Goal: Information Seeking & Learning: Learn about a topic

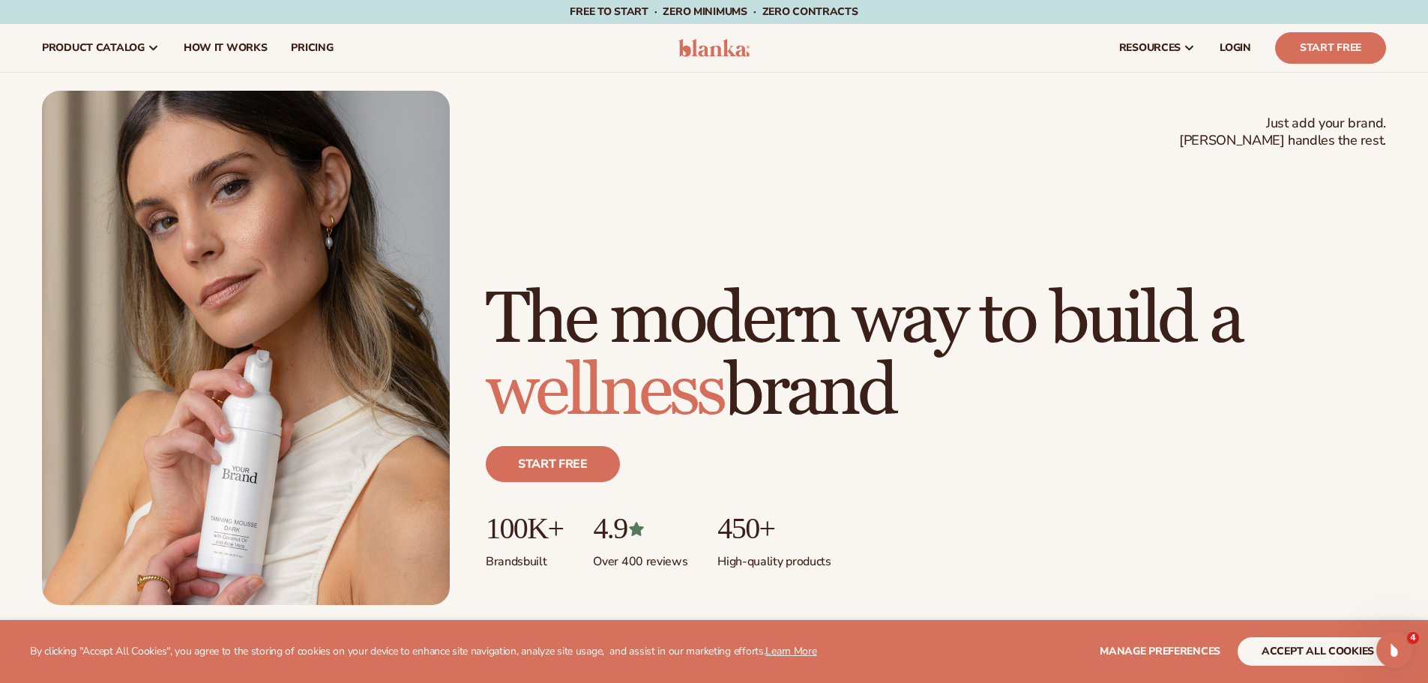
click at [1182, 337] on h1 "The modern way to build a wellness brand" at bounding box center [936, 356] width 900 height 144
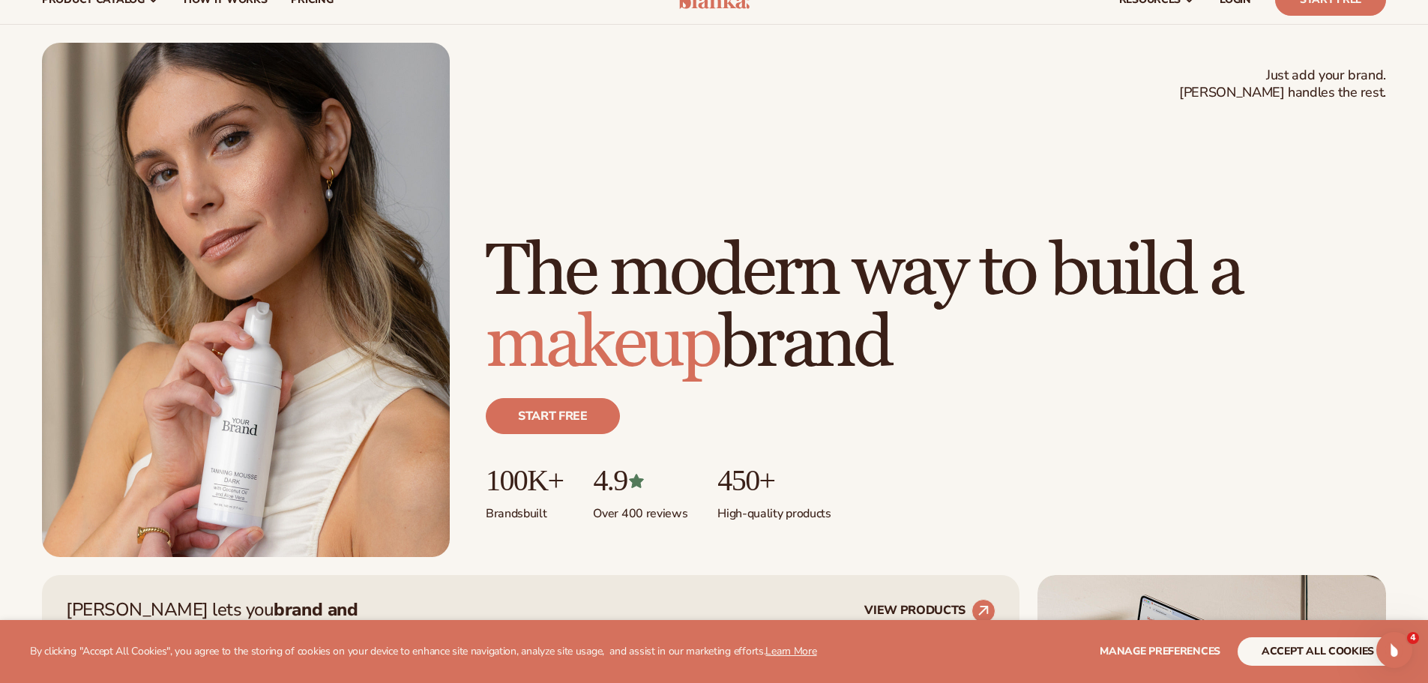
scroll to position [75, 0]
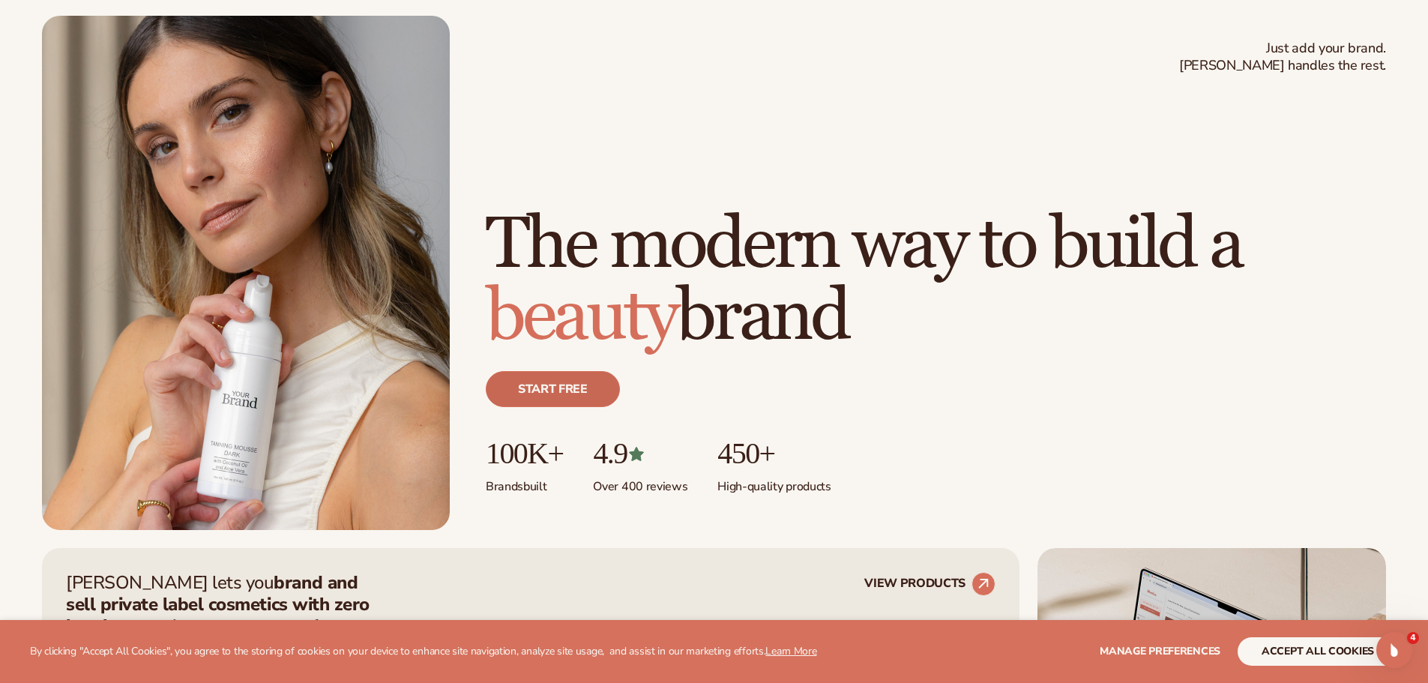
click at [577, 382] on link "Start free" at bounding box center [553, 389] width 134 height 36
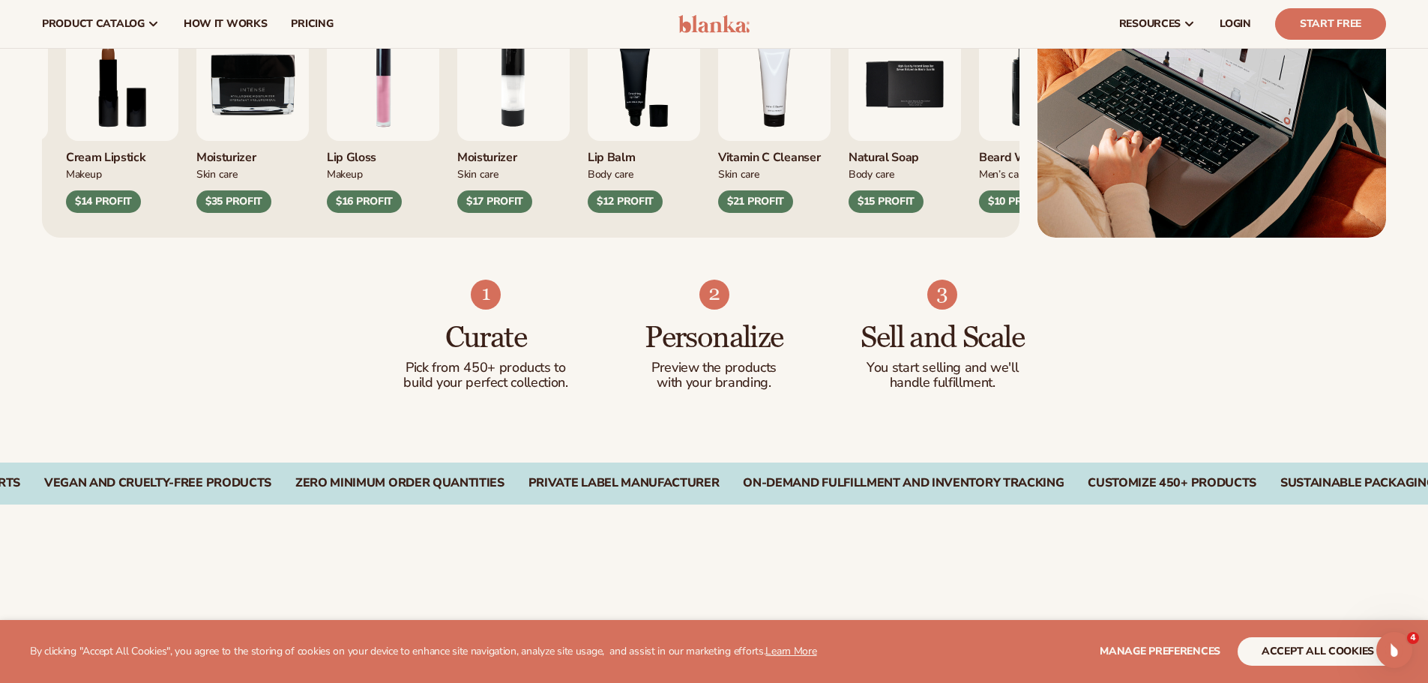
scroll to position [600, 0]
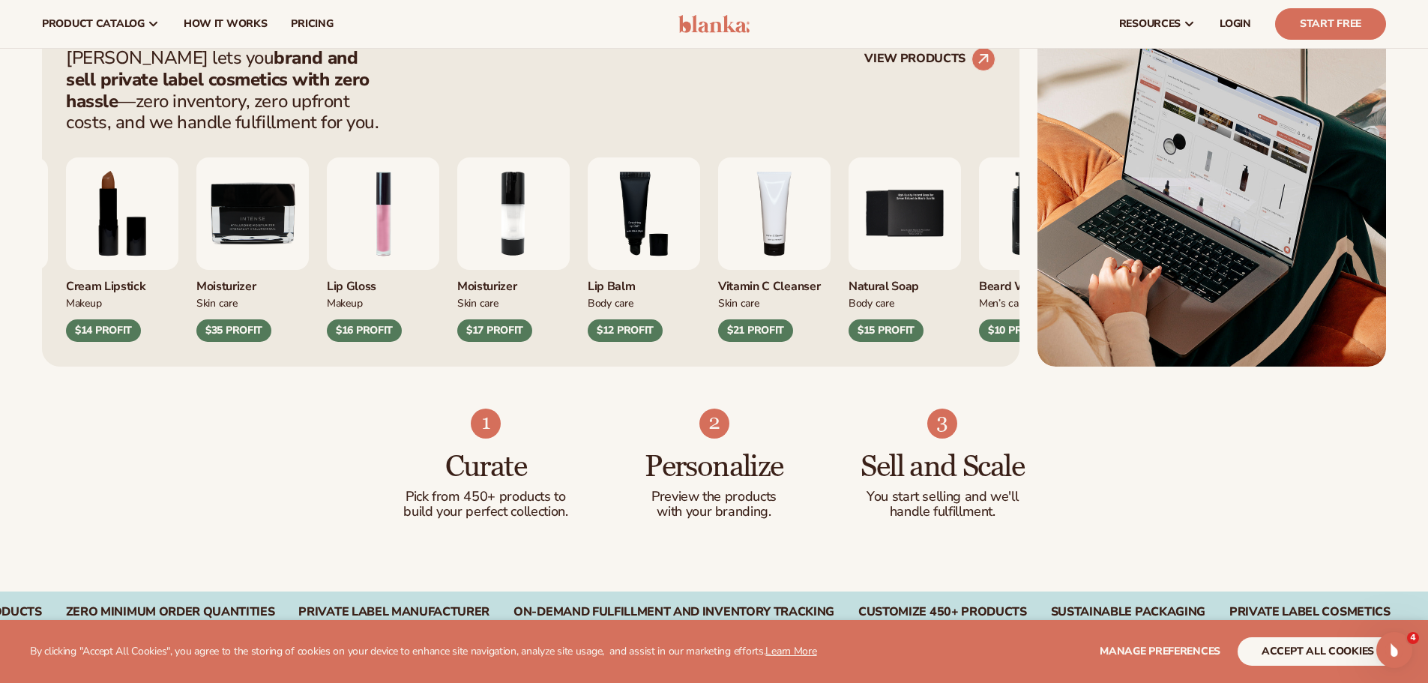
click at [678, 239] on img "3 / 9" at bounding box center [644, 213] width 112 height 112
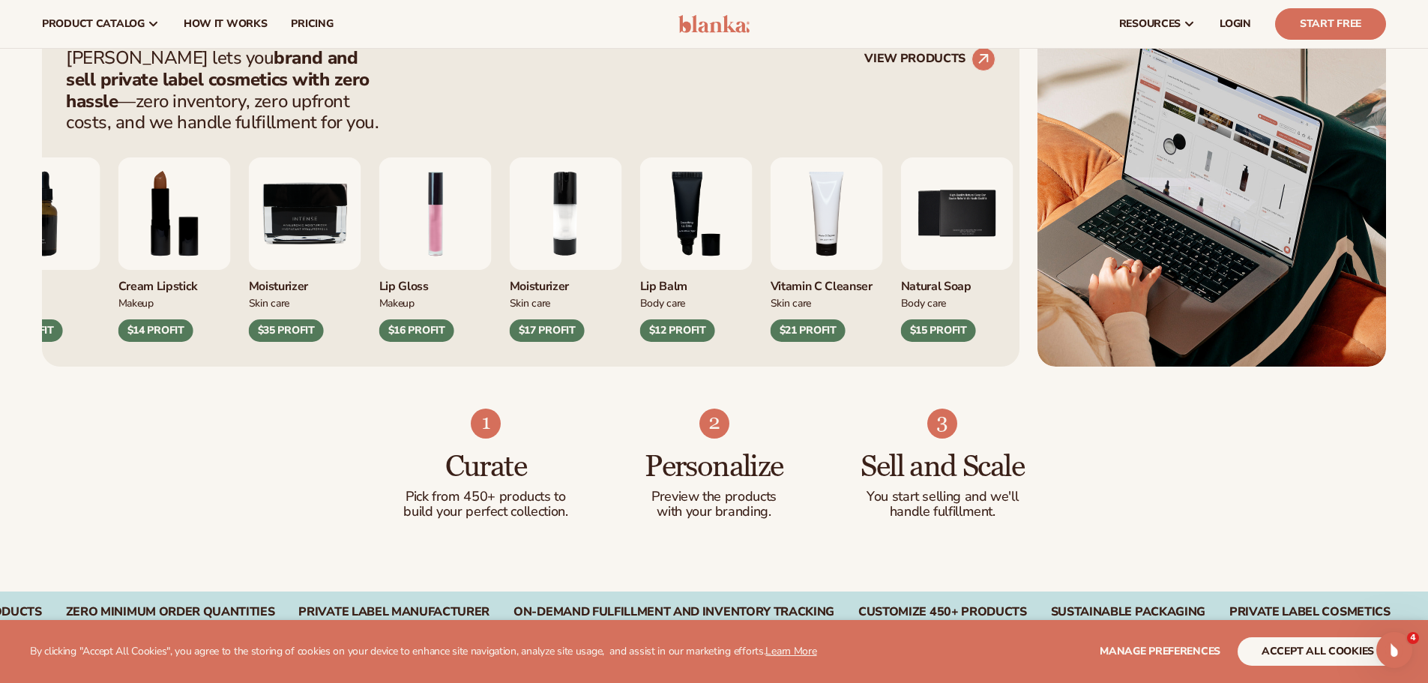
click at [678, 239] on img "3 / 9" at bounding box center [696, 213] width 112 height 112
click at [977, 59] on icon at bounding box center [983, 59] width 34 height 34
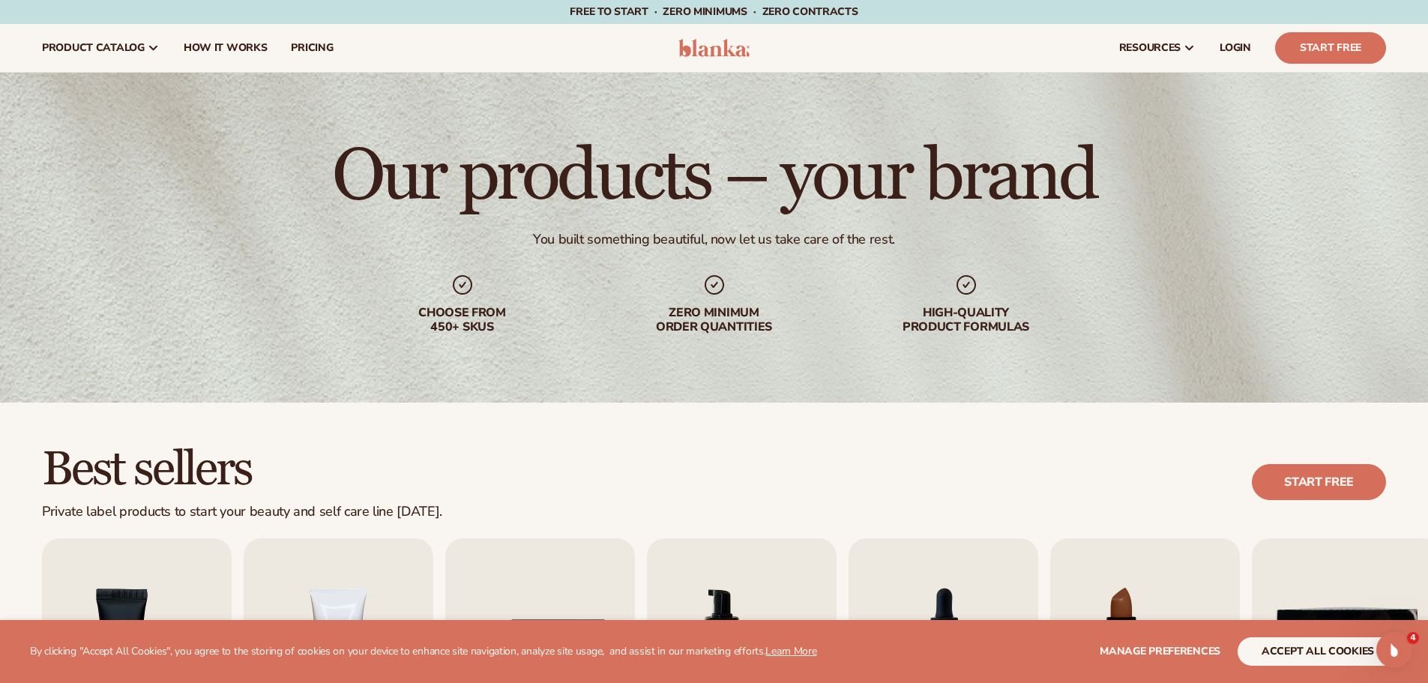
click at [728, 54] on img at bounding box center [713, 48] width 71 height 18
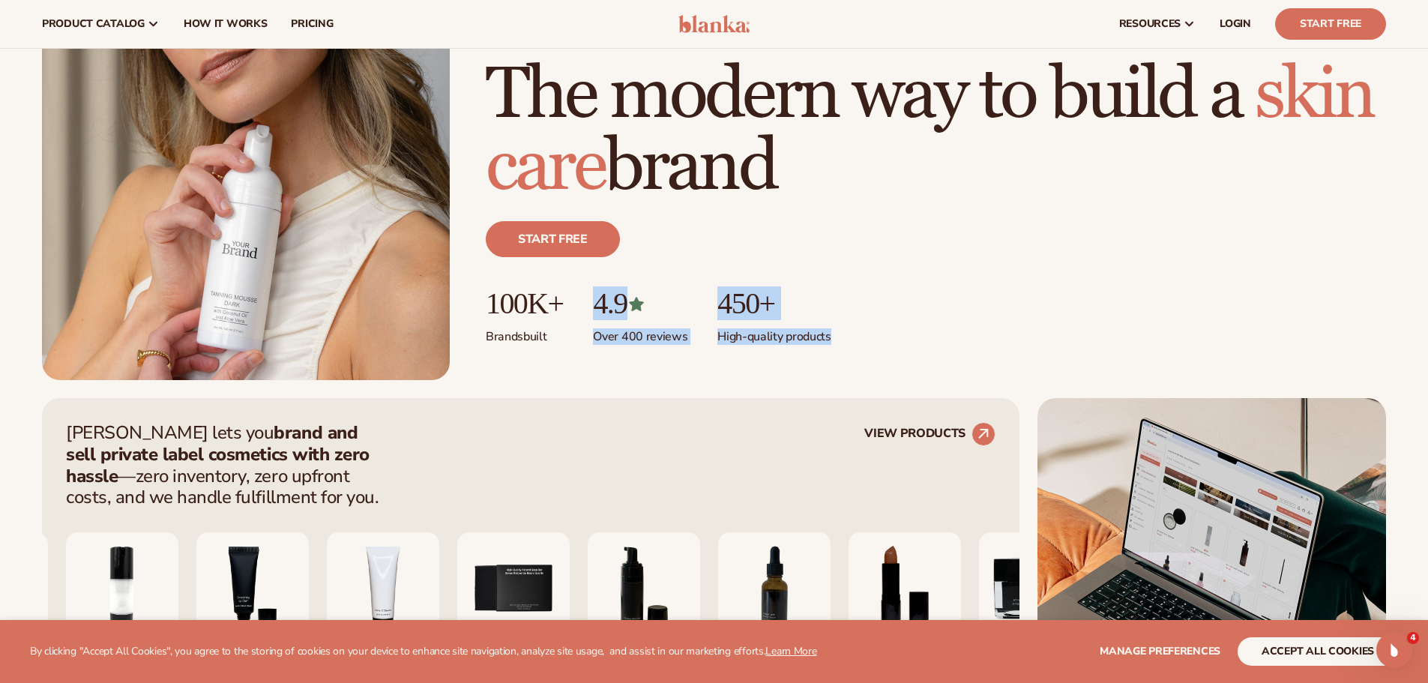
drag, startPoint x: 615, startPoint y: 311, endPoint x: 888, endPoint y: 336, distance: 274.0
click at [881, 336] on ul "100K+ Brands built 4.9 Over 400 reviews 450+ High-quality products" at bounding box center [936, 316] width 900 height 58
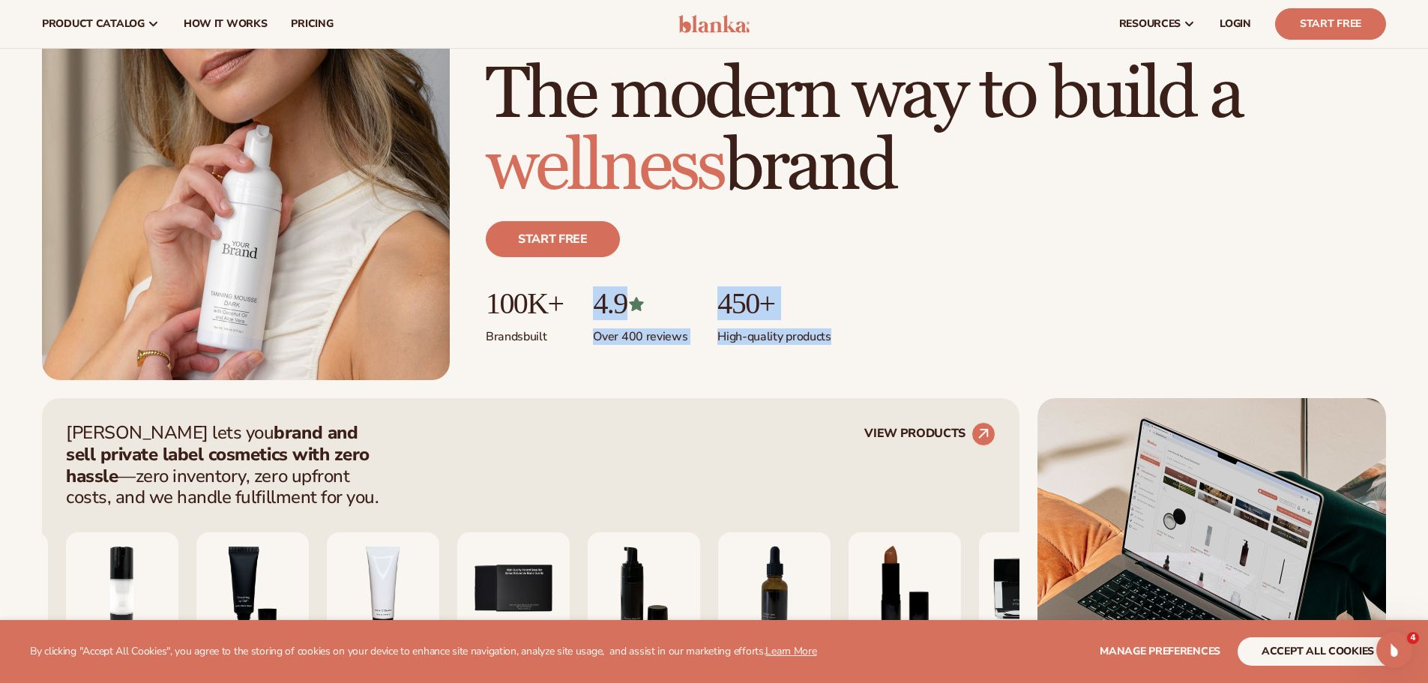
click at [977, 336] on ul "100K+ Brands built 4.9 Over 400 reviews 450+ High-quality products" at bounding box center [936, 316] width 900 height 58
drag, startPoint x: 489, startPoint y: 305, endPoint x: 902, endPoint y: 328, distance: 413.6
click at [861, 328] on ul "100K+ Brands built 4.9 Over 400 reviews 450+ High-quality products" at bounding box center [936, 316] width 900 height 58
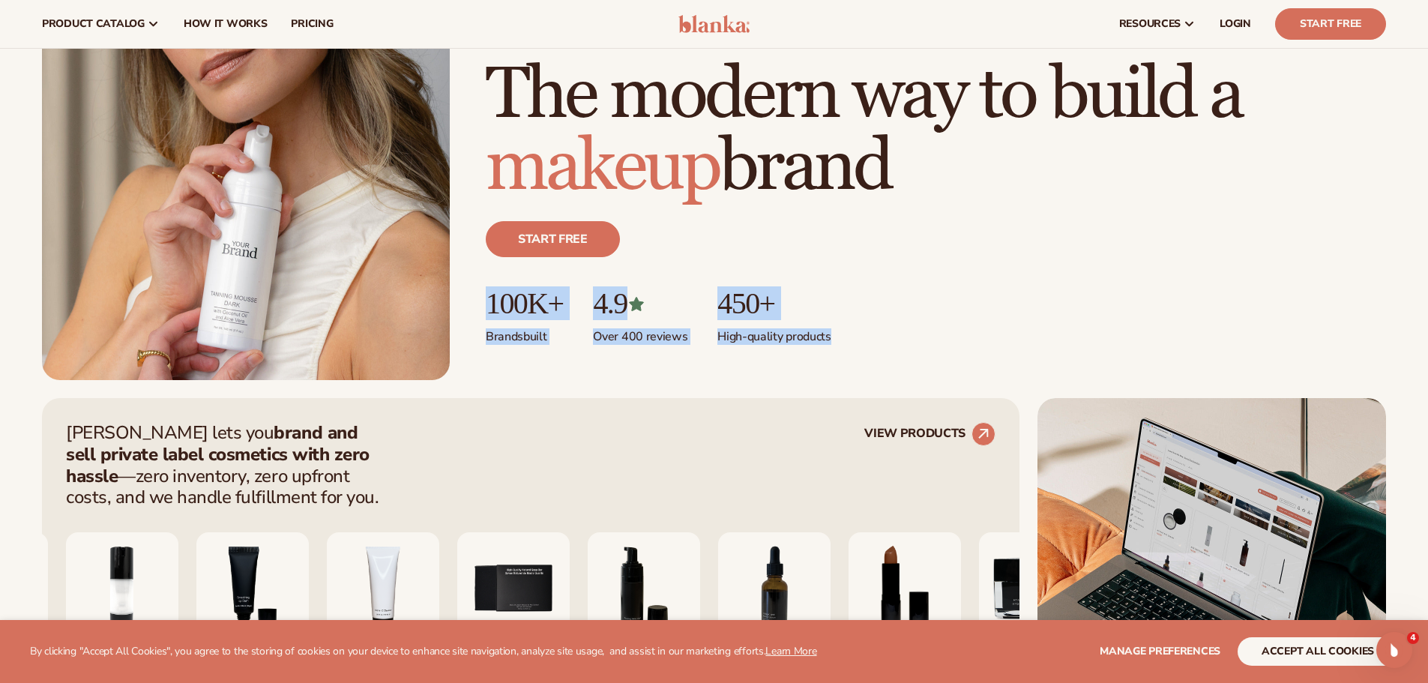
click at [963, 328] on ul "100K+ Brands built 4.9 Over 400 reviews 450+ High-quality products" at bounding box center [936, 316] width 900 height 58
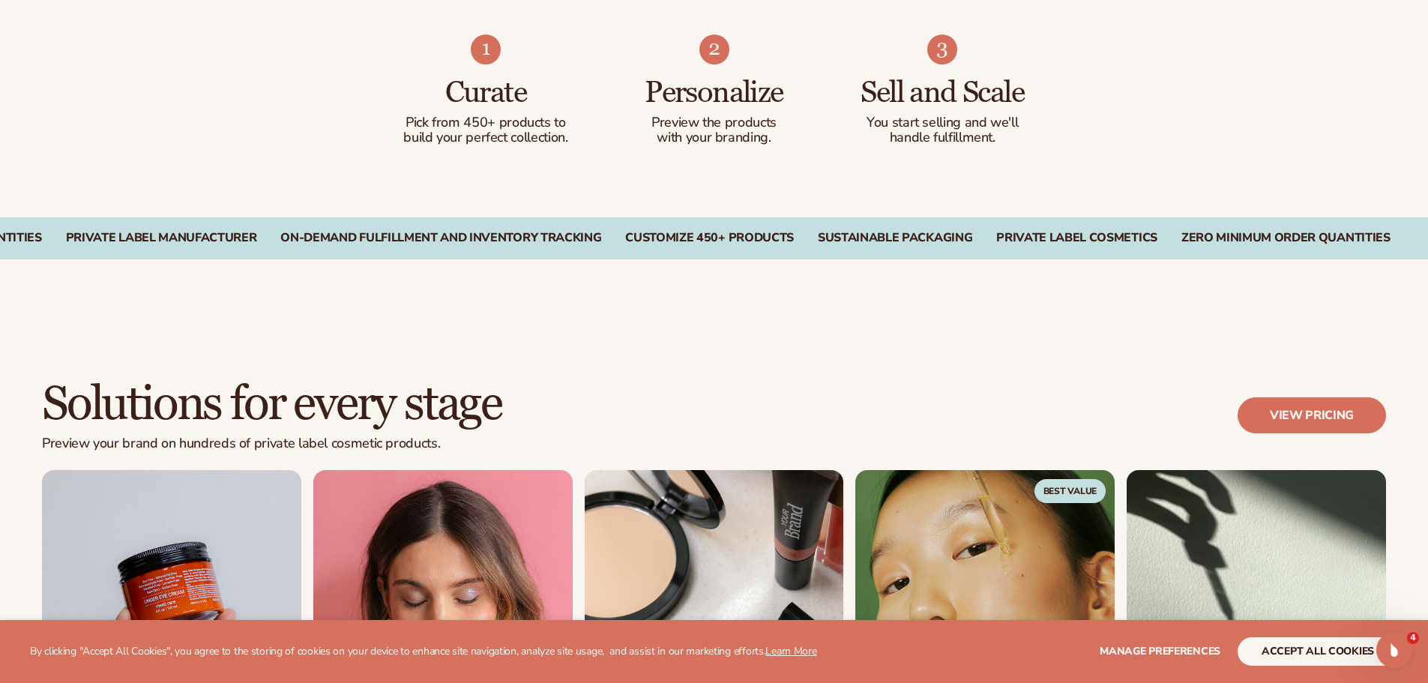
scroll to position [974, 0]
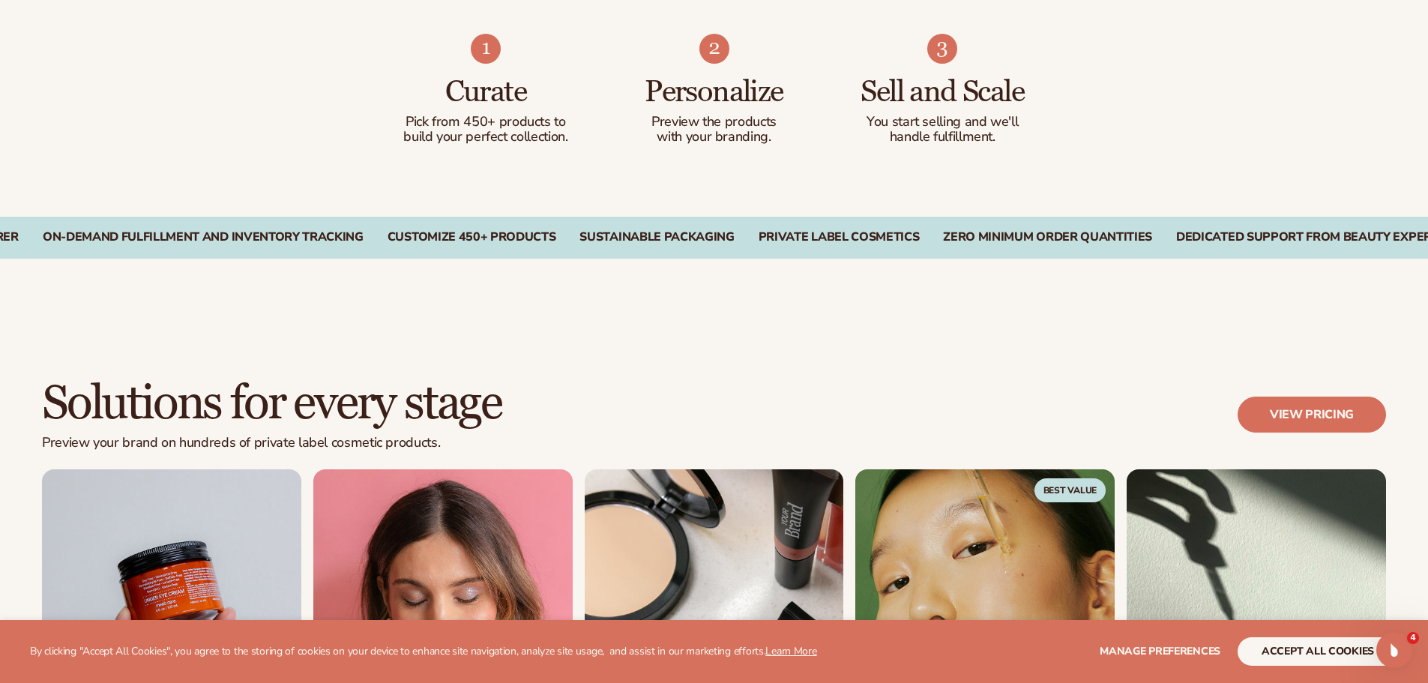
drag, startPoint x: 715, startPoint y: 88, endPoint x: 778, endPoint y: 131, distance: 76.5
click at [723, 122] on div "Personalize Preview the products with your branding." at bounding box center [714, 104] width 169 height 81
click at [871, 125] on p "You start selling and we'll" at bounding box center [942, 122] width 169 height 15
drag, startPoint x: 719, startPoint y: 93, endPoint x: 717, endPoint y: 139, distance: 45.7
click at [717, 137] on div "Personalize Preview the products with your branding." at bounding box center [714, 104] width 169 height 81
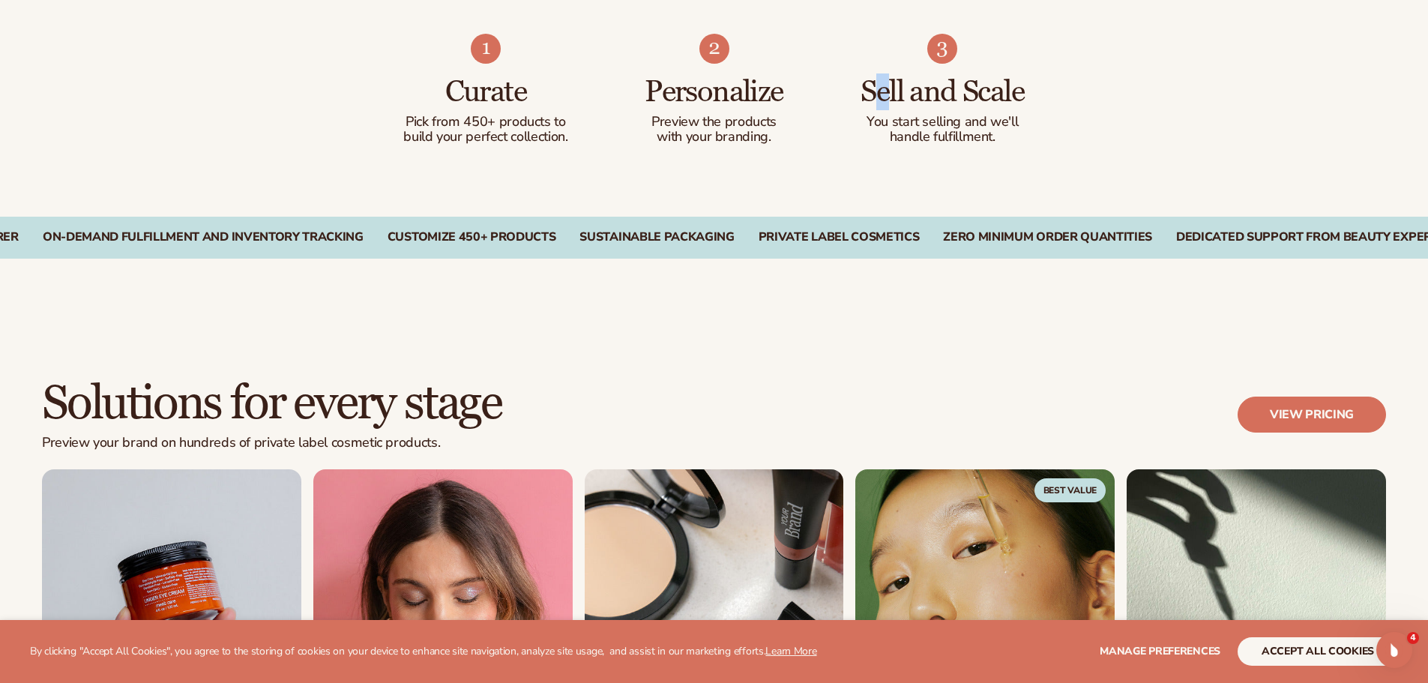
click at [882, 106] on h3 "Sell and Scale" at bounding box center [942, 92] width 169 height 33
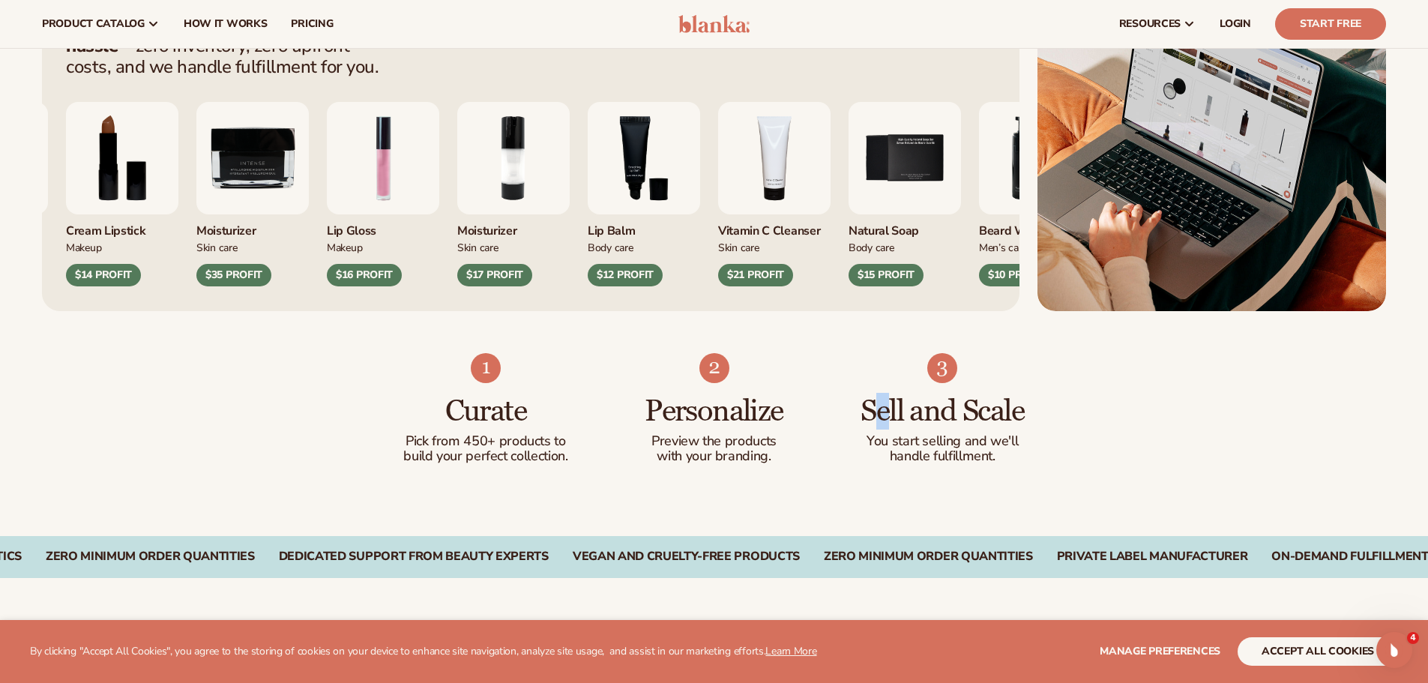
scroll to position [450, 0]
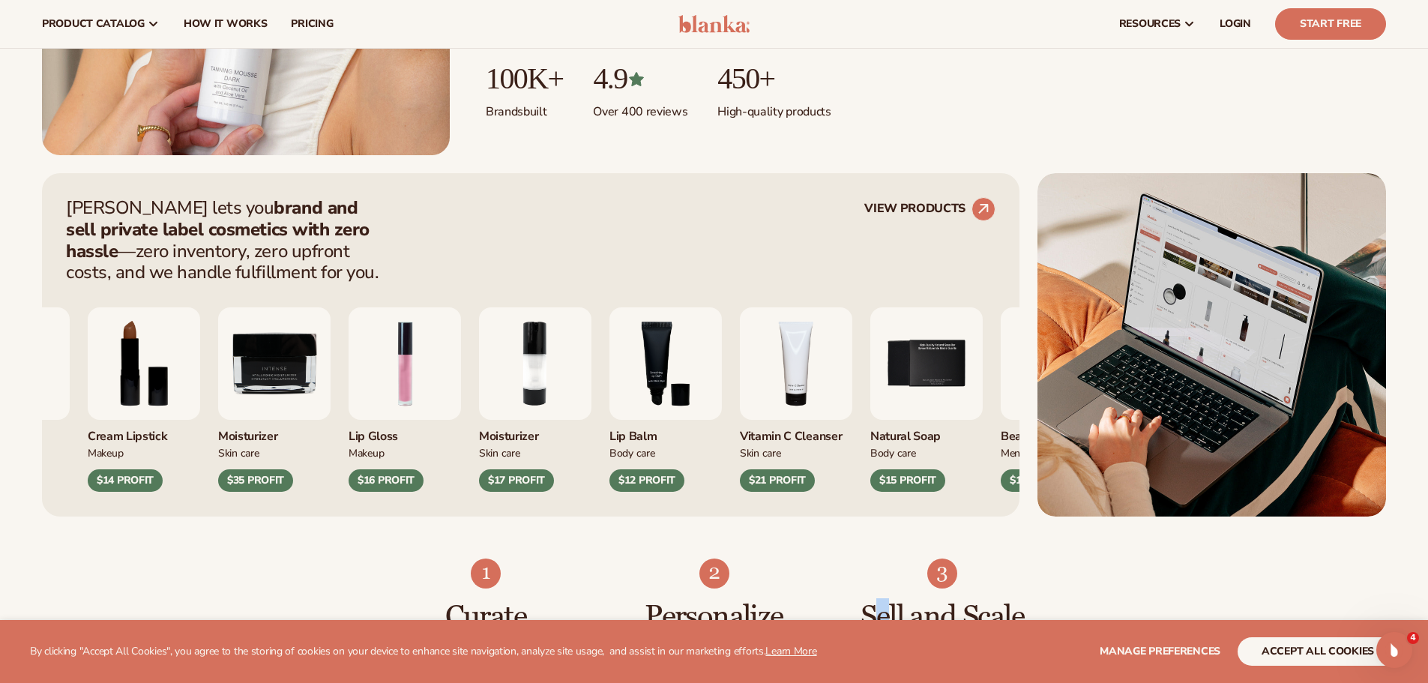
click at [510, 362] on img "2 / 9" at bounding box center [535, 363] width 112 height 112
click at [885, 204] on link "VIEW PRODUCTS" at bounding box center [929, 209] width 131 height 24
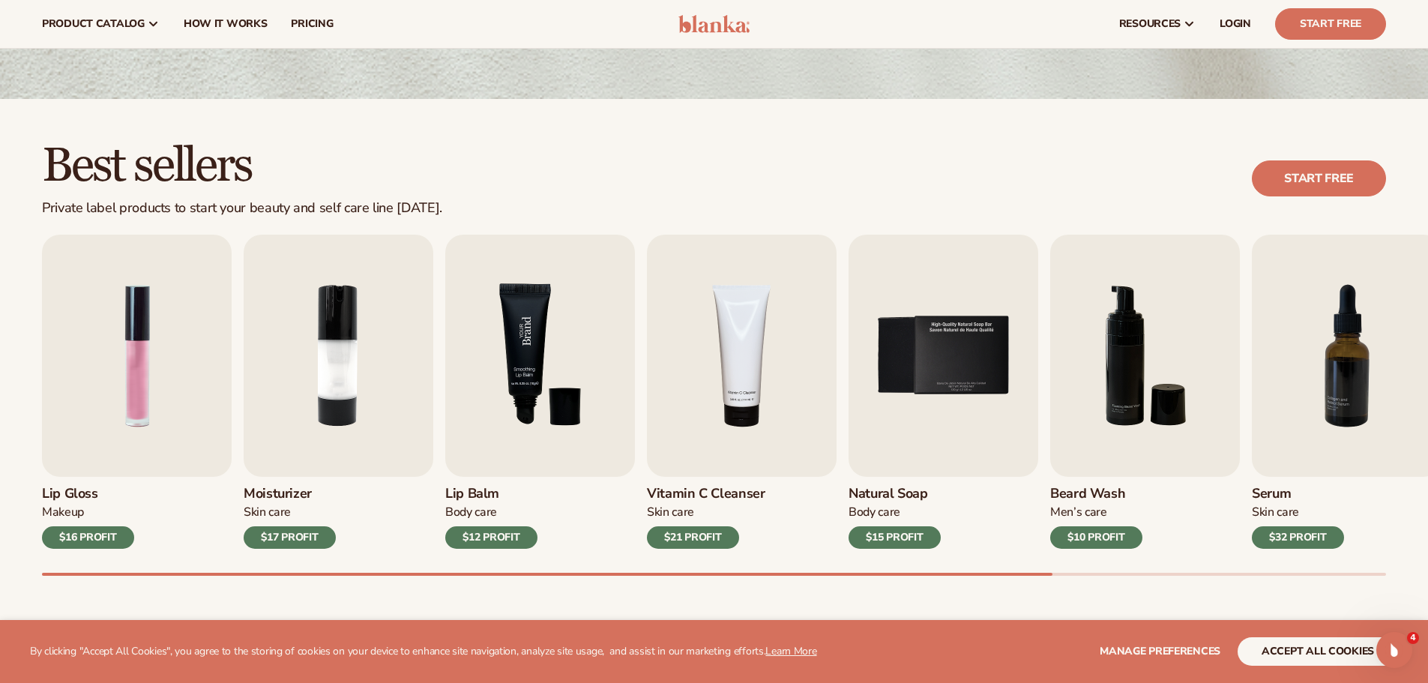
scroll to position [300, 0]
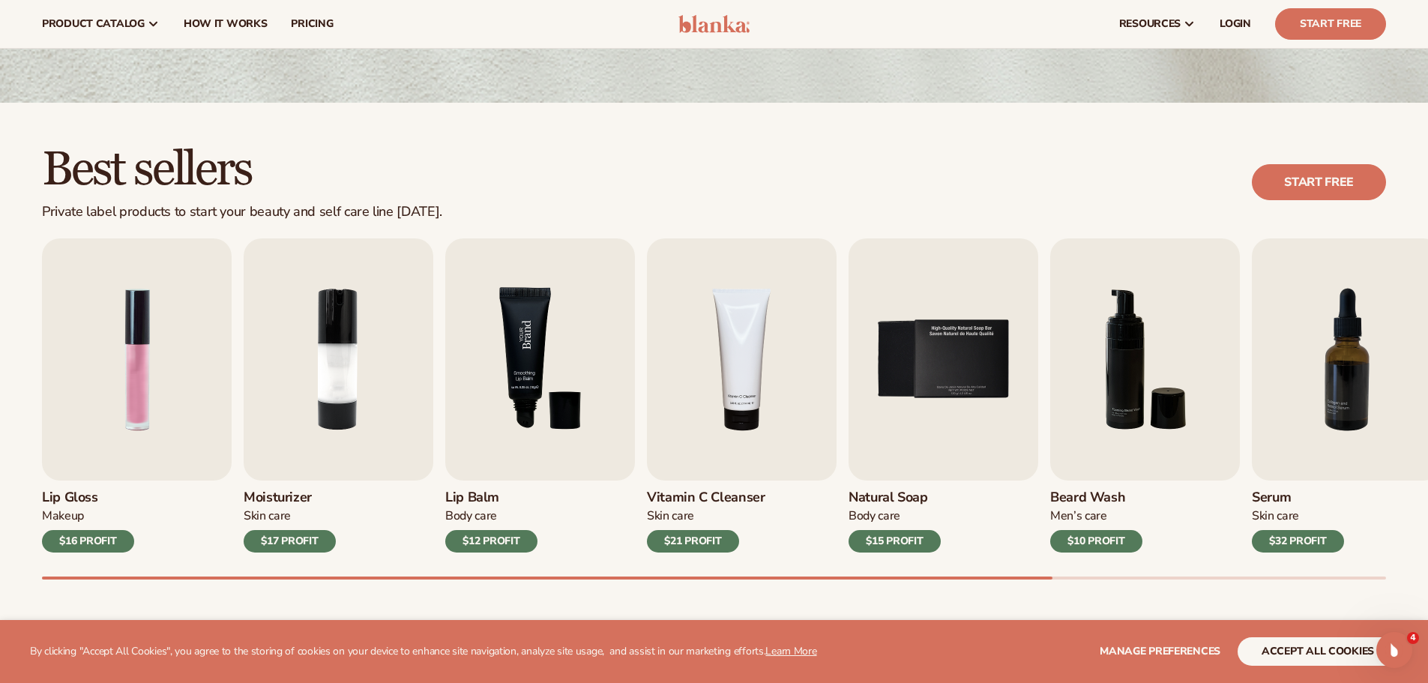
click at [525, 319] on img "3 / 9" at bounding box center [540, 359] width 190 height 242
click at [515, 367] on img "3 / 9" at bounding box center [540, 359] width 190 height 242
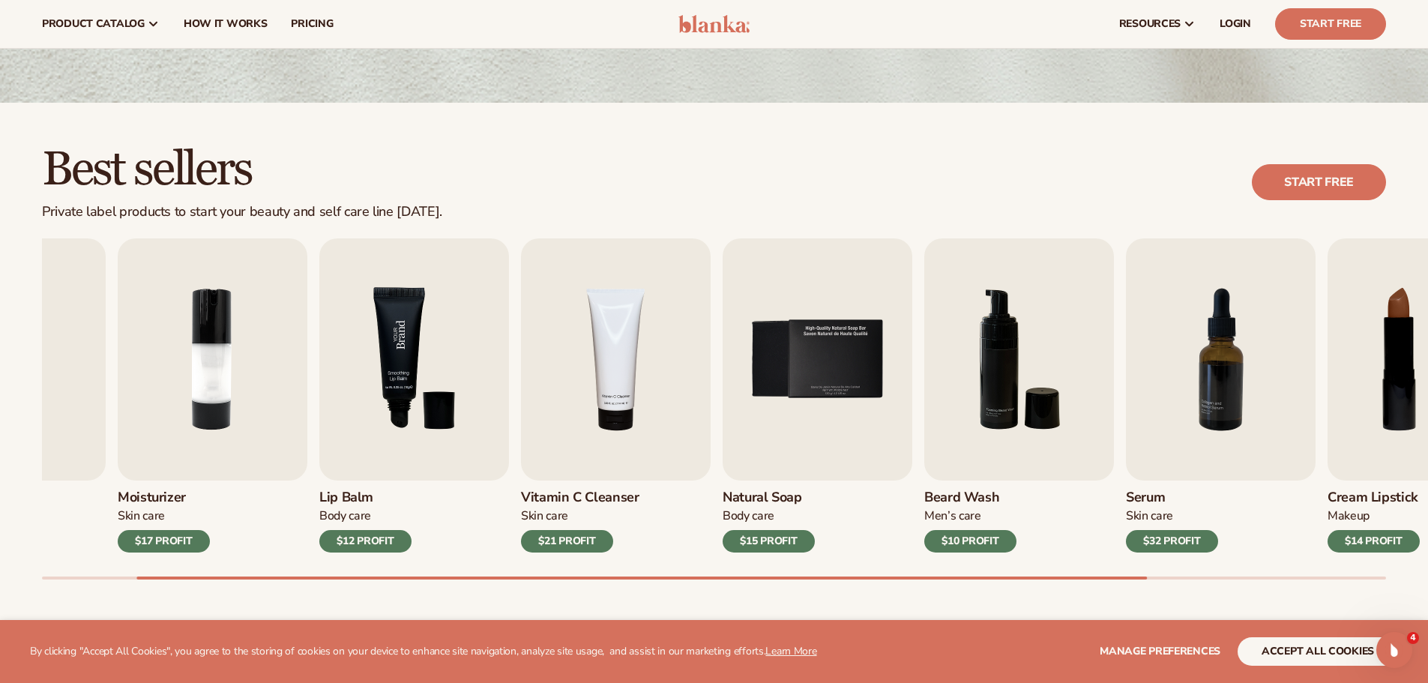
click at [432, 376] on img "3 / 9" at bounding box center [414, 359] width 190 height 242
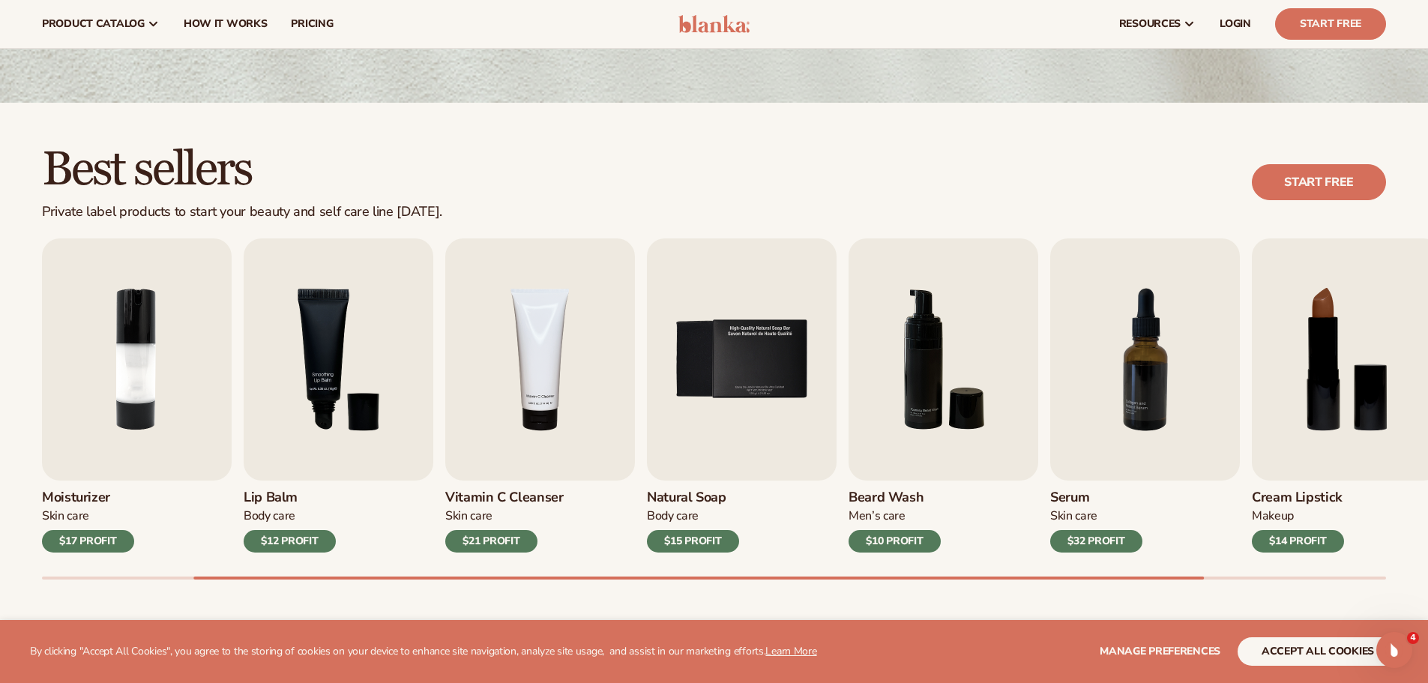
click at [495, 537] on div "$21 PROFIT" at bounding box center [491, 541] width 92 height 22
click at [462, 385] on img "4 / 9" at bounding box center [540, 359] width 190 height 242
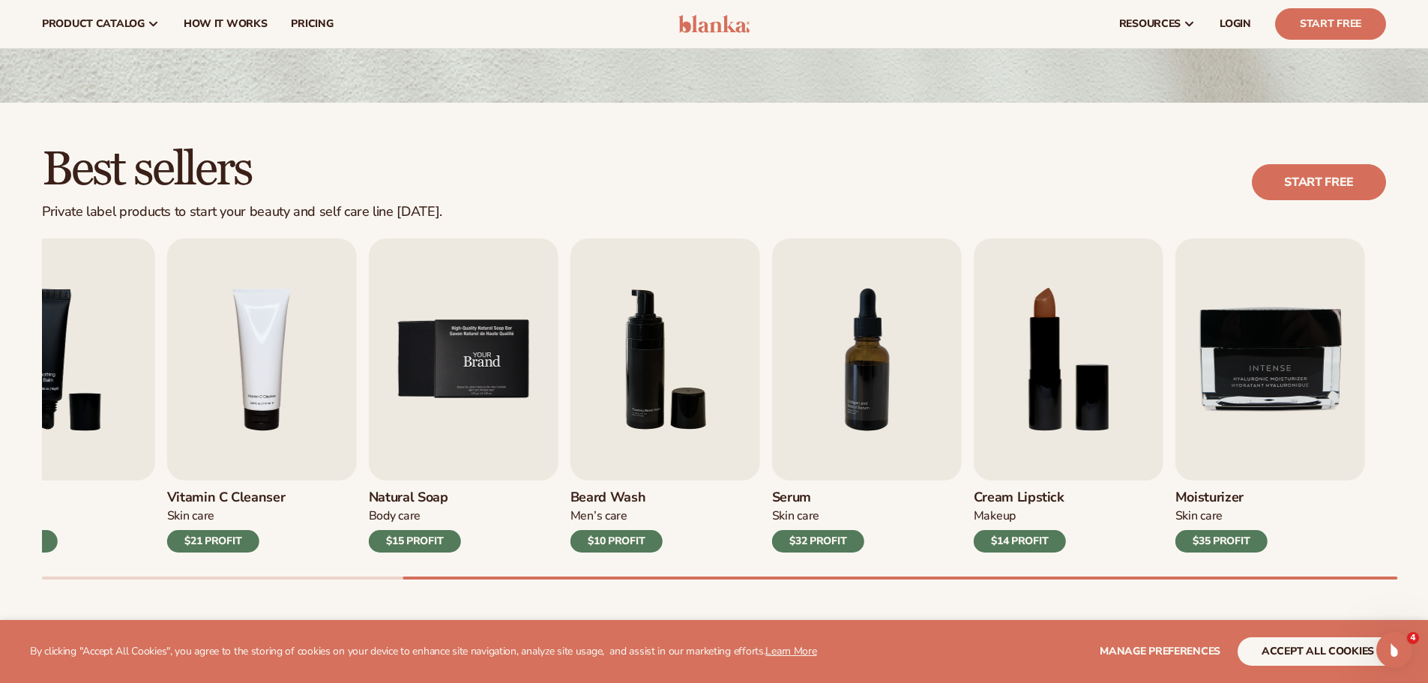
click at [453, 401] on img "5 / 9" at bounding box center [464, 359] width 190 height 242
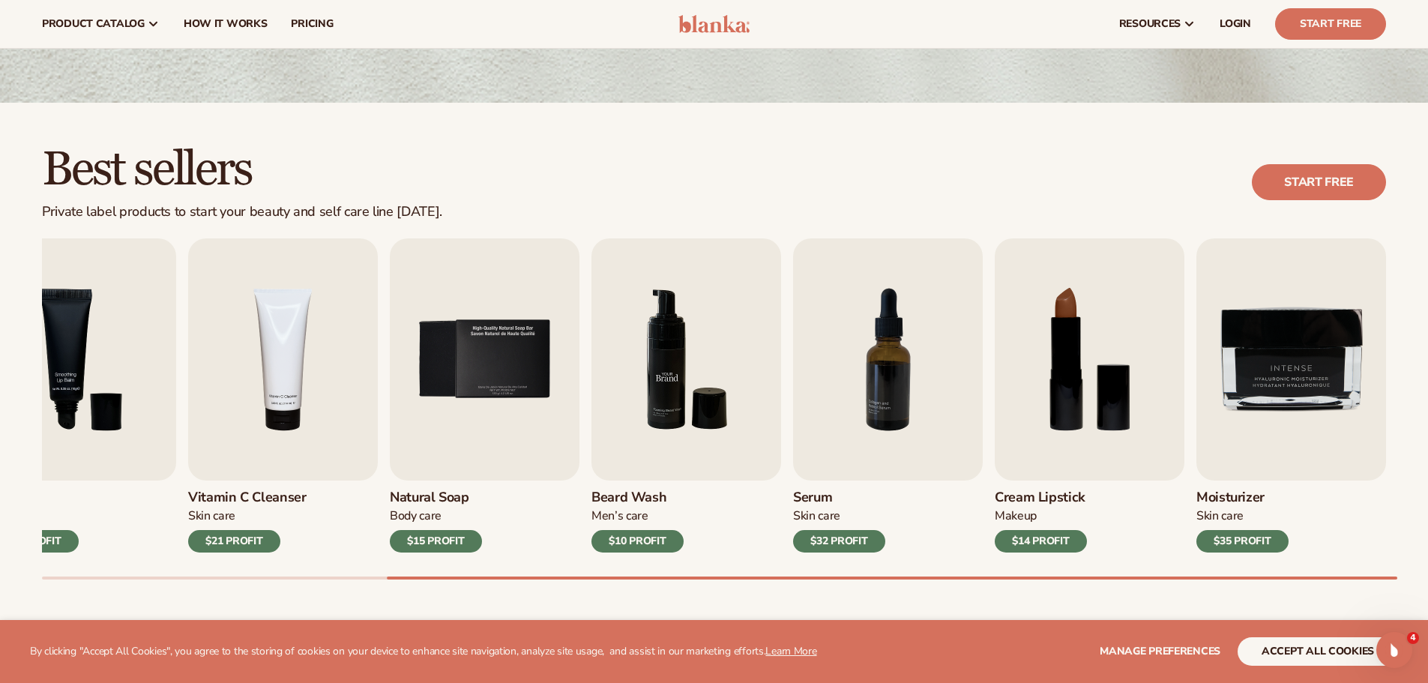
click at [781, 360] on img "6 / 9" at bounding box center [686, 359] width 190 height 242
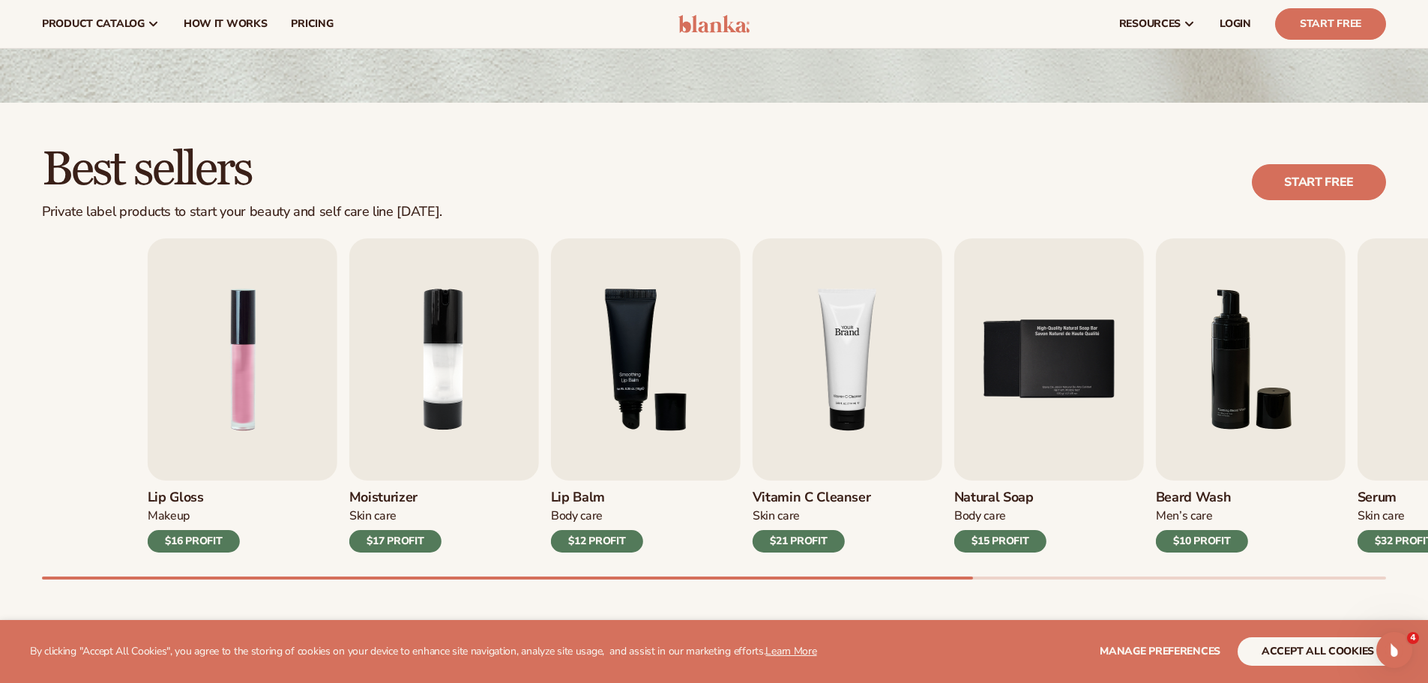
click at [1034, 379] on div "Lip Gloss Makeup $16 PROFIT Moisturizer Skin Care $17 PROFIT Lip Balm" at bounding box center [820, 395] width 1344 height 314
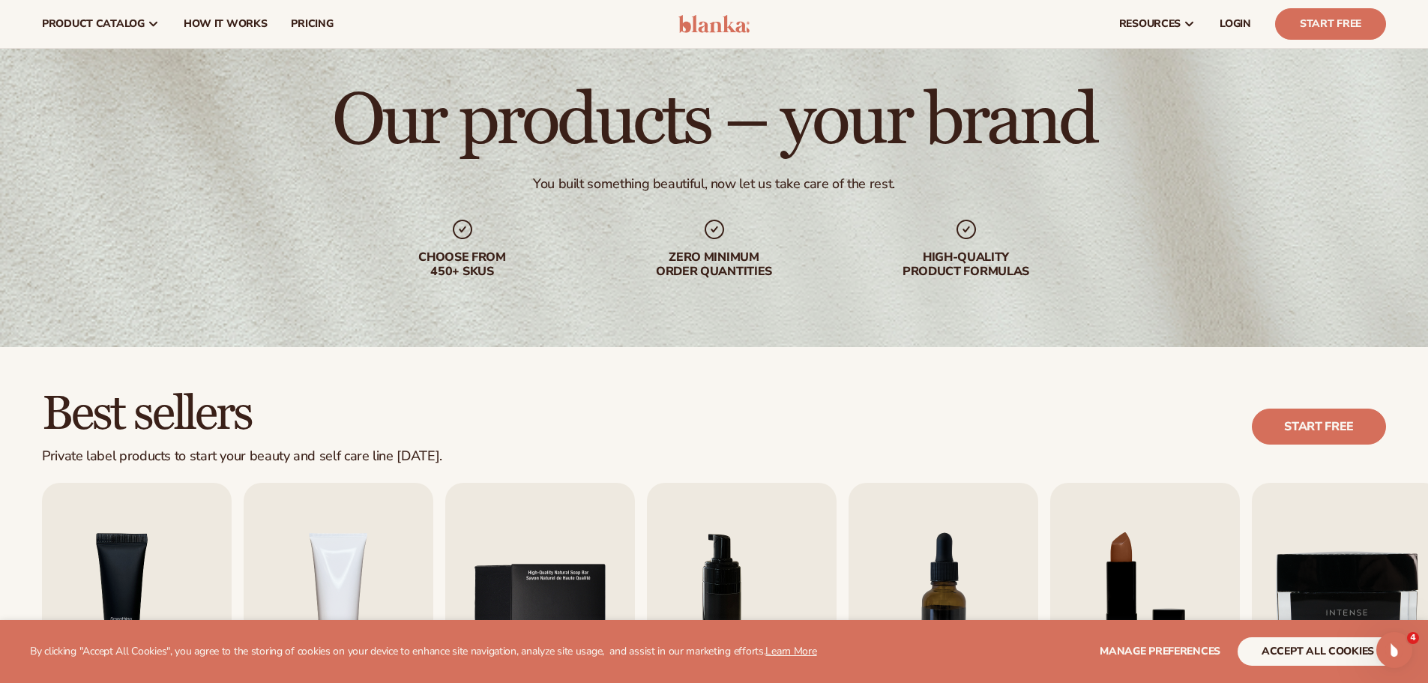
scroll to position [0, 0]
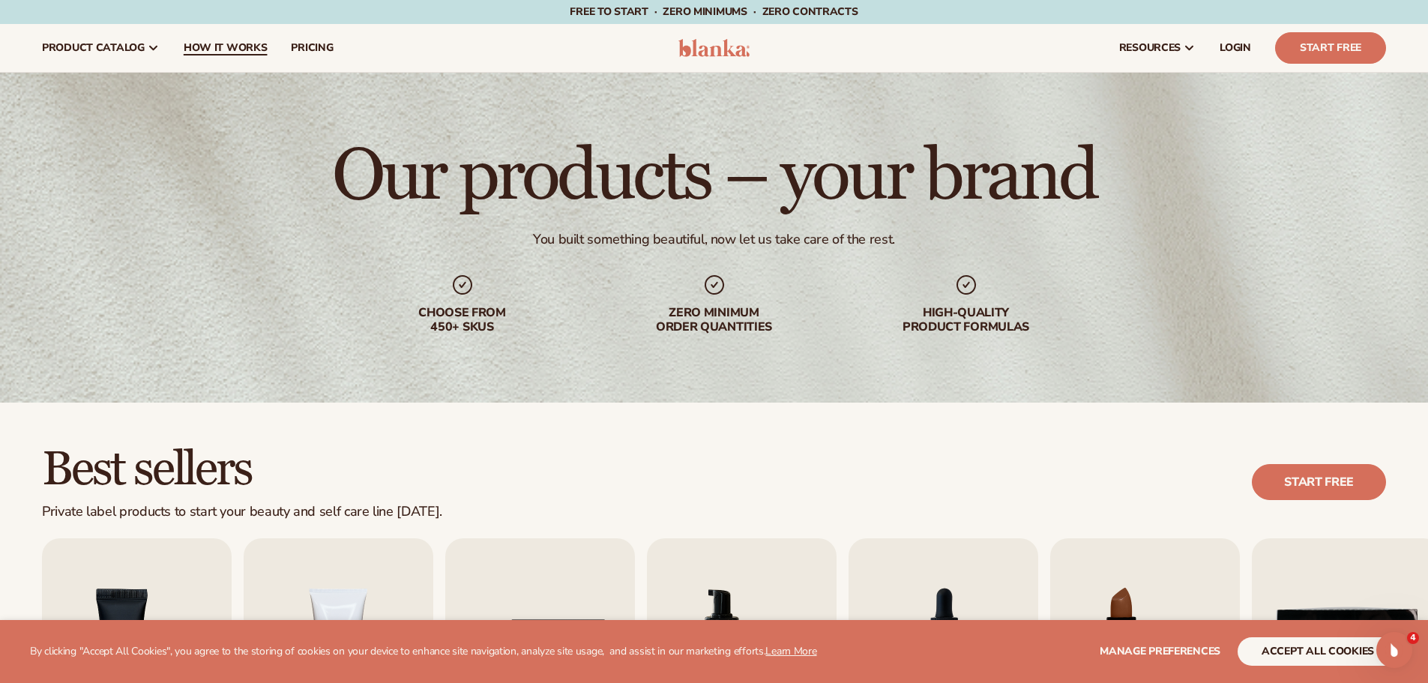
click at [215, 48] on span "How It Works" at bounding box center [226, 48] width 84 height 12
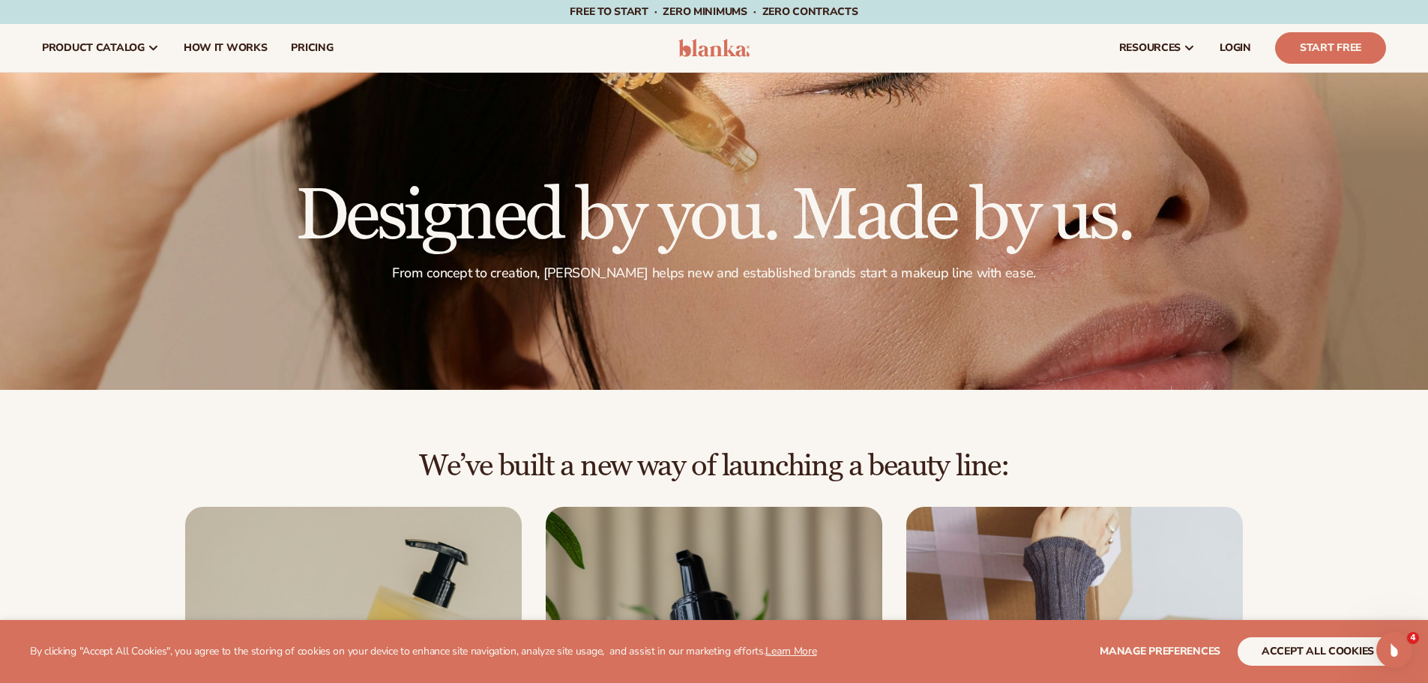
click at [720, 50] on img at bounding box center [713, 48] width 71 height 18
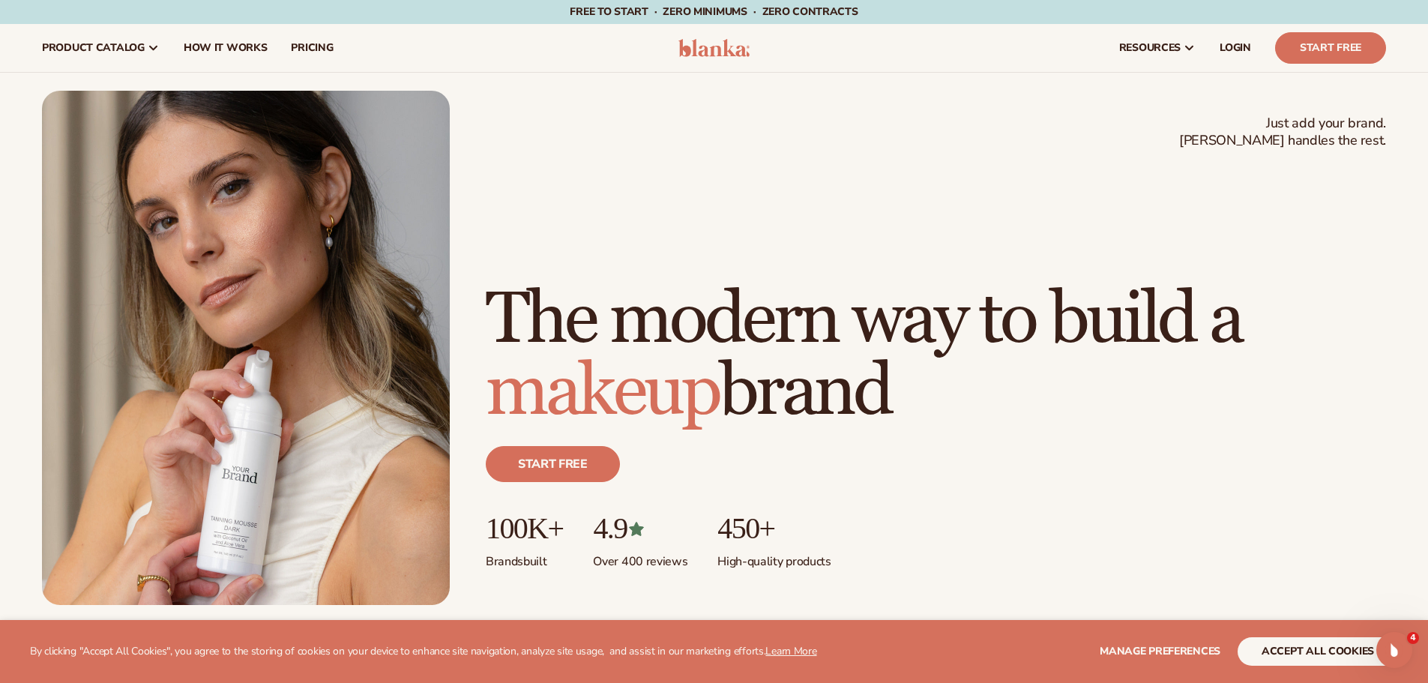
click at [1176, 284] on h1 "The modern way to build a makeup brand" at bounding box center [936, 356] width 900 height 144
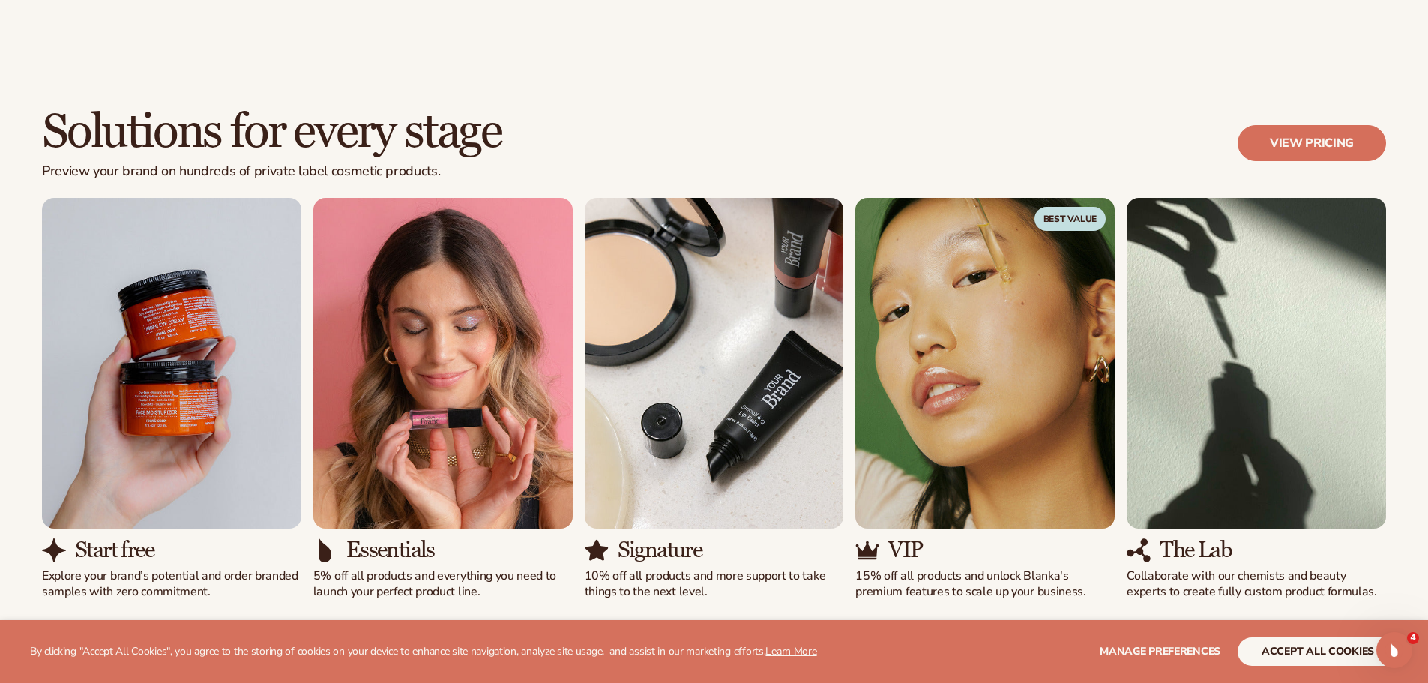
scroll to position [1349, 0]
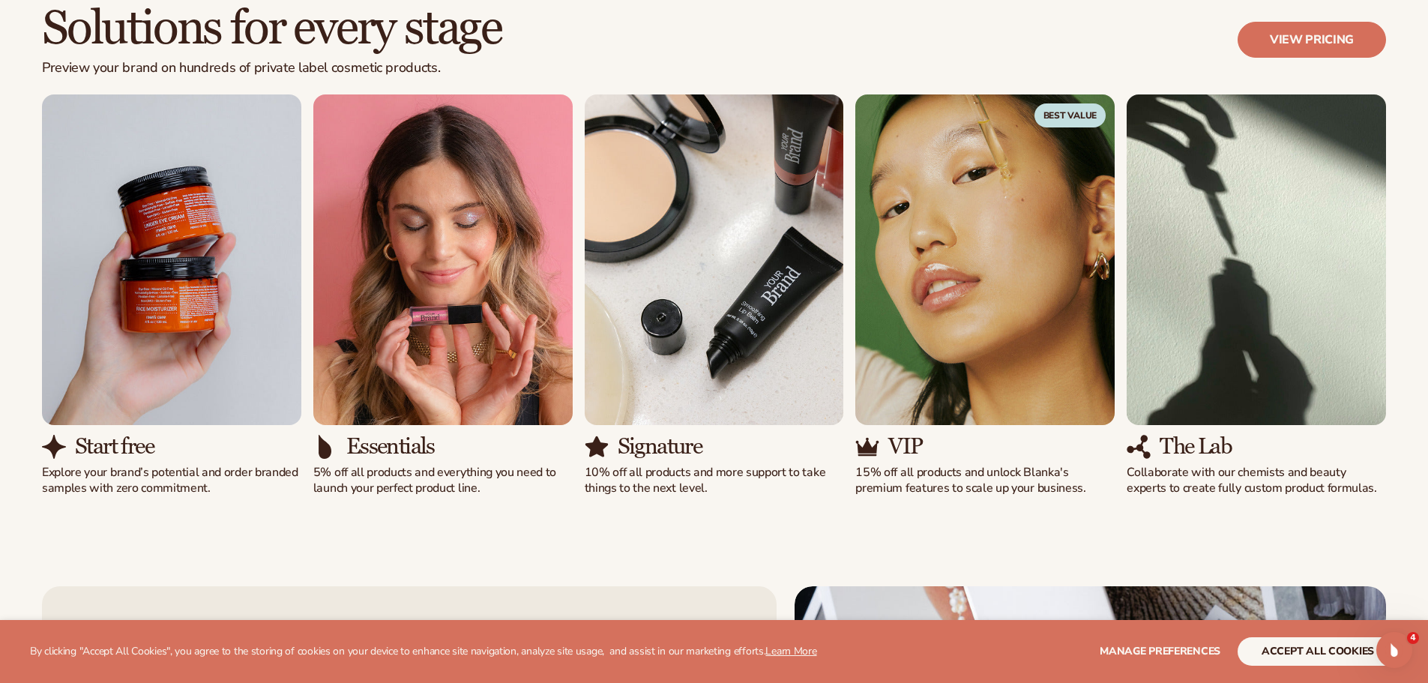
drag, startPoint x: 1412, startPoint y: 239, endPoint x: 1438, endPoint y: 187, distance: 58.7
click at [1412, 238] on div "Solutions for every stage Preview your brand on hundreds of private label cosme…" at bounding box center [714, 250] width 1428 height 612
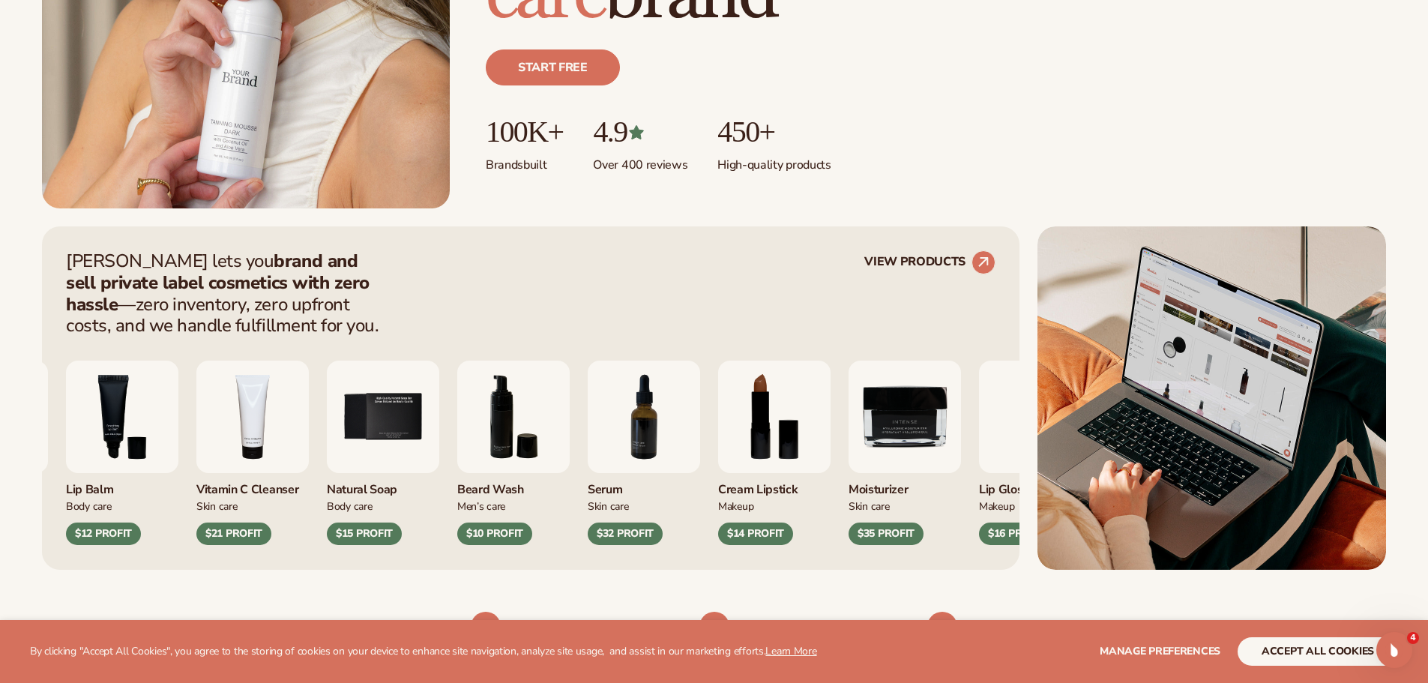
scroll to position [693, 0]
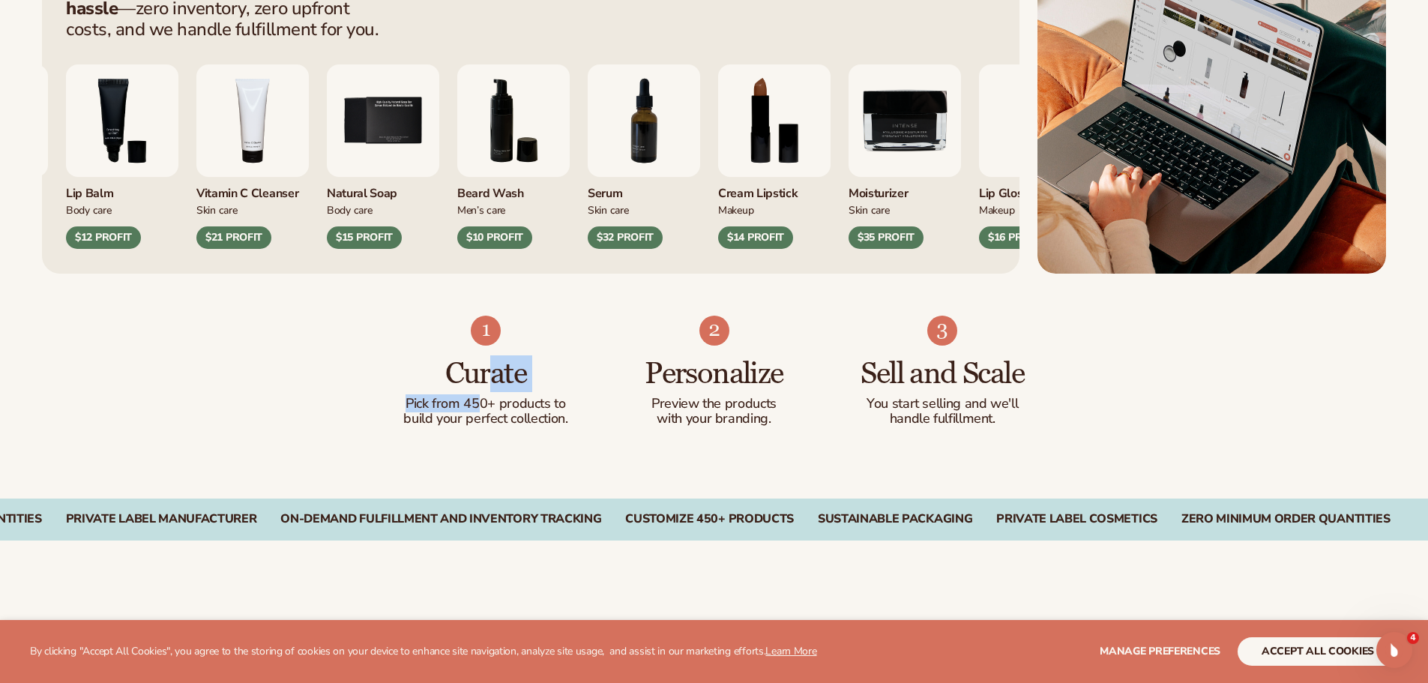
drag, startPoint x: 485, startPoint y: 365, endPoint x: 487, endPoint y: 425, distance: 60.0
click at [485, 424] on div "Curate Pick from 450+ products to build your perfect collection." at bounding box center [486, 386] width 169 height 81
click at [628, 397] on ul "Curate Pick from 450+ products to build your perfect collection. Personalize Pr…" at bounding box center [714, 371] width 625 height 111
drag, startPoint x: 480, startPoint y: 380, endPoint x: 487, endPoint y: 411, distance: 31.6
click at [487, 411] on div "Curate Pick from 450+ products to build your perfect collection." at bounding box center [486, 386] width 169 height 81
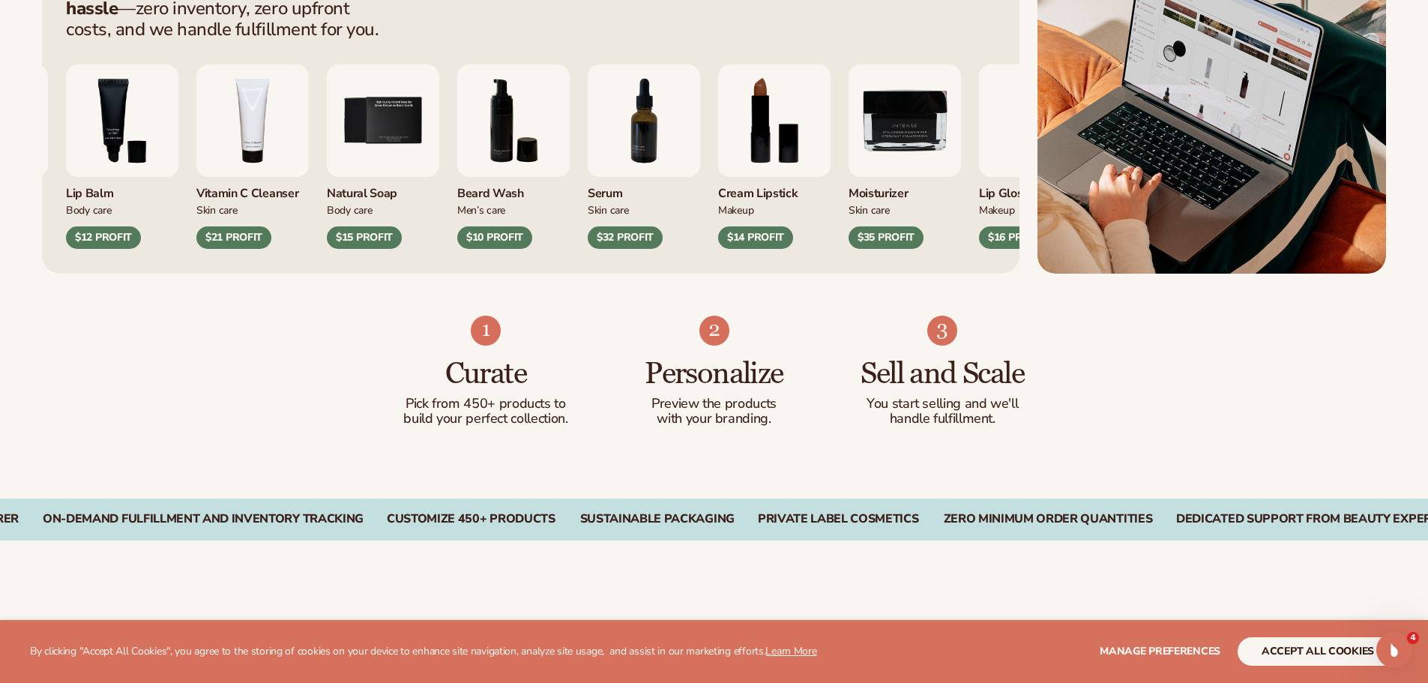
click at [594, 415] on ul "Curate Pick from 450+ products to build your perfect collection. Personalize Pr…" at bounding box center [714, 371] width 625 height 111
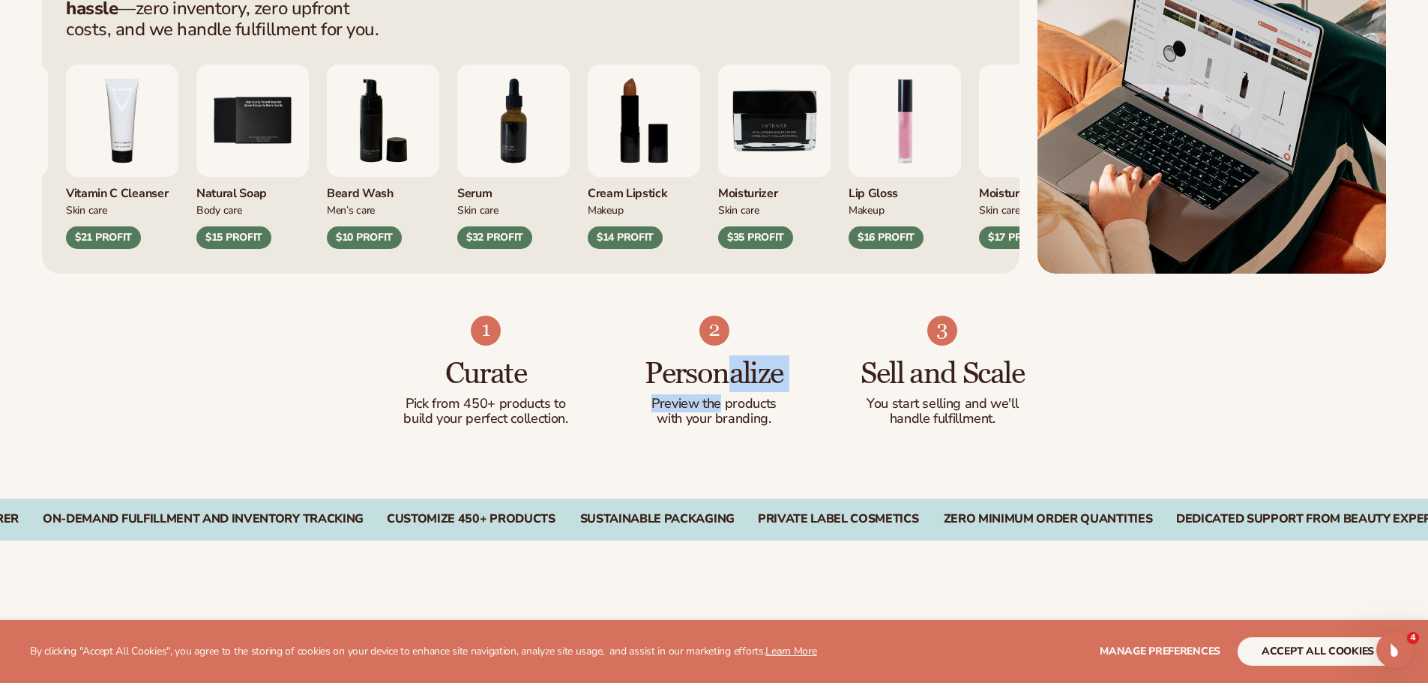
drag, startPoint x: 721, startPoint y: 373, endPoint x: 722, endPoint y: 403, distance: 30.0
click at [722, 403] on div "Personalize Preview the products with your branding." at bounding box center [714, 386] width 169 height 81
click at [810, 406] on ul "Curate Pick from 450+ products to build your perfect collection. Personalize Pr…" at bounding box center [714, 371] width 625 height 111
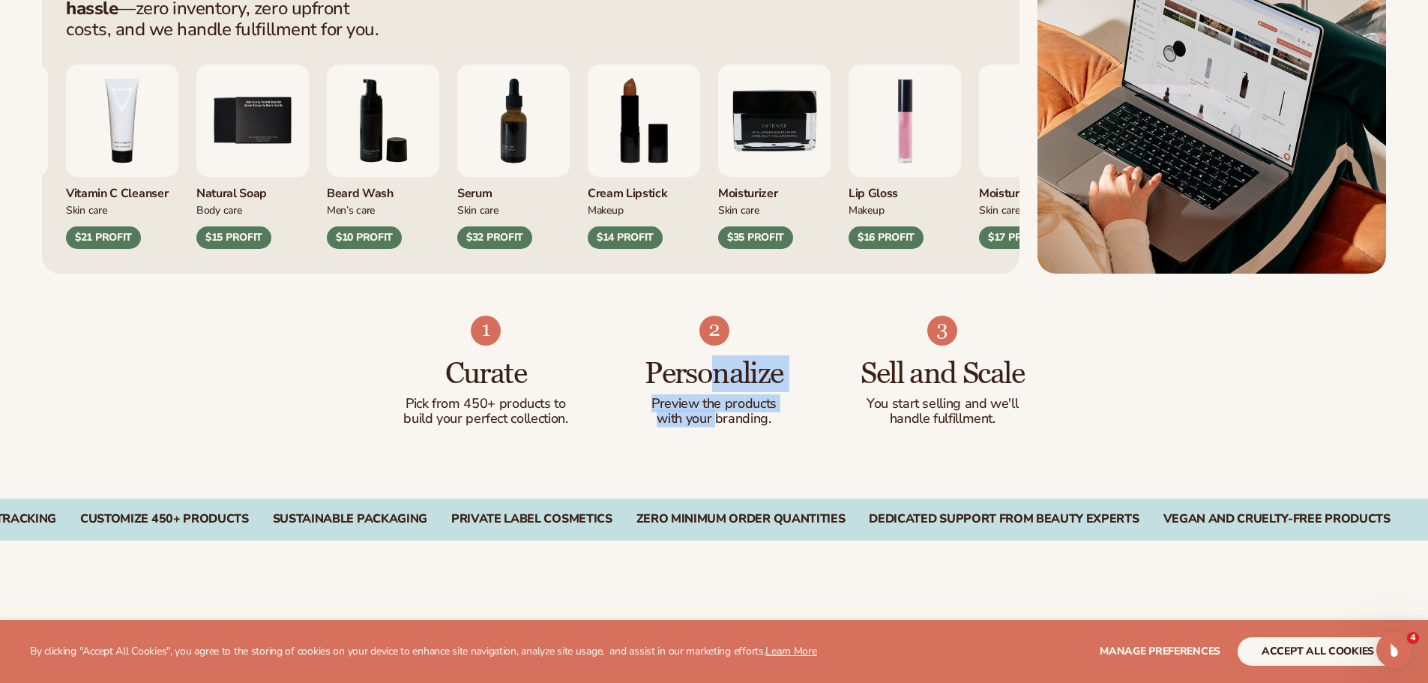
drag, startPoint x: 716, startPoint y: 376, endPoint x: 715, endPoint y: 415, distance: 39.7
click at [715, 415] on div "Personalize Preview the products with your branding." at bounding box center [714, 386] width 169 height 81
click at [826, 422] on ul "Curate Pick from 450+ products to build your perfect collection. Personalize Pr…" at bounding box center [714, 371] width 625 height 111
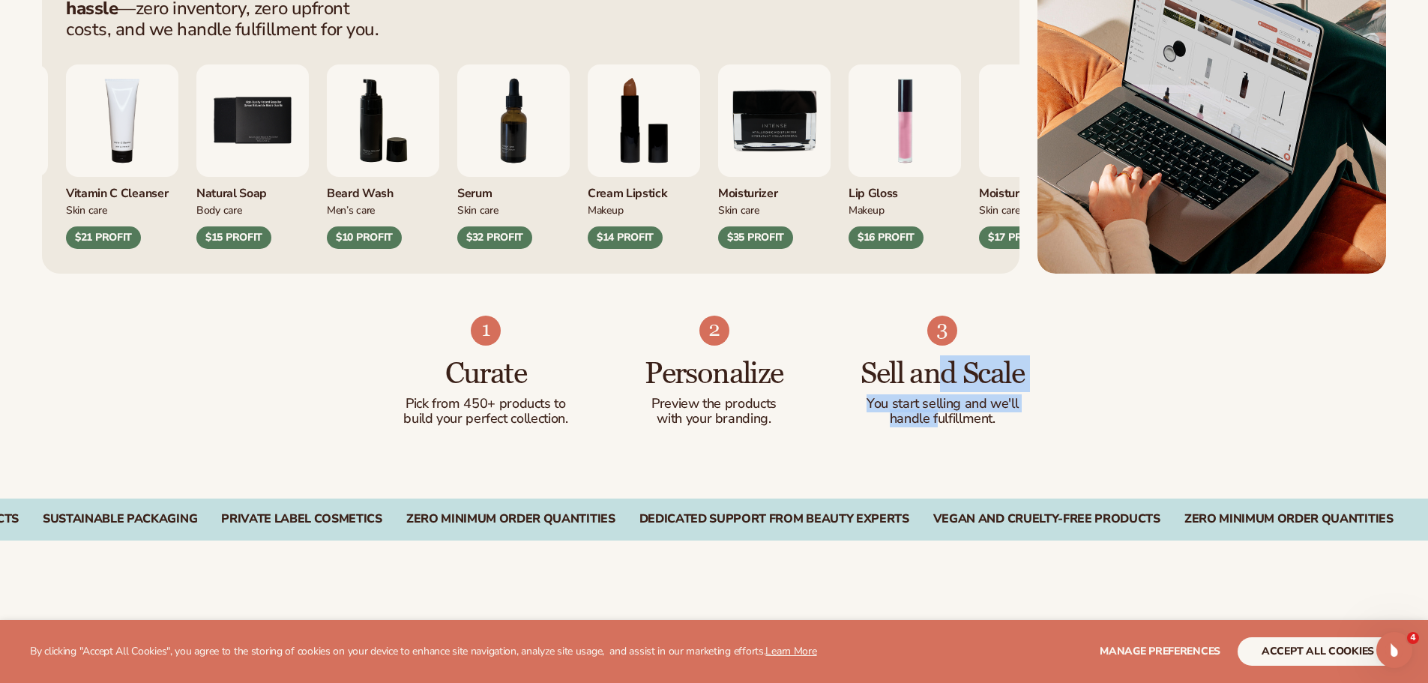
drag, startPoint x: 938, startPoint y: 376, endPoint x: 935, endPoint y: 418, distance: 41.3
click at [935, 418] on div "Sell and Scale You start selling and we'll handle fulfillment." at bounding box center [942, 386] width 169 height 81
click at [996, 429] on div "Curate Pick from 450+ products to build your perfect collection. Personalize Pr…" at bounding box center [714, 386] width 1428 height 225
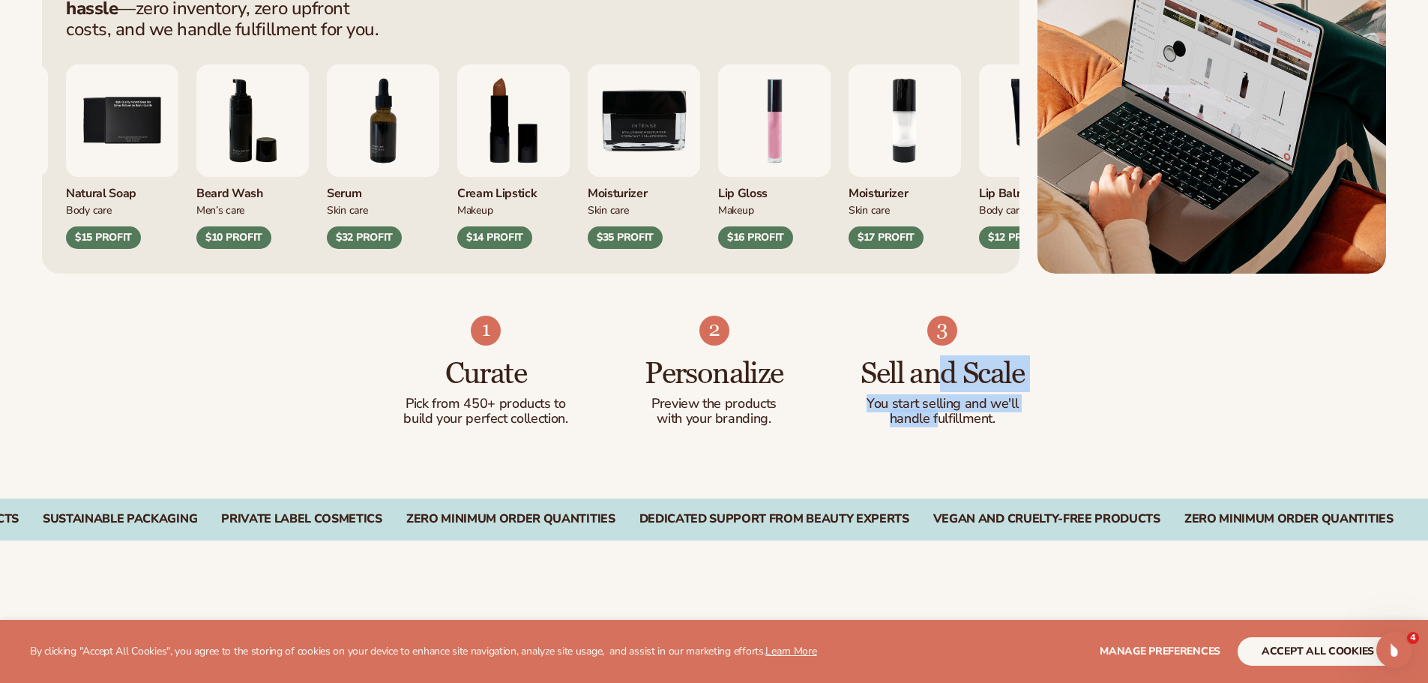
drag, startPoint x: 938, startPoint y: 379, endPoint x: 938, endPoint y: 418, distance: 39.7
click at [938, 418] on div "Sell and Scale You start selling and we'll handle fulfillment." at bounding box center [942, 386] width 169 height 81
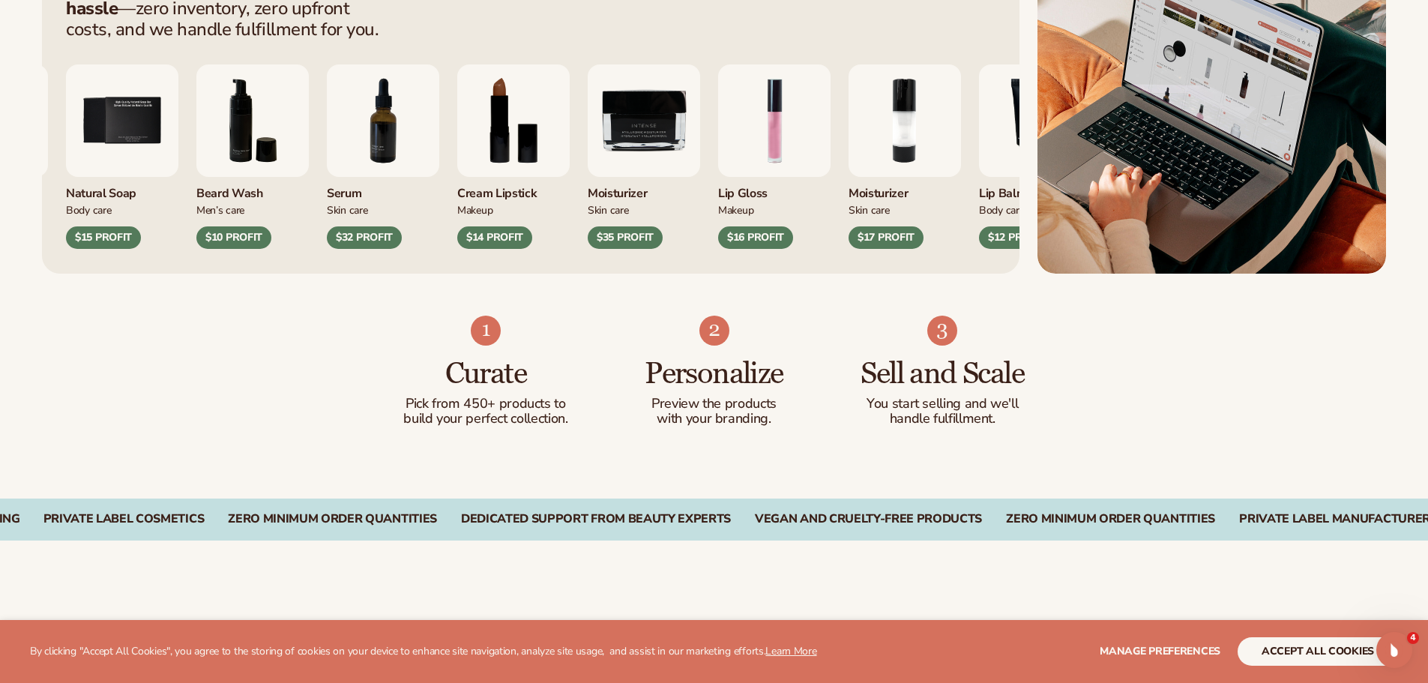
click at [1022, 421] on p "handle fulfillment." at bounding box center [942, 419] width 169 height 15
drag, startPoint x: 941, startPoint y: 382, endPoint x: 950, endPoint y: 424, distance: 42.4
click at [950, 422] on div "Sell and Scale You start selling and we'll handle fulfillment." at bounding box center [942, 386] width 169 height 81
click at [1040, 423] on div "Curate Pick from 450+ products to build your perfect collection. Personalize Pr…" at bounding box center [714, 386] width 1428 height 225
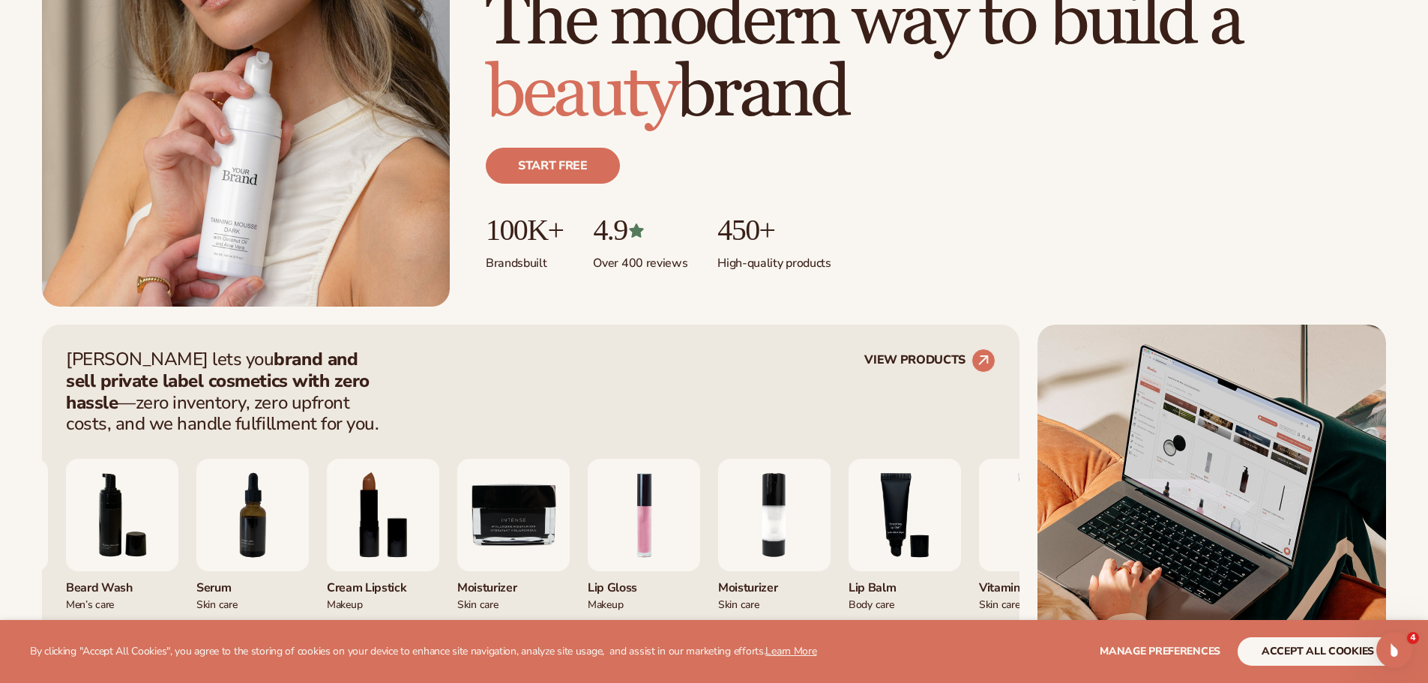
scroll to position [300, 0]
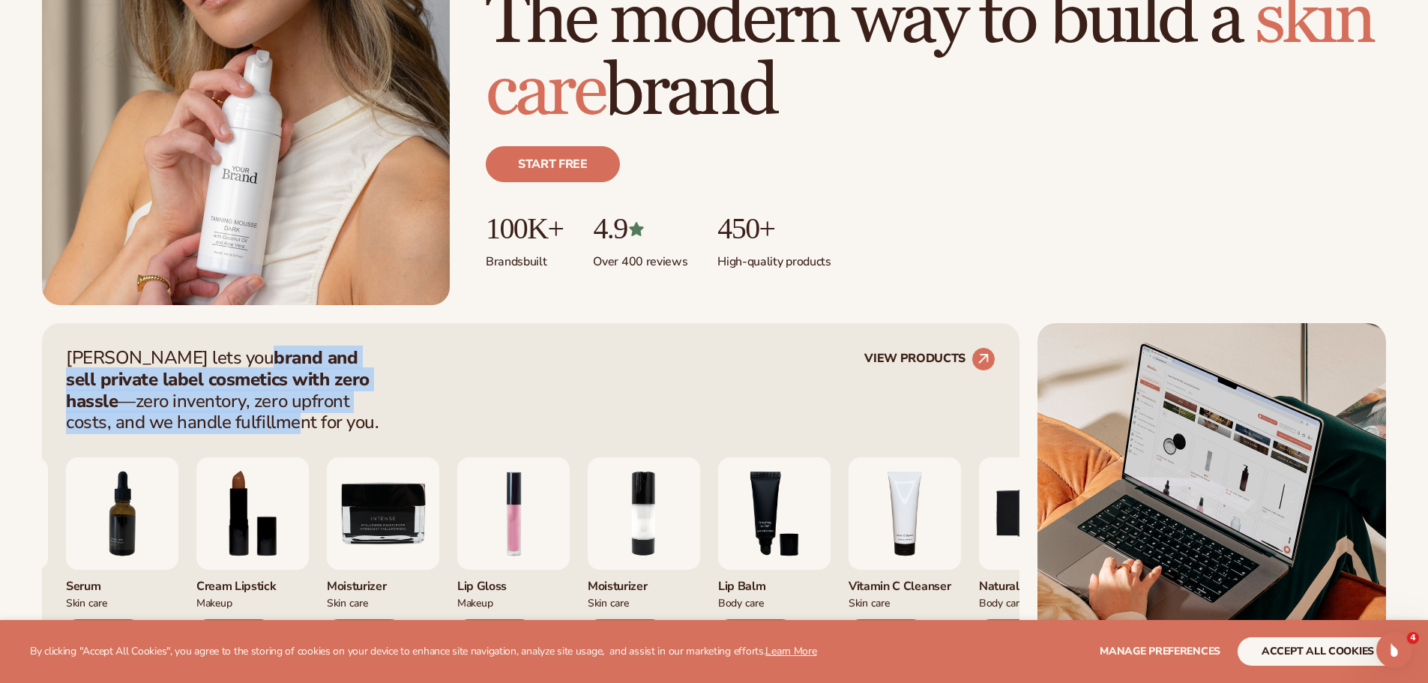
drag, startPoint x: 188, startPoint y: 358, endPoint x: 191, endPoint y: 417, distance: 58.5
click at [191, 417] on p "Blanka lets you brand and sell private label cosmetics with zero hassle —zero i…" at bounding box center [227, 390] width 322 height 86
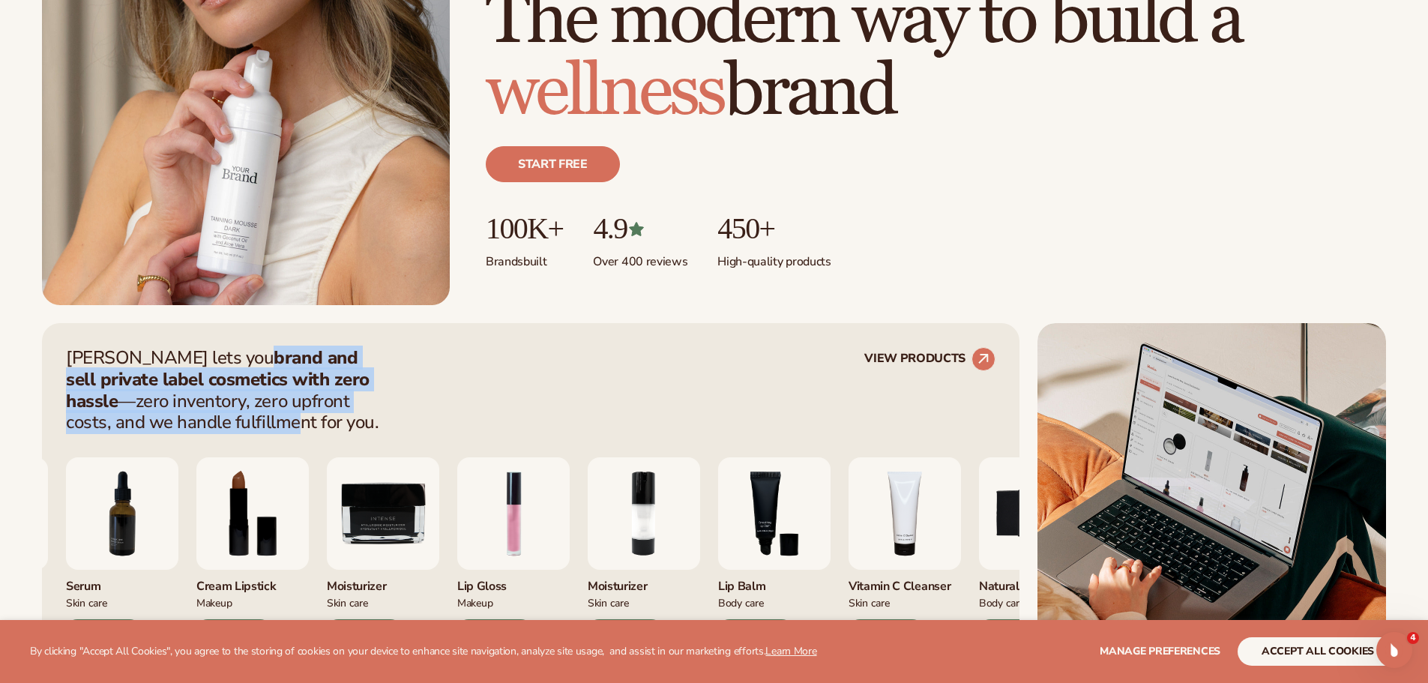
click at [474, 400] on div "Blanka lets you brand and sell private label cosmetics with zero hassle —zero i…" at bounding box center [530, 390] width 929 height 86
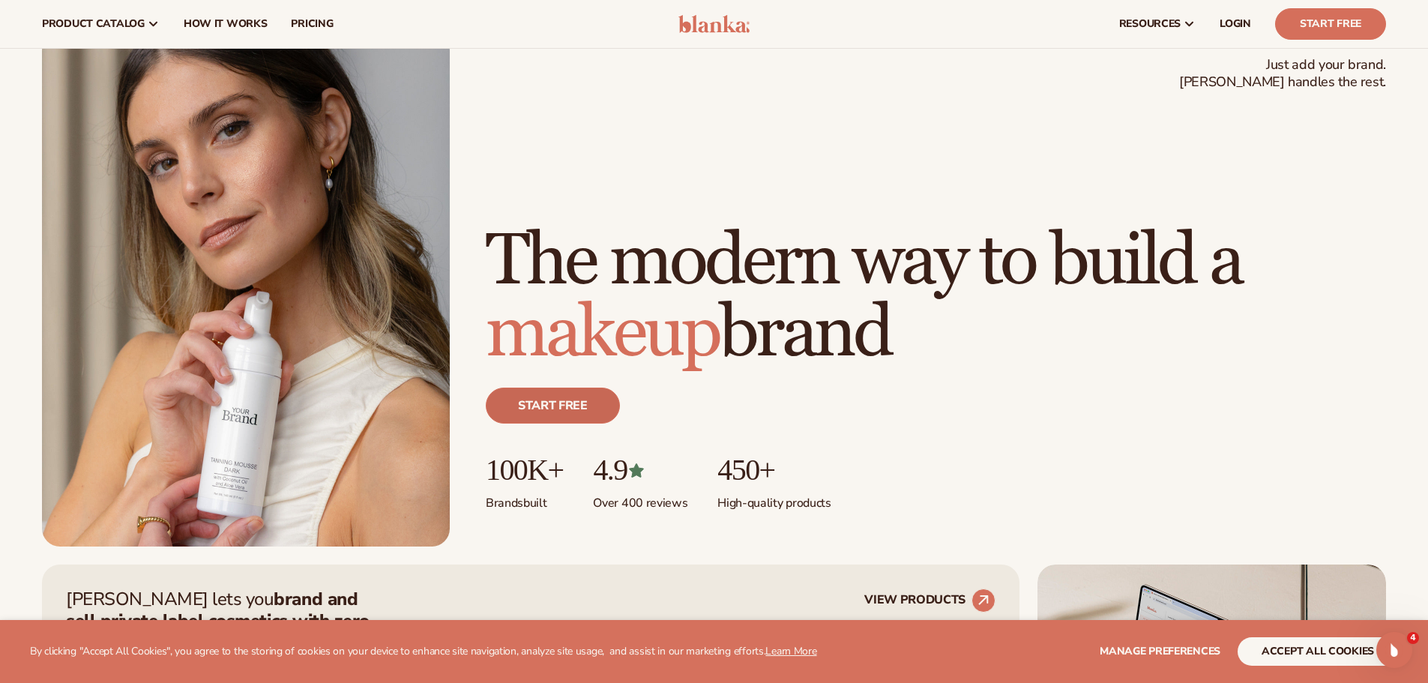
scroll to position [0, 0]
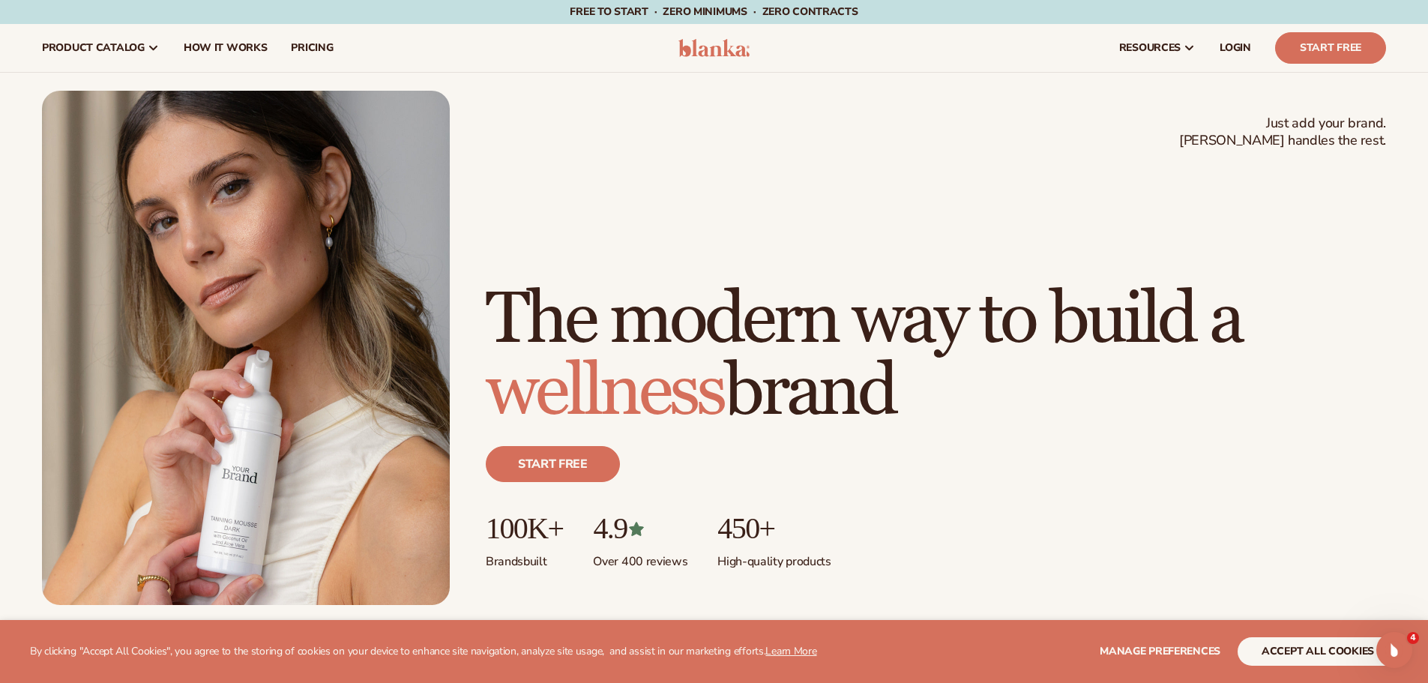
drag, startPoint x: 680, startPoint y: 360, endPoint x: 764, endPoint y: 352, distance: 84.3
click at [680, 361] on span "wellness" at bounding box center [605, 392] width 238 height 88
drag, startPoint x: 1027, startPoint y: 351, endPoint x: 1019, endPoint y: 335, distance: 17.8
click at [1026, 346] on h1 "The modern way to build a wellness brand" at bounding box center [936, 356] width 900 height 144
click at [701, 300] on h1 "The modern way to build a wellness brand" at bounding box center [936, 356] width 900 height 144
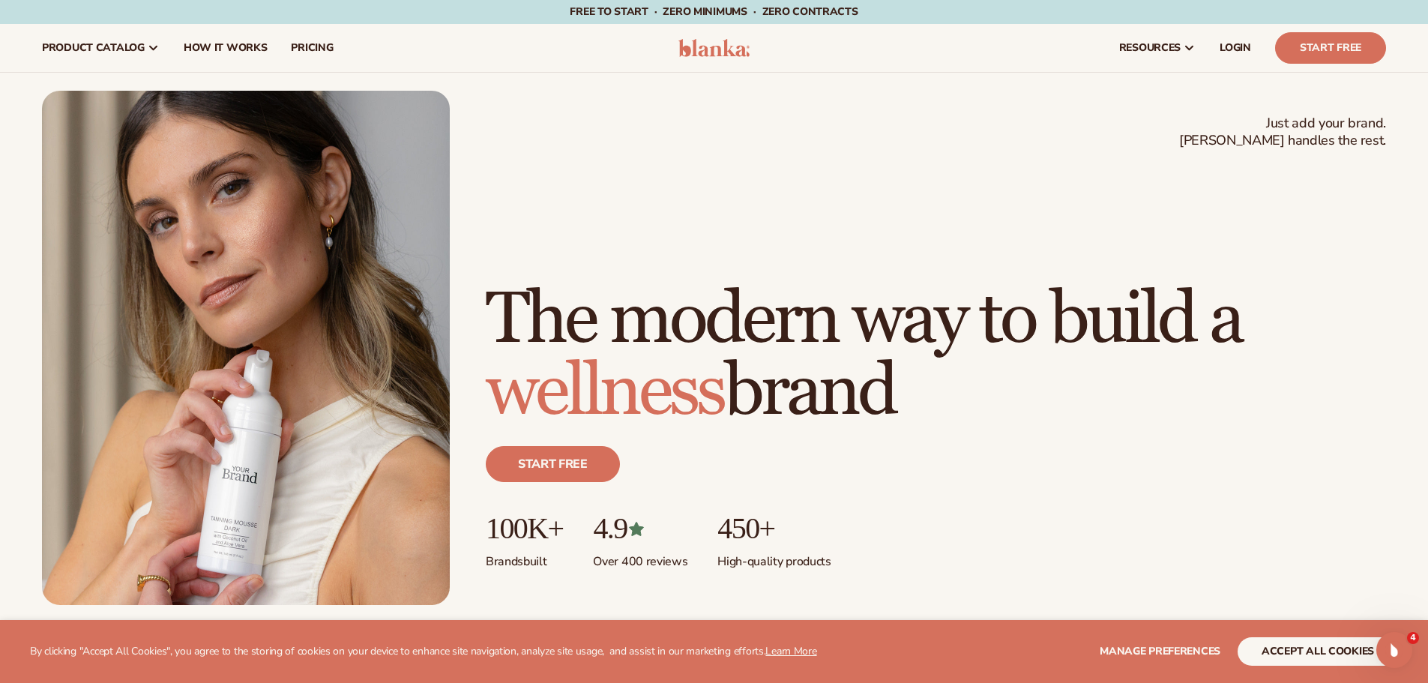
drag, startPoint x: 1036, startPoint y: 384, endPoint x: 949, endPoint y: 182, distance: 219.6
click at [1034, 382] on h1 "The modern way to build a wellness brand" at bounding box center [936, 356] width 900 height 144
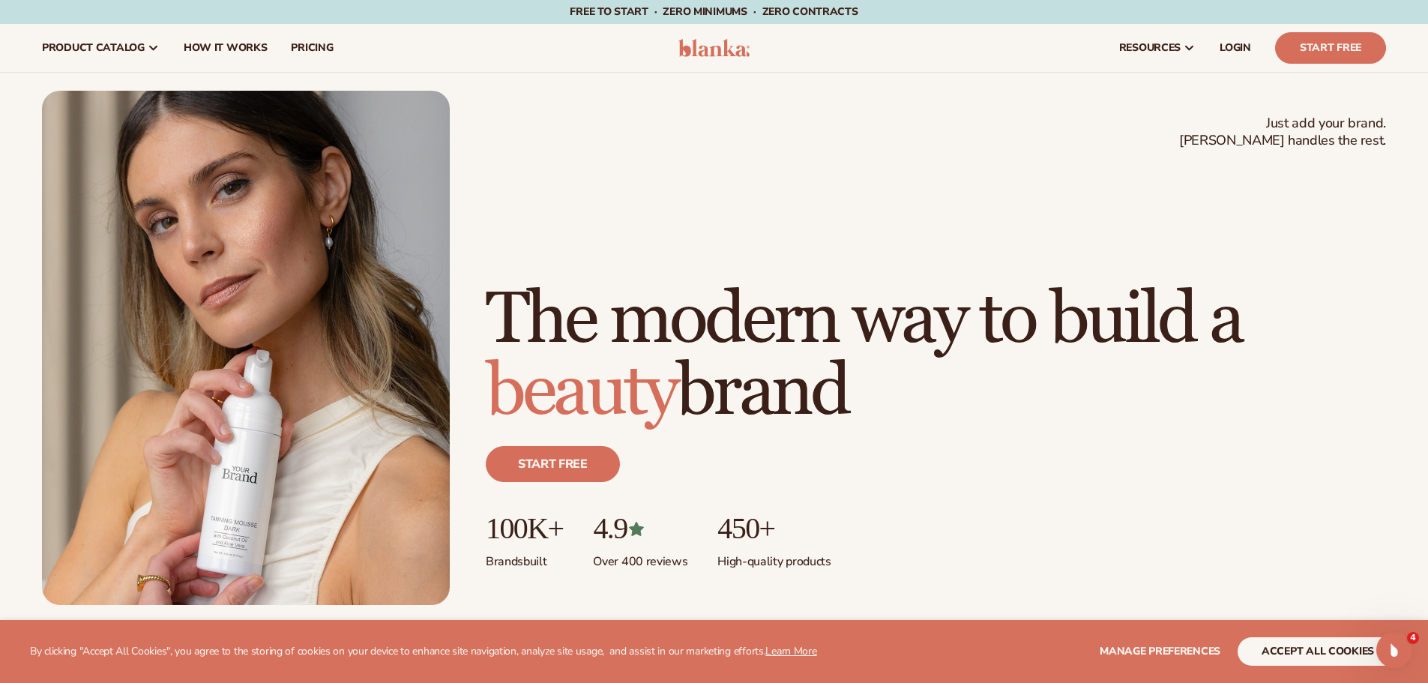
drag, startPoint x: 651, startPoint y: 238, endPoint x: 676, endPoint y: 376, distance: 139.5
click at [654, 361] on h1 "The modern way to build a beauty brand" at bounding box center [936, 356] width 900 height 144
click at [920, 362] on h1 "The modern way to build a beauty brand" at bounding box center [936, 356] width 900 height 144
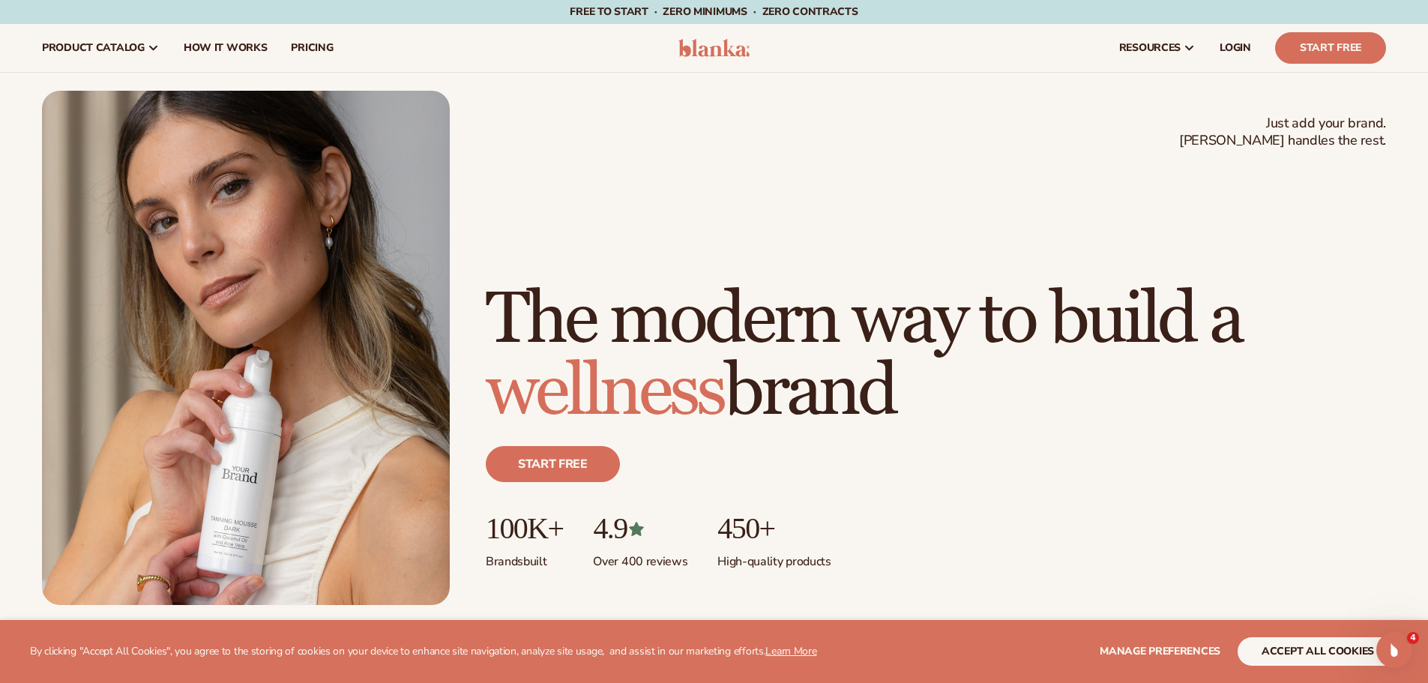
drag, startPoint x: 636, startPoint y: 244, endPoint x: 656, endPoint y: 310, distance: 69.5
click at [643, 291] on h1 "The modern way to build a wellness brand" at bounding box center [936, 356] width 900 height 144
click at [923, 357] on h1 "The modern way to build a wellness brand" at bounding box center [936, 356] width 900 height 144
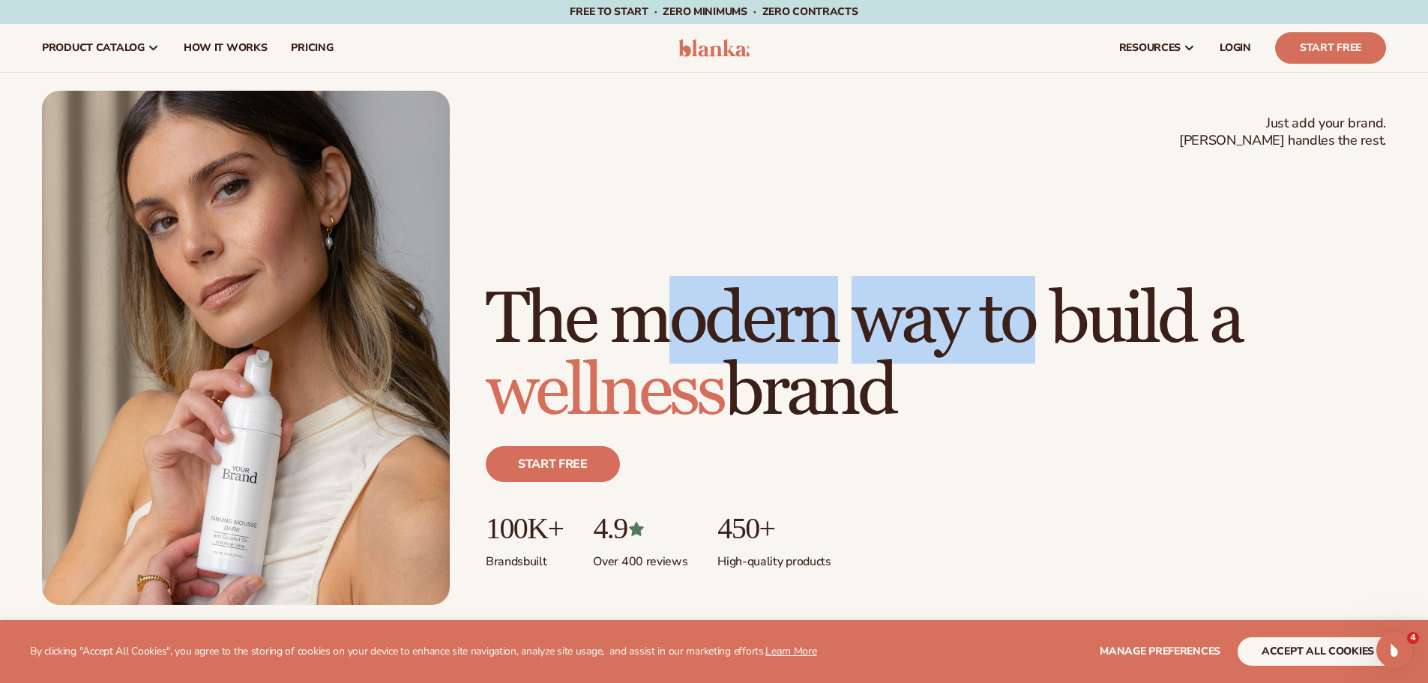
drag, startPoint x: 678, startPoint y: 252, endPoint x: 669, endPoint y: 376, distance: 124.8
click at [669, 373] on h1 "The modern way to build a wellness brand" at bounding box center [936, 356] width 900 height 144
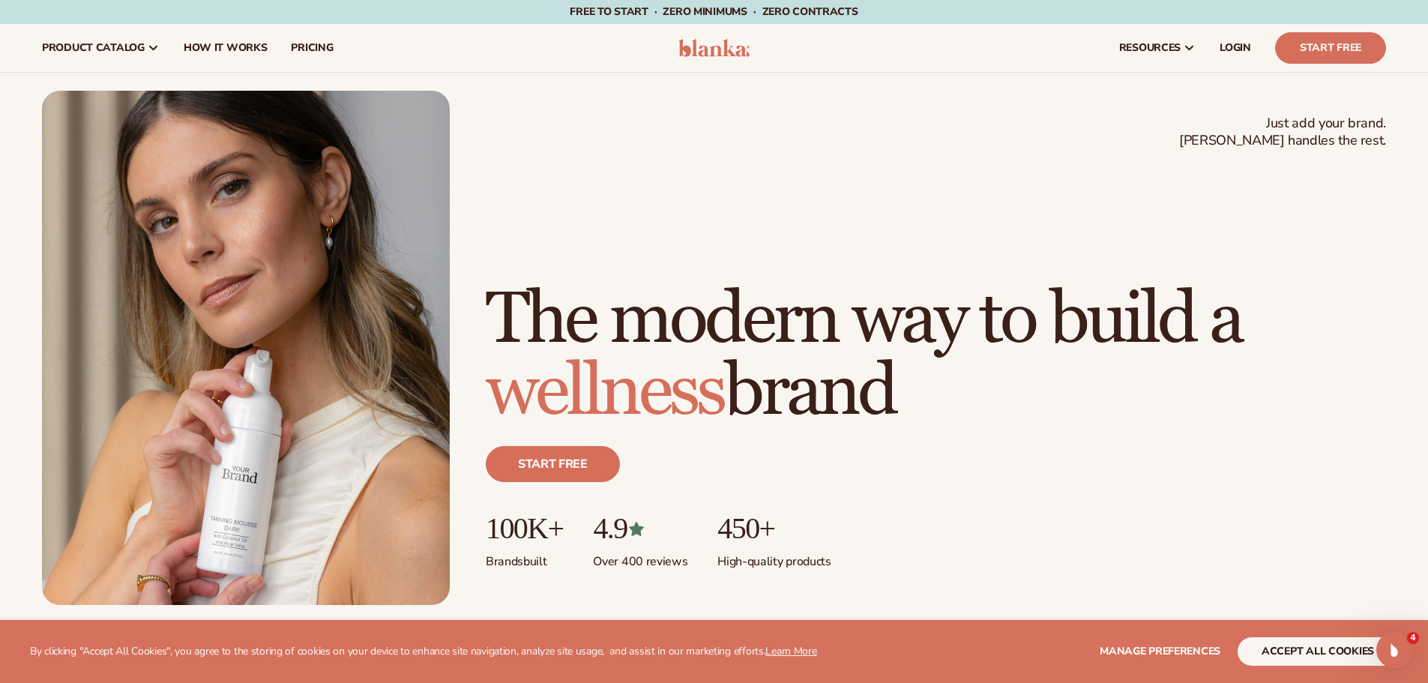
click at [870, 372] on h1 "The modern way to build a wellness brand" at bounding box center [936, 356] width 900 height 144
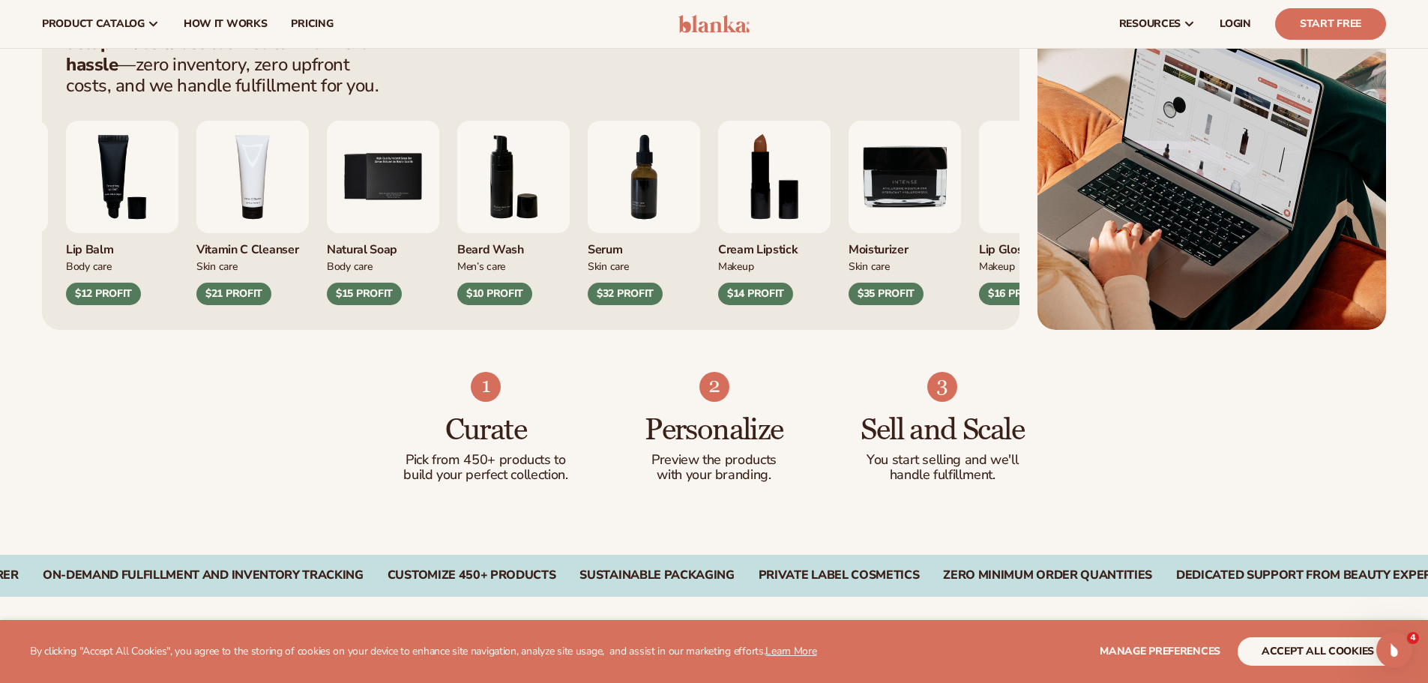
scroll to position [600, 0]
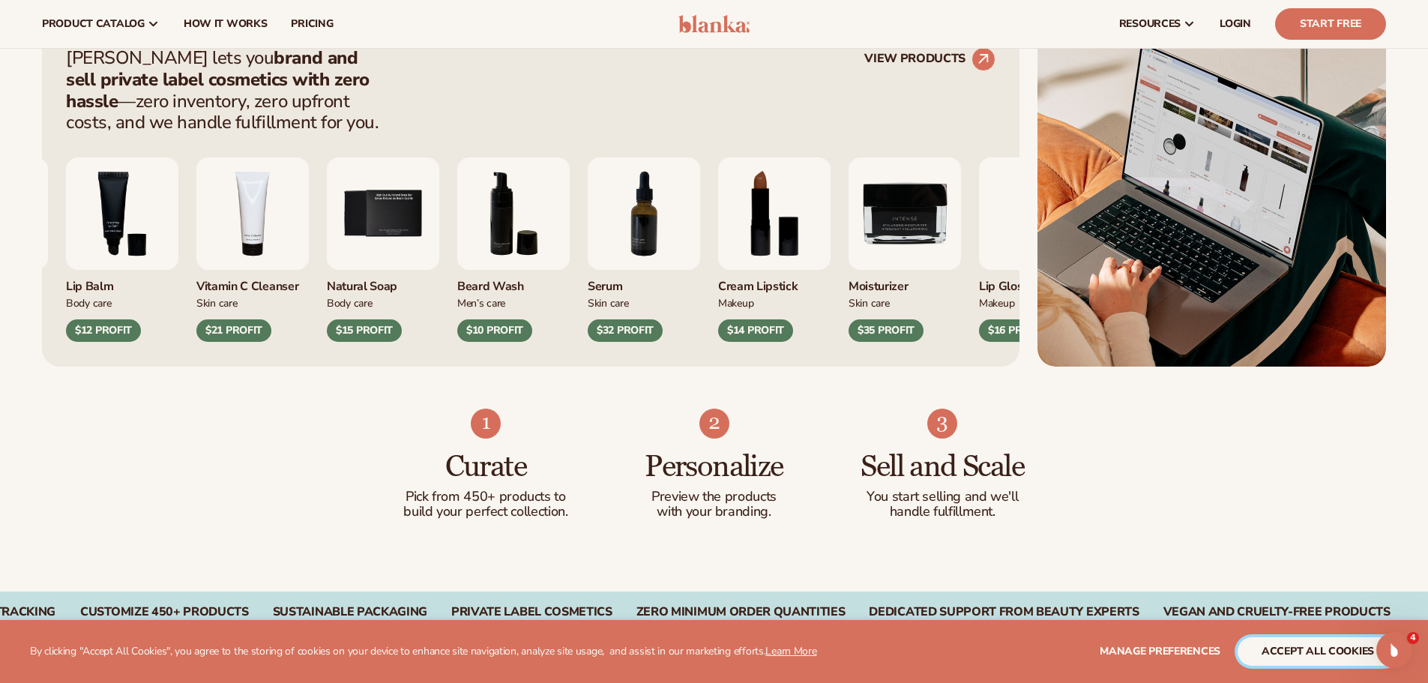
click at [1334, 654] on button "accept all cookies" at bounding box center [1318, 651] width 160 height 28
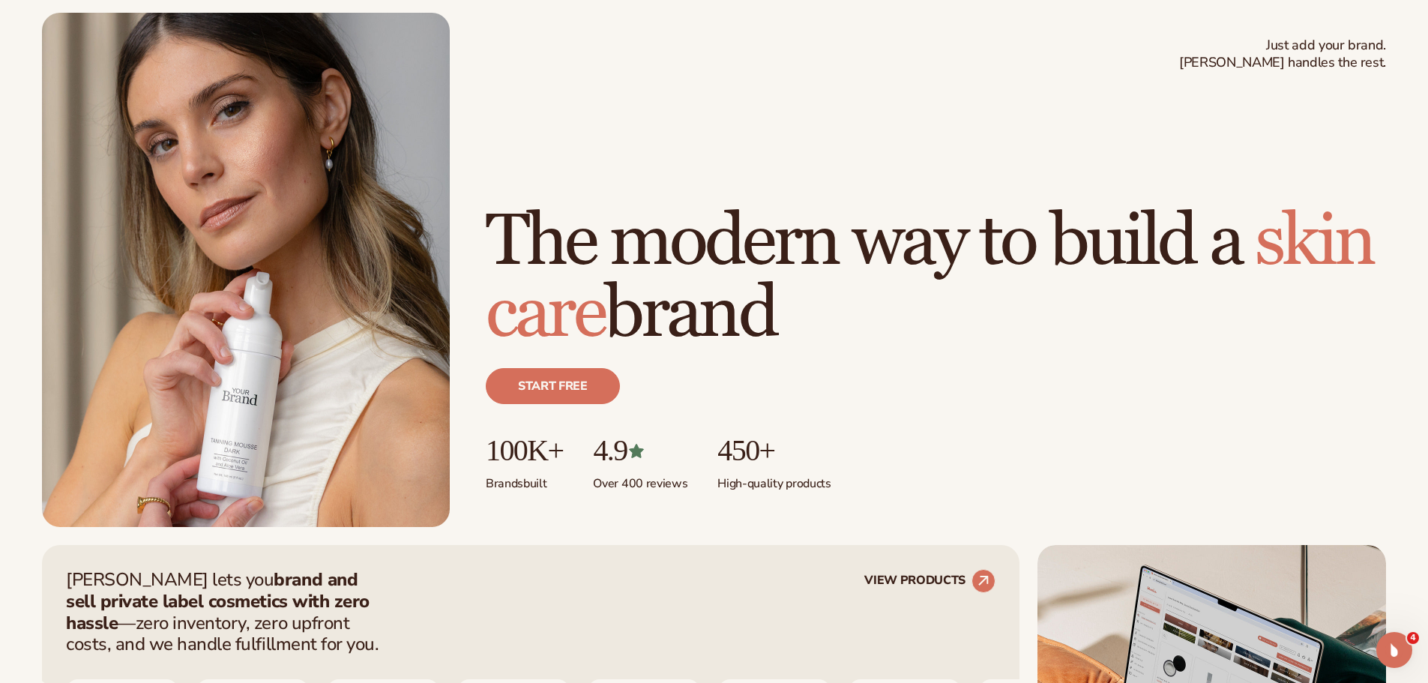
scroll to position [0, 0]
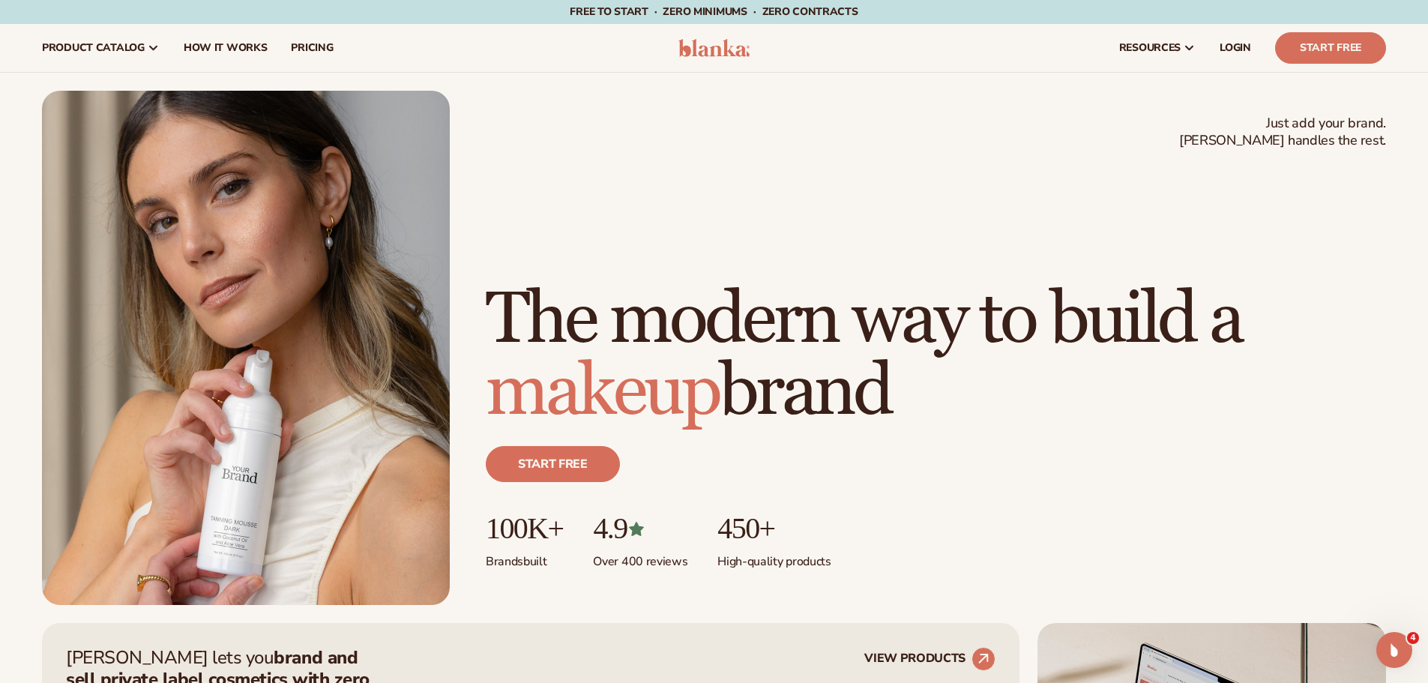
click at [606, 284] on h1 "The modern way to build a makeup brand" at bounding box center [936, 356] width 900 height 144
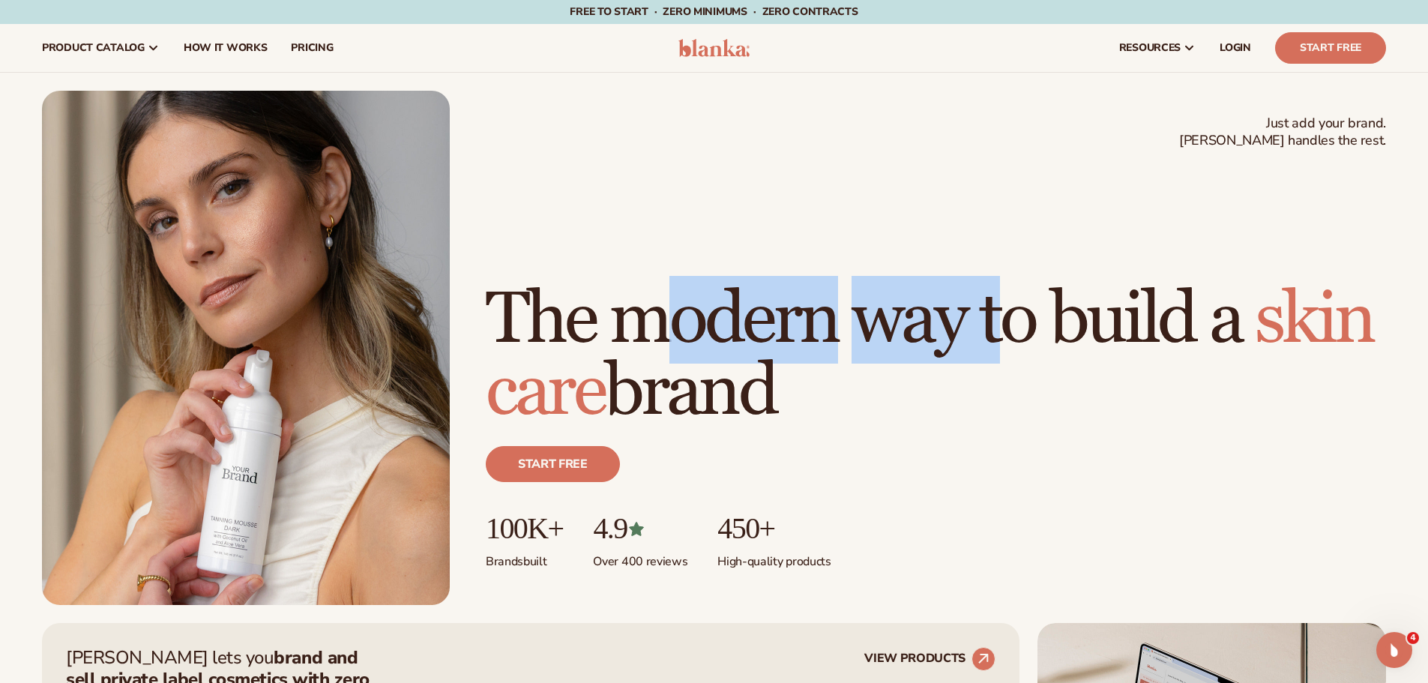
drag, startPoint x: 641, startPoint y: 265, endPoint x: 645, endPoint y: 409, distance: 144.7
click at [645, 409] on h1 "The modern way to build a [MEDICAL_DATA] brand" at bounding box center [936, 356] width 900 height 144
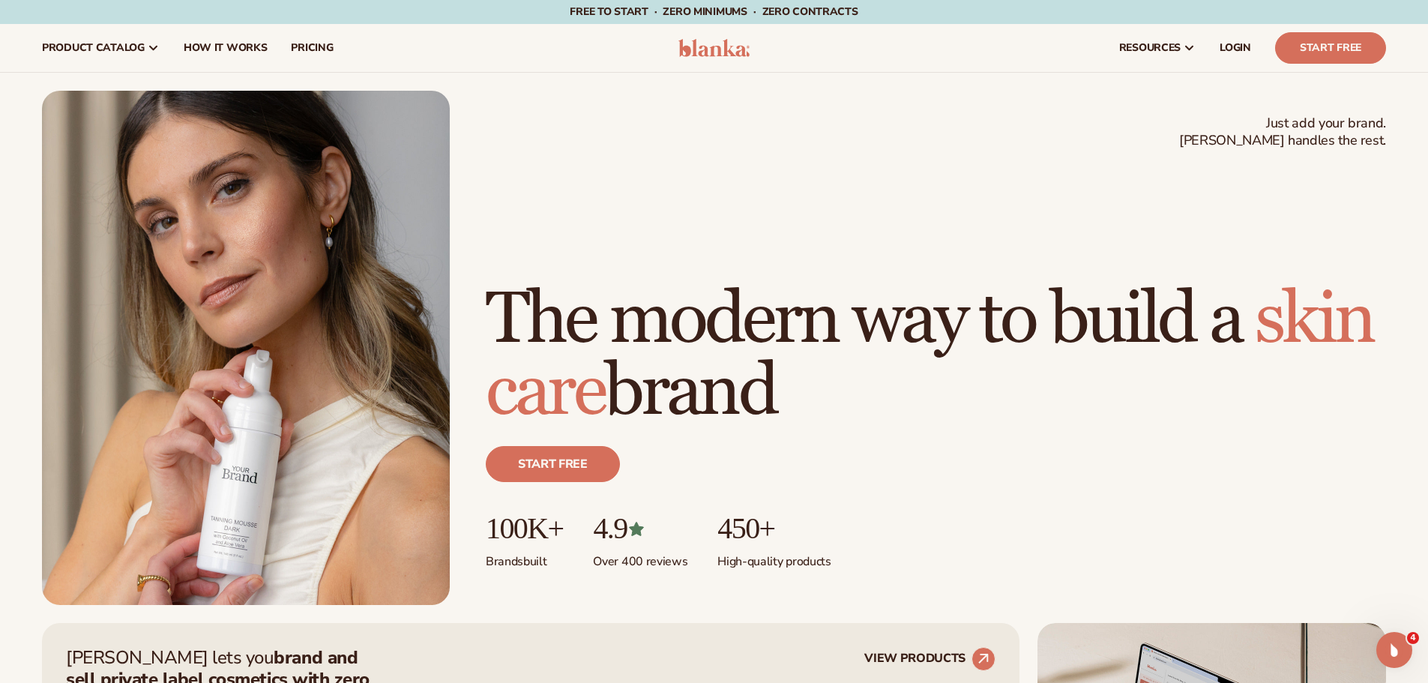
click at [898, 397] on h1 "The modern way to build a [MEDICAL_DATA] brand" at bounding box center [936, 356] width 900 height 144
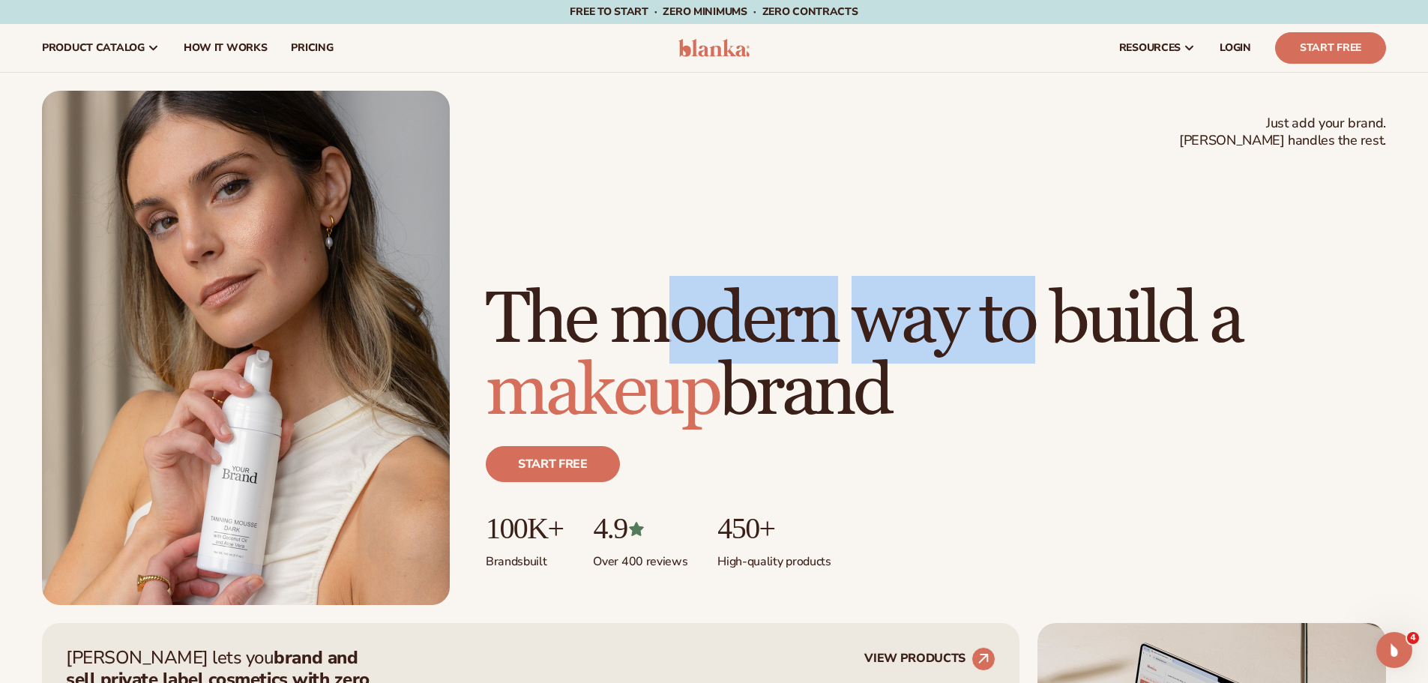
drag, startPoint x: 670, startPoint y: 305, endPoint x: 828, endPoint y: 396, distance: 181.7
click at [699, 377] on h1 "The modern way to build a makeup brand" at bounding box center [936, 356] width 900 height 144
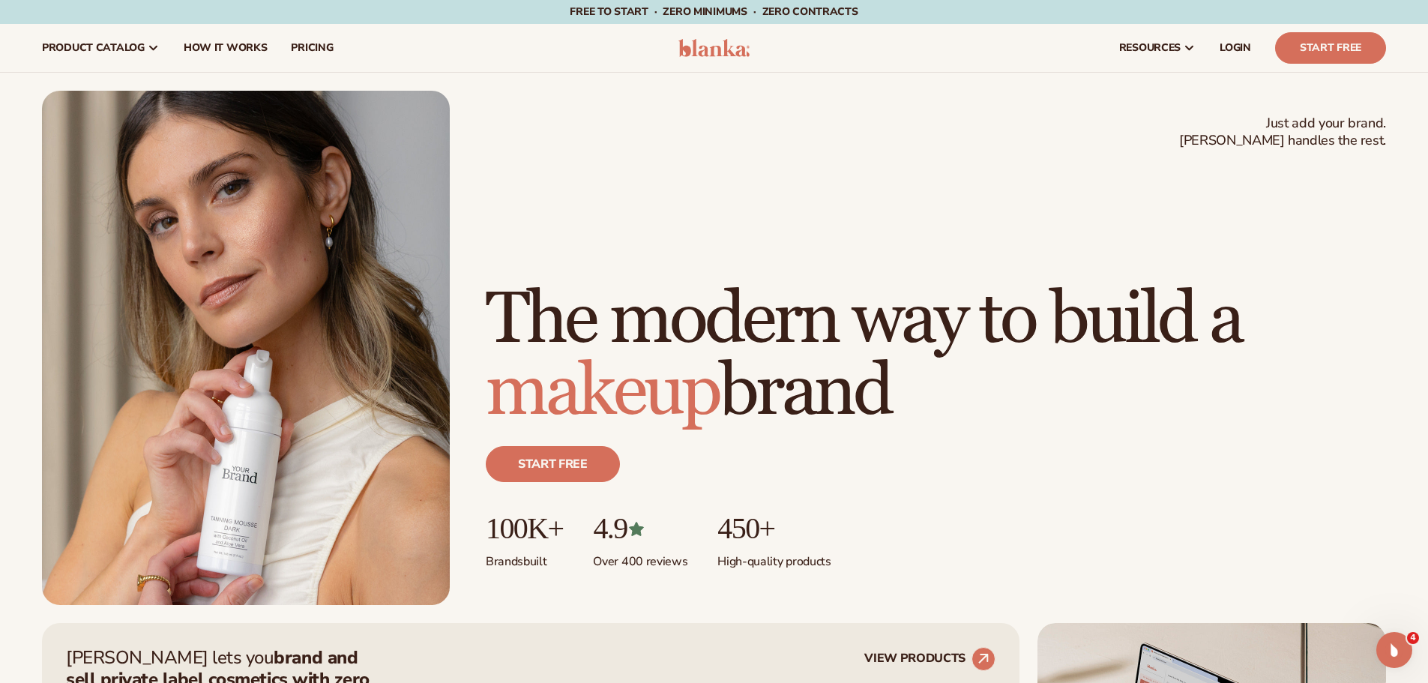
click at [974, 403] on h1 "The modern way to build a makeup brand" at bounding box center [936, 356] width 900 height 144
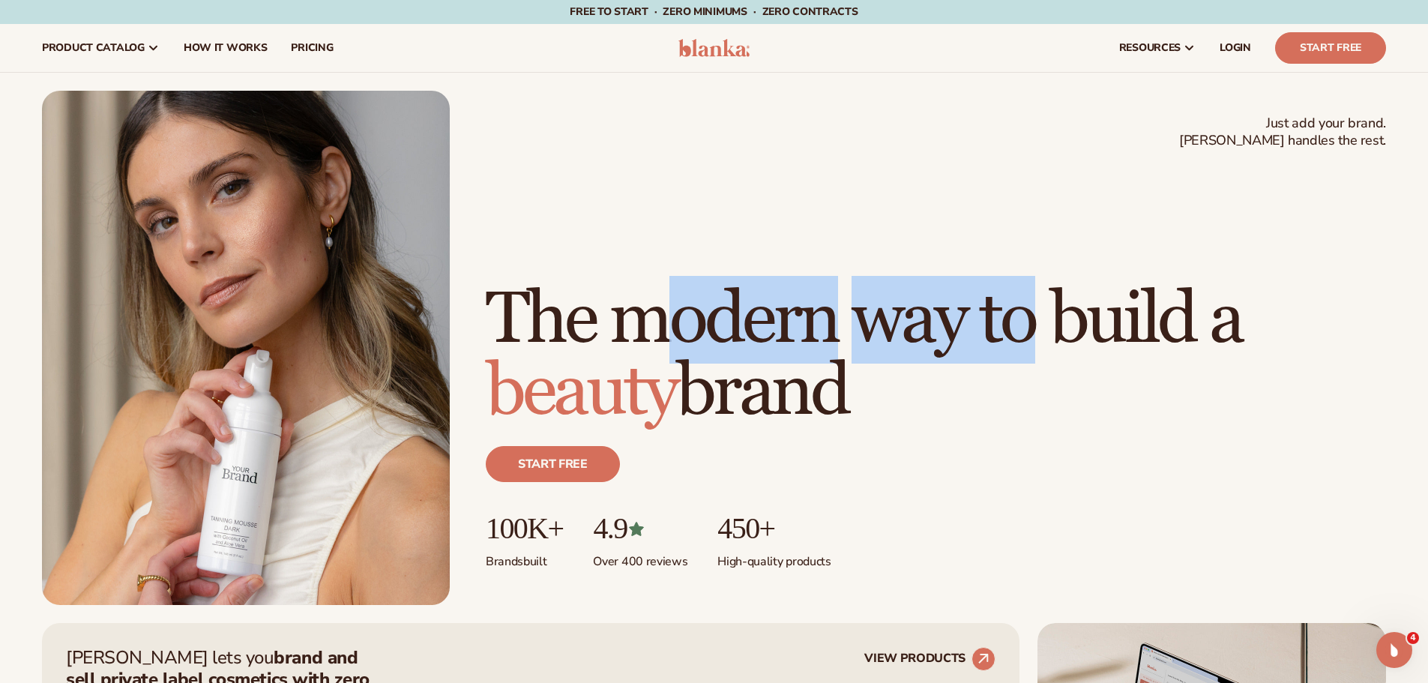
drag, startPoint x: 680, startPoint y: 247, endPoint x: 888, endPoint y: 376, distance: 244.0
click at [669, 378] on h1 "The modern way to build a beauty brand" at bounding box center [936, 356] width 900 height 144
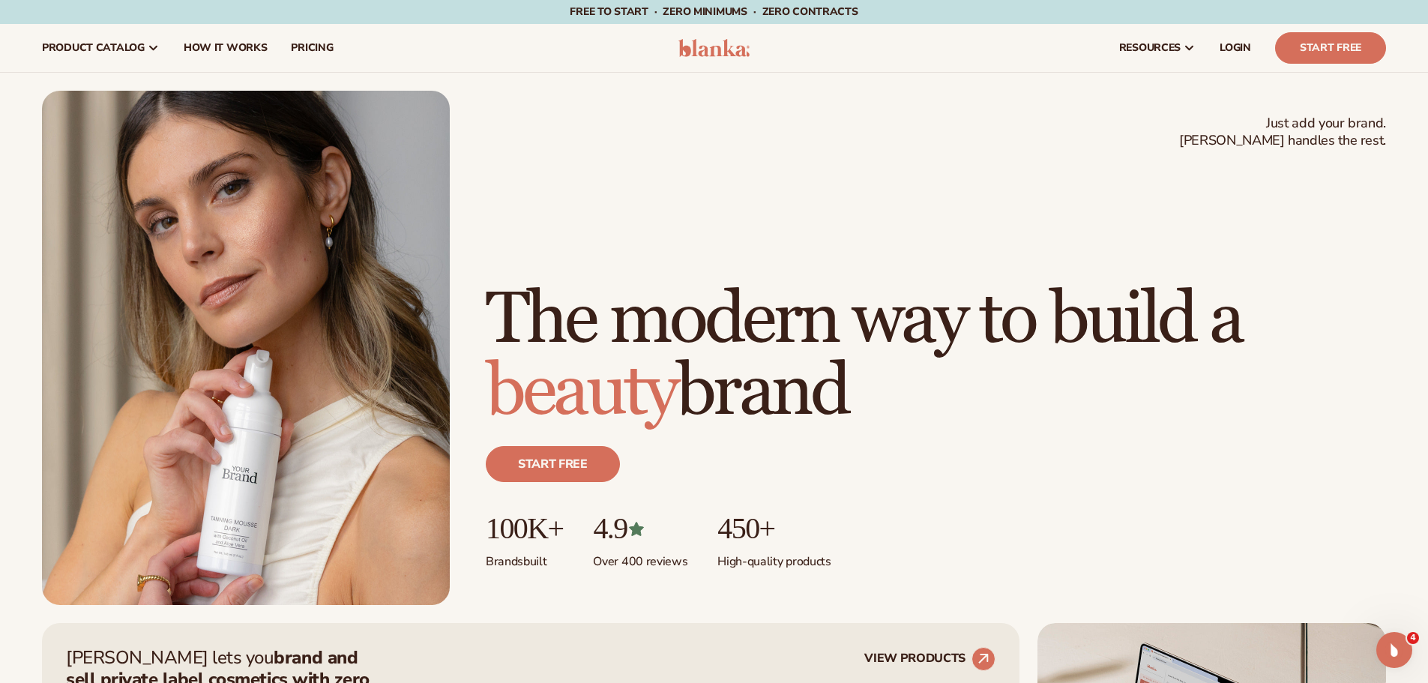
click at [944, 374] on h1 "The modern way to build a beauty brand" at bounding box center [936, 356] width 900 height 144
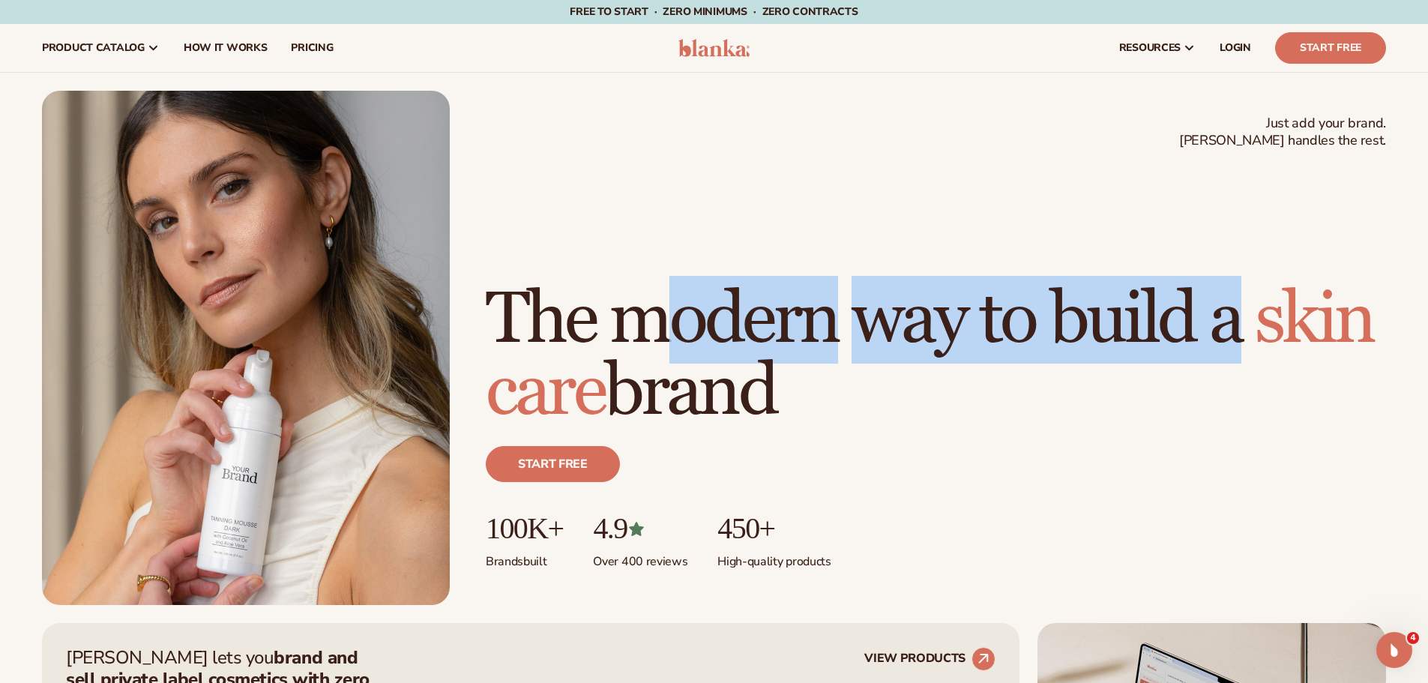
drag, startPoint x: 679, startPoint y: 244, endPoint x: 671, endPoint y: 370, distance: 126.2
click at [671, 369] on h1 "The modern way to build a [MEDICAL_DATA] brand" at bounding box center [936, 356] width 900 height 144
click at [959, 355] on h1 "The modern way to build a [MEDICAL_DATA] brand" at bounding box center [936, 356] width 900 height 144
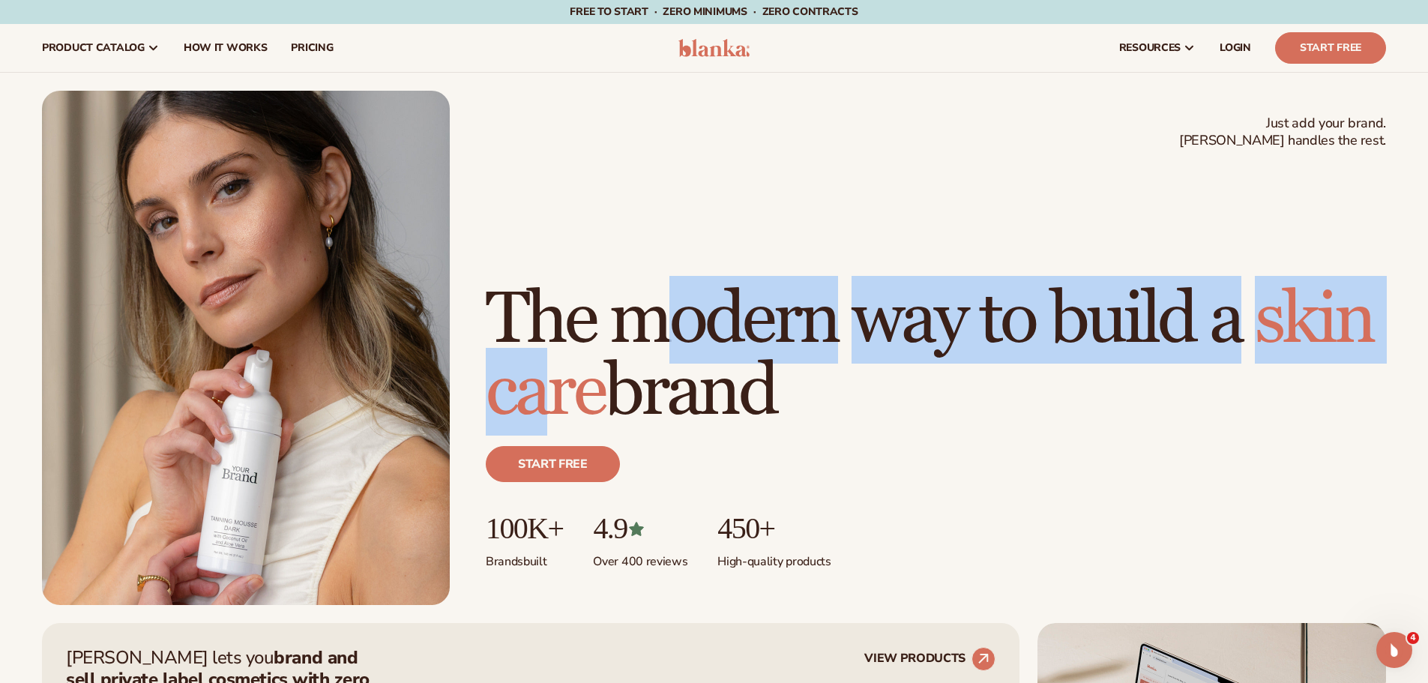
drag, startPoint x: 672, startPoint y: 253, endPoint x: 763, endPoint y: 381, distance: 157.0
click at [678, 387] on h1 "The modern way to build a [MEDICAL_DATA] brand" at bounding box center [936, 356] width 900 height 144
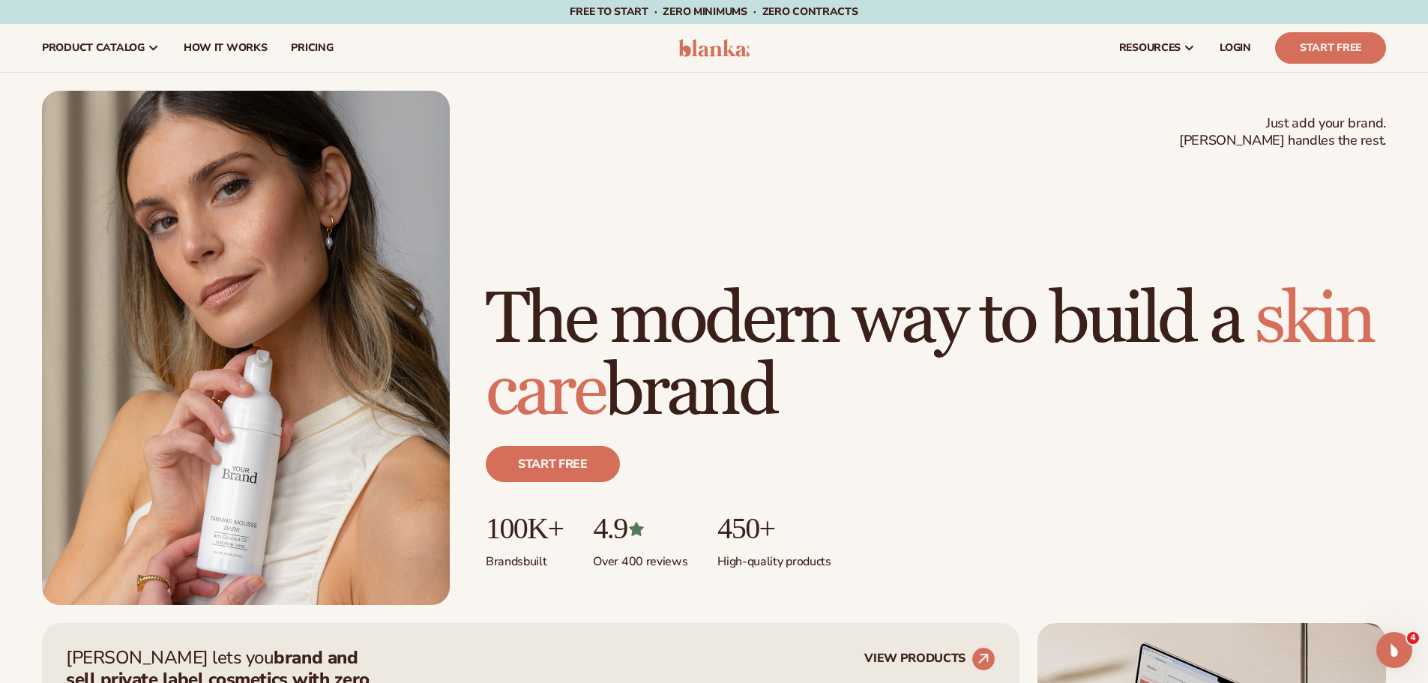
click at [940, 361] on h1 "The modern way to build a [MEDICAL_DATA] brand" at bounding box center [936, 356] width 900 height 144
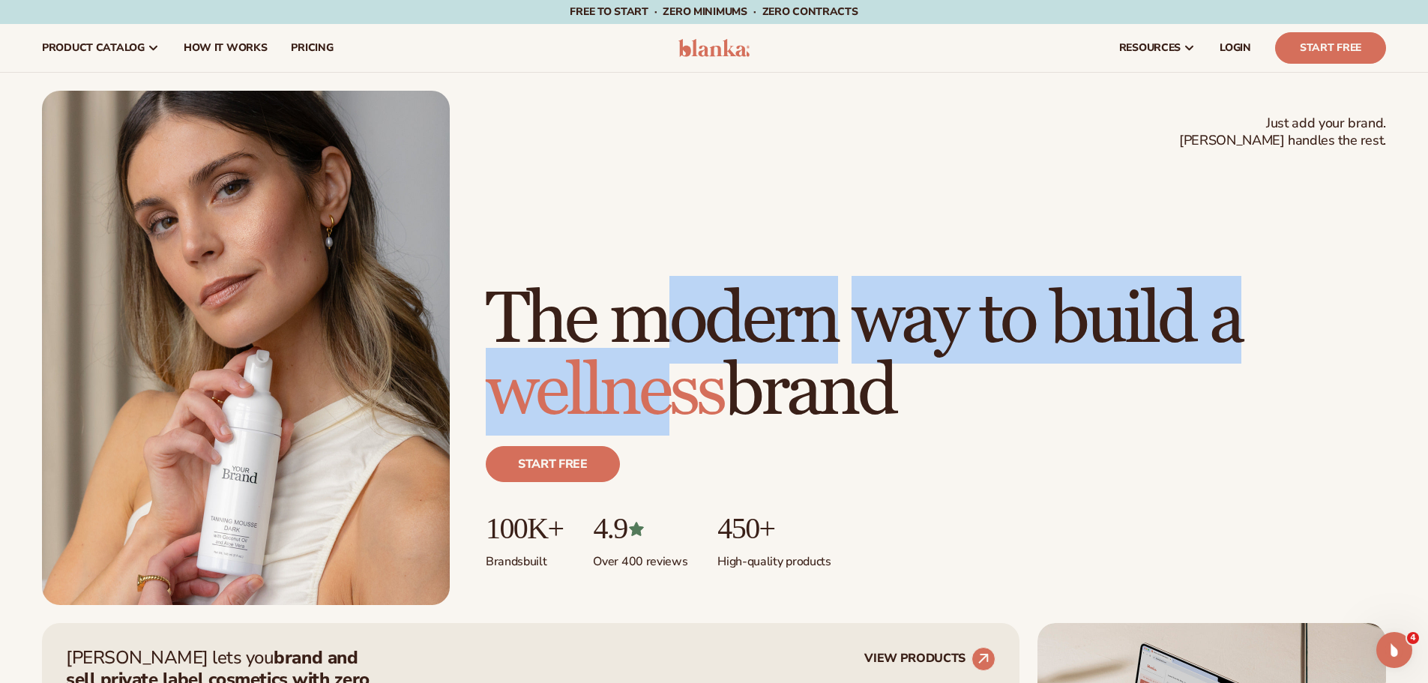
drag, startPoint x: 675, startPoint y: 239, endPoint x: 677, endPoint y: 371, distance: 131.9
click at [677, 371] on h1 "The modern way to build a wellness brand" at bounding box center [936, 356] width 900 height 144
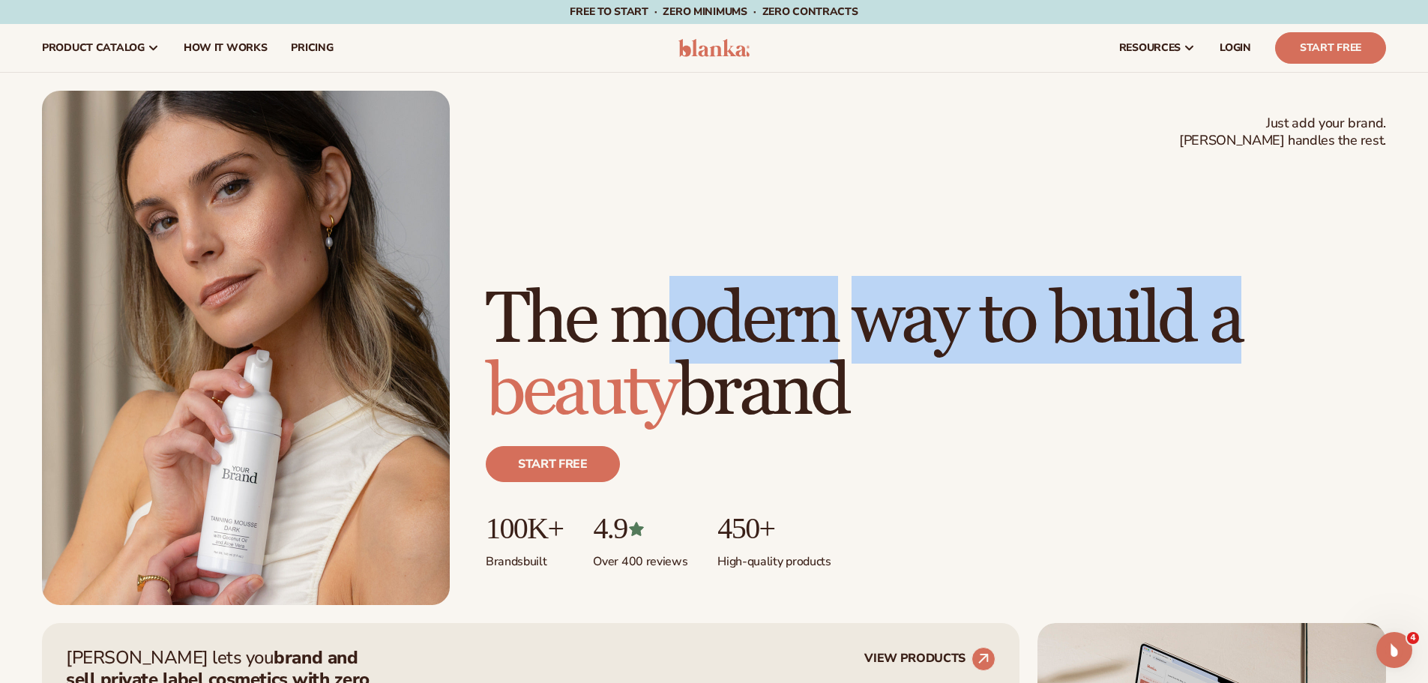
click at [835, 376] on h1 "The modern way to build a beauty brand" at bounding box center [936, 356] width 900 height 144
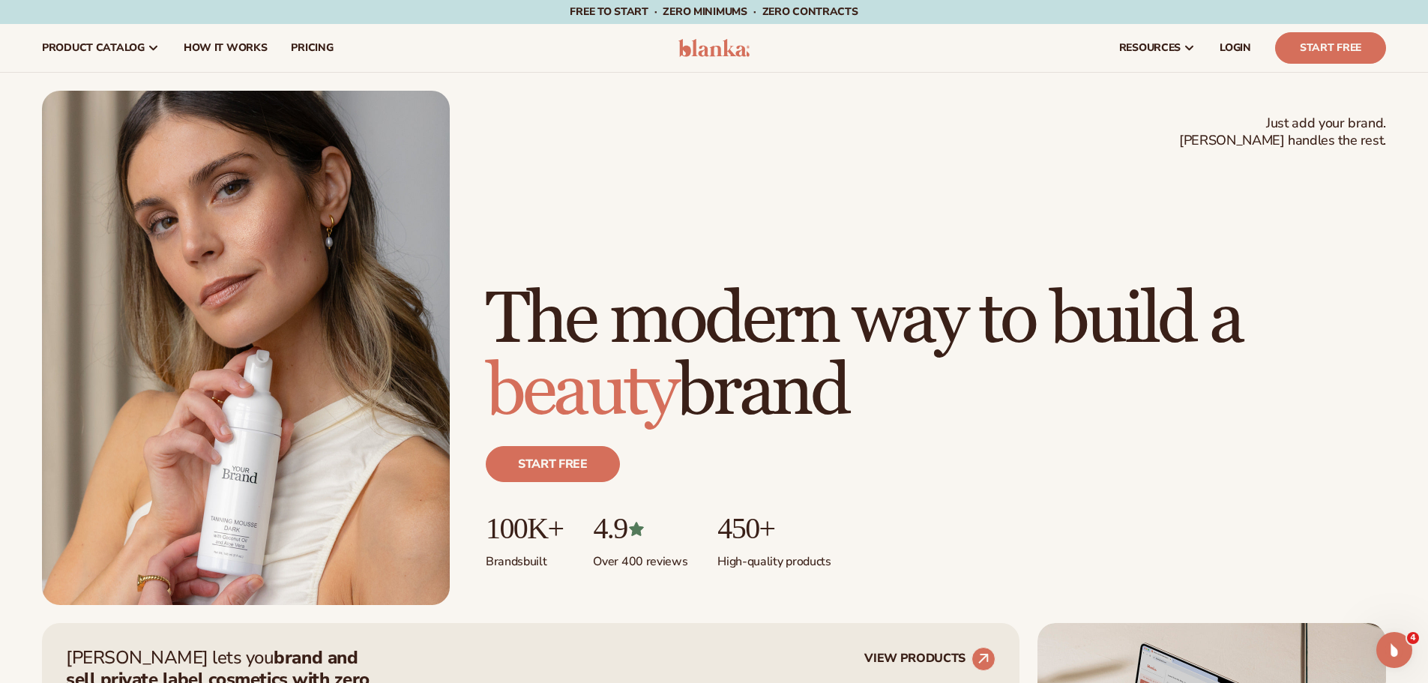
drag, startPoint x: 672, startPoint y: 246, endPoint x: 671, endPoint y: 349, distance: 102.7
click at [673, 284] on h1 "The modern way to build a beauty brand" at bounding box center [936, 356] width 900 height 144
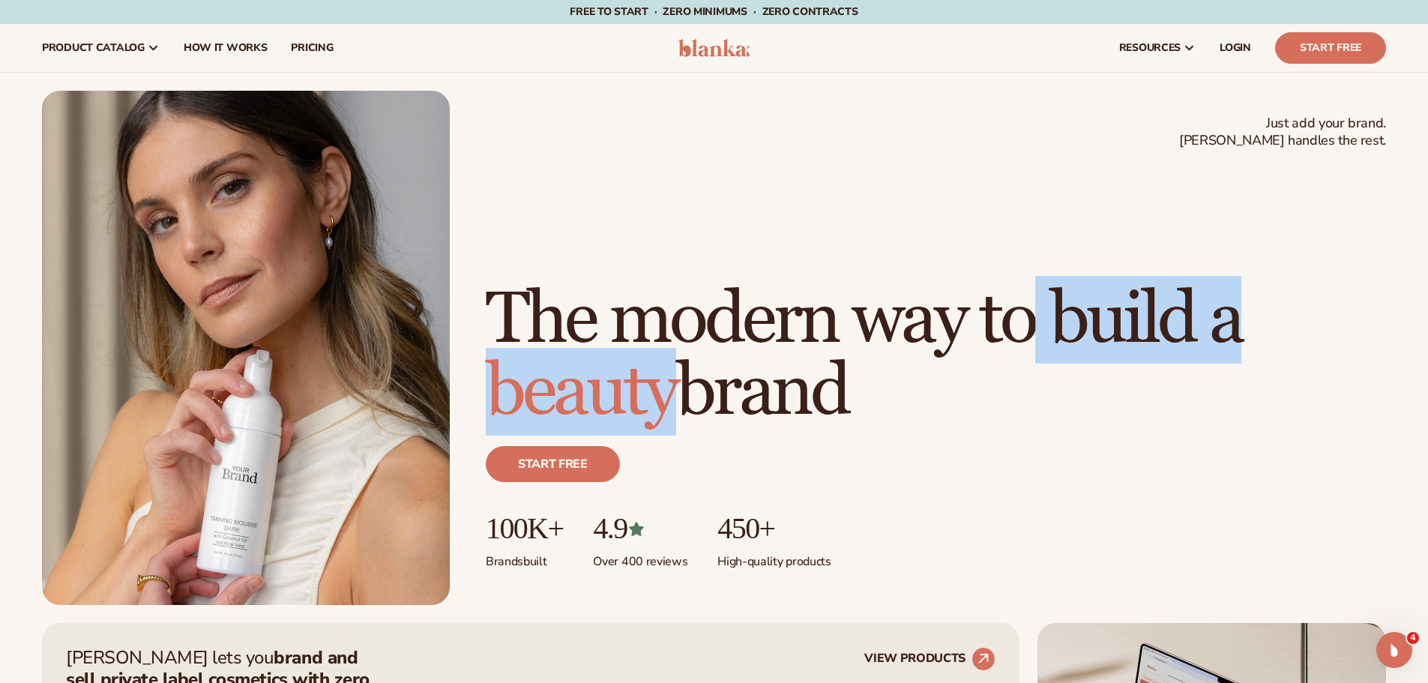
click at [671, 349] on h1 "The modern way to build a beauty brand" at bounding box center [936, 356] width 900 height 144
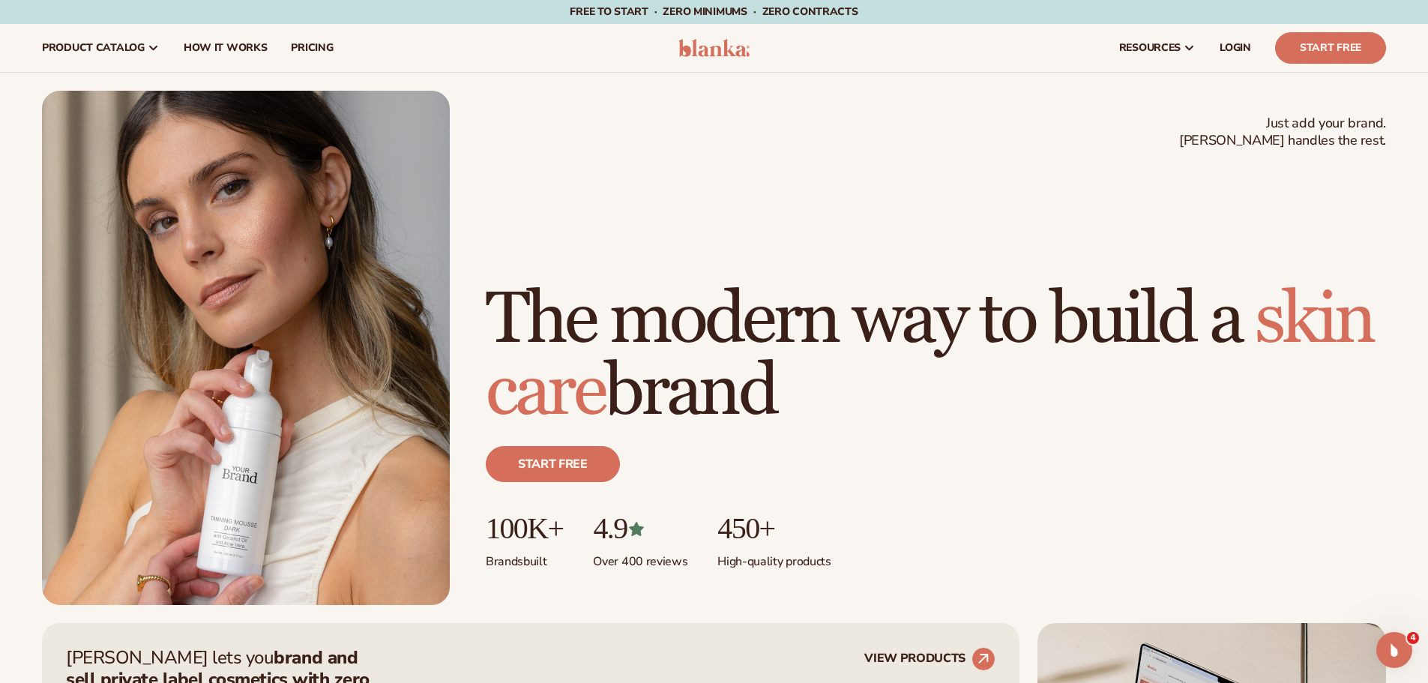
click at [876, 358] on h1 "The modern way to build a [MEDICAL_DATA] brand" at bounding box center [936, 356] width 900 height 144
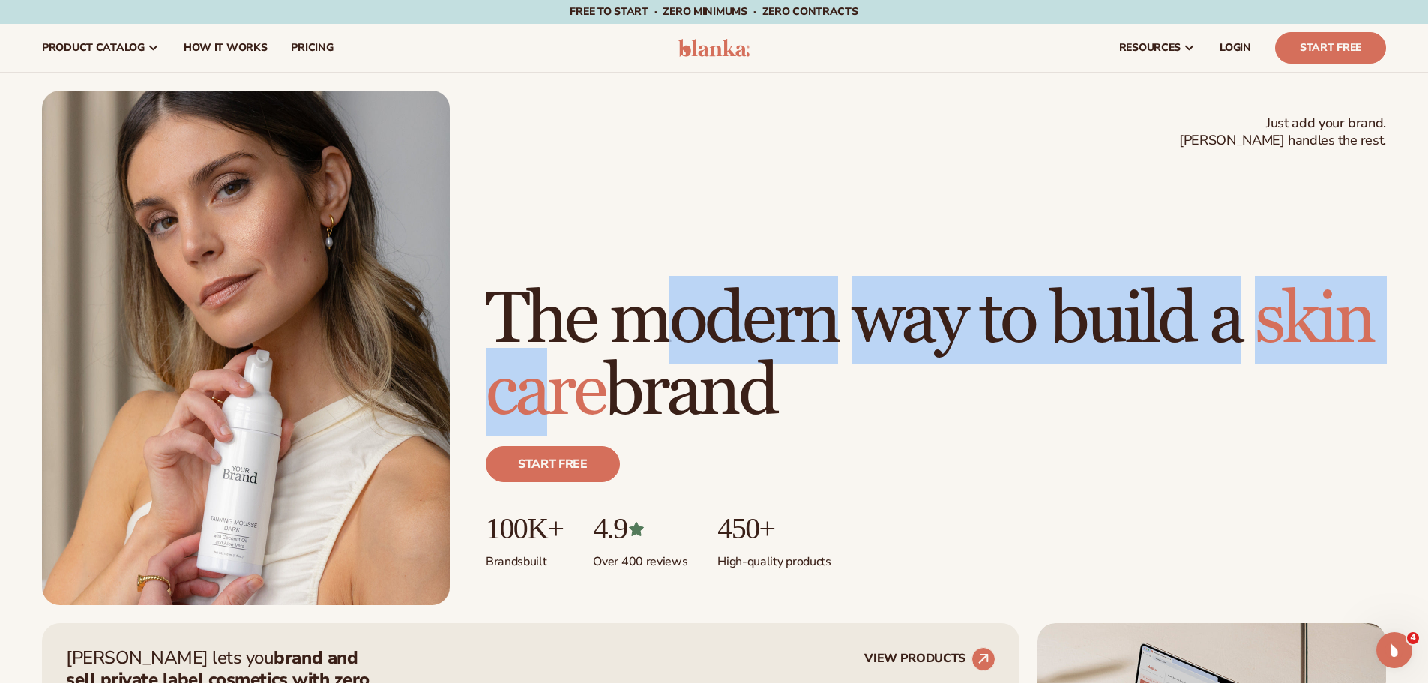
drag, startPoint x: 678, startPoint y: 248, endPoint x: 693, endPoint y: 390, distance: 142.4
click at [672, 386] on h1 "The modern way to build a [MEDICAL_DATA] brand" at bounding box center [936, 356] width 900 height 144
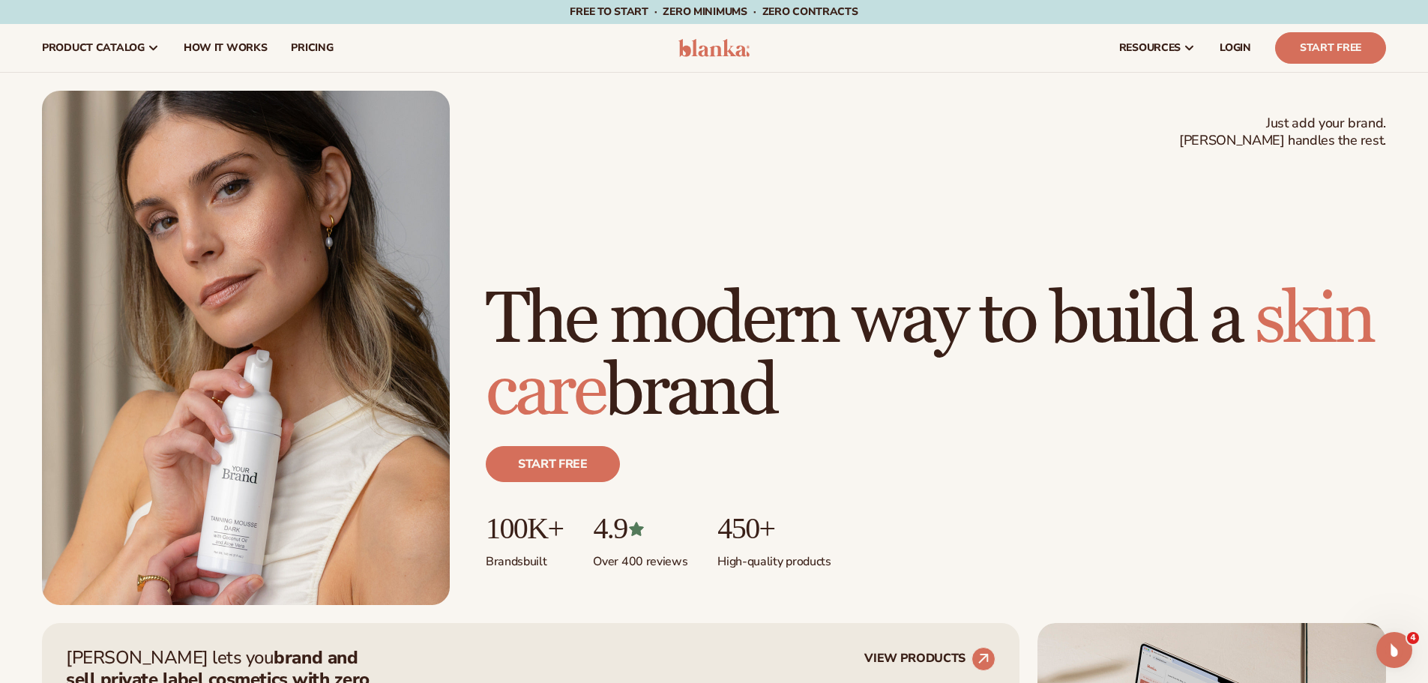
click at [932, 368] on h1 "The modern way to build a [MEDICAL_DATA] brand" at bounding box center [936, 356] width 900 height 144
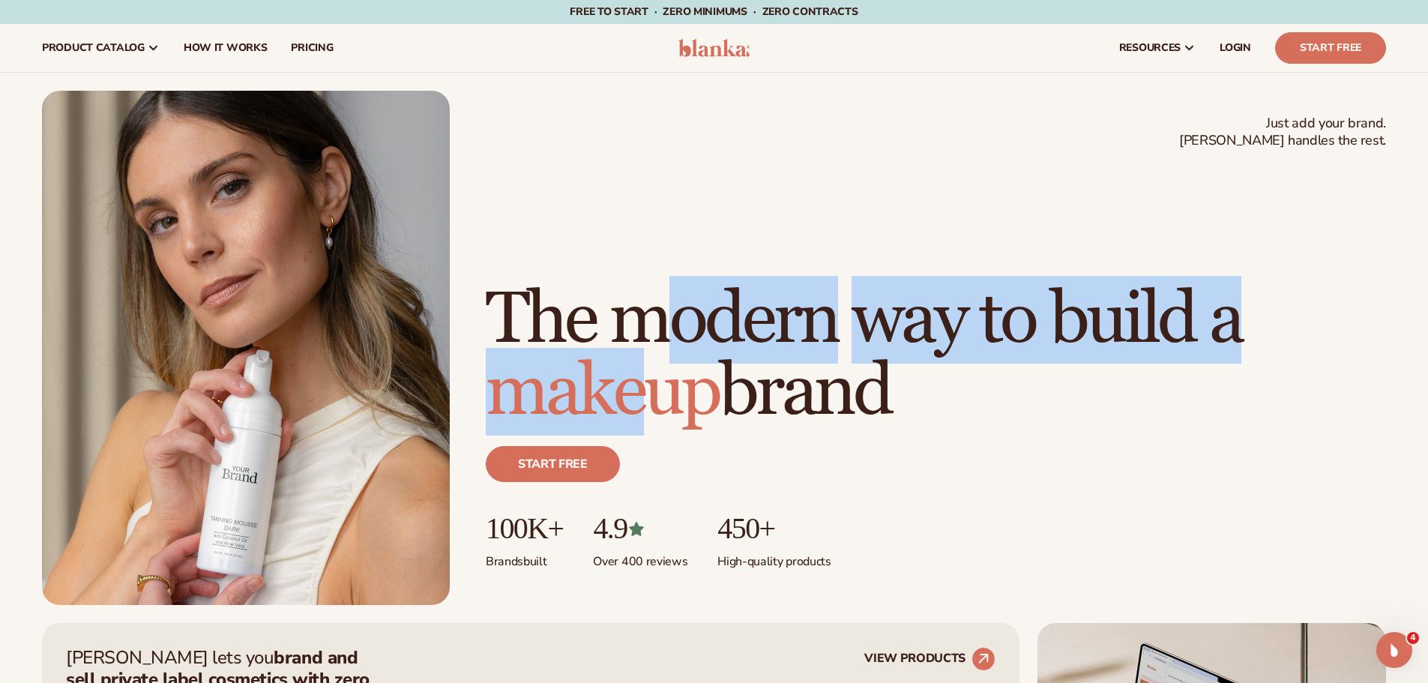
drag, startPoint x: 653, startPoint y: 235, endPoint x: 834, endPoint y: 375, distance: 228.2
click at [663, 391] on h1 "The modern way to build a makeup brand" at bounding box center [936, 356] width 900 height 144
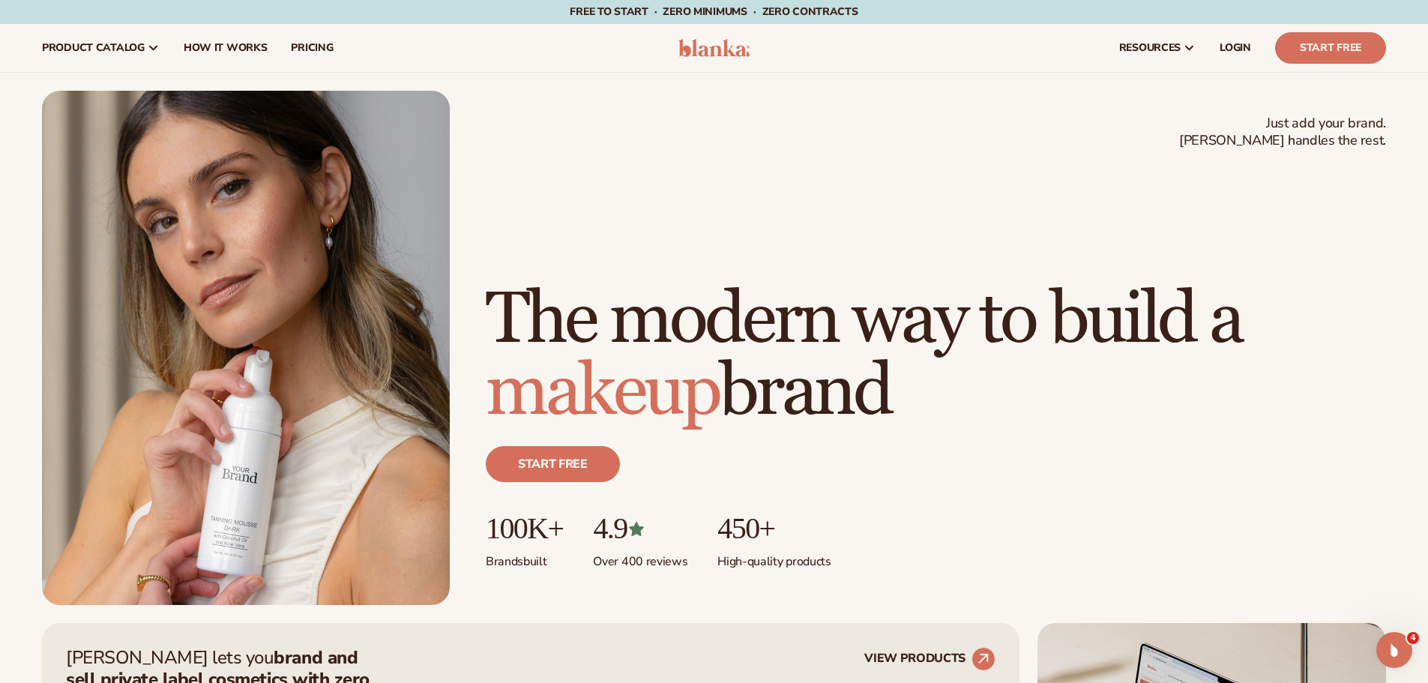
click at [924, 361] on h1 "The modern way to build a makeup brand" at bounding box center [936, 356] width 900 height 144
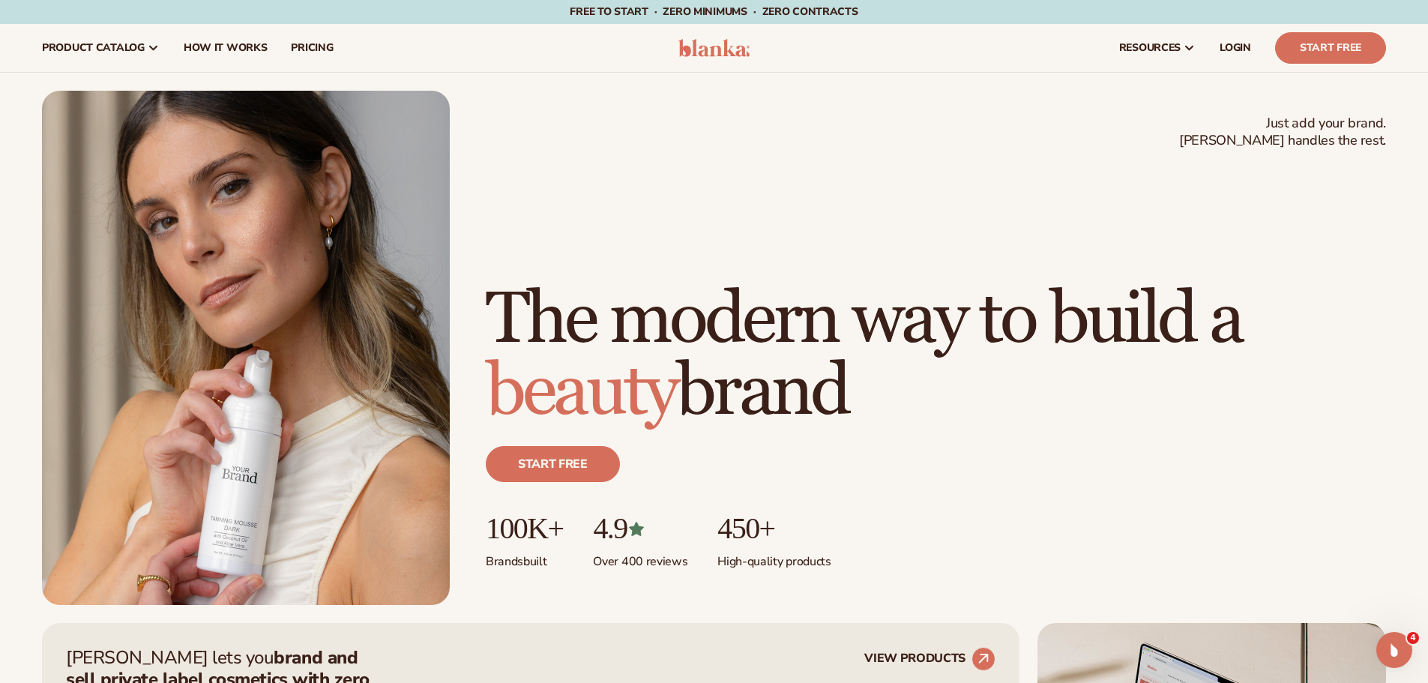
click at [932, 187] on div "Just add your brand. Blanka handles the rest. beauty,[MEDICAL_DATA],wellness,ma…" at bounding box center [714, 348] width 1344 height 514
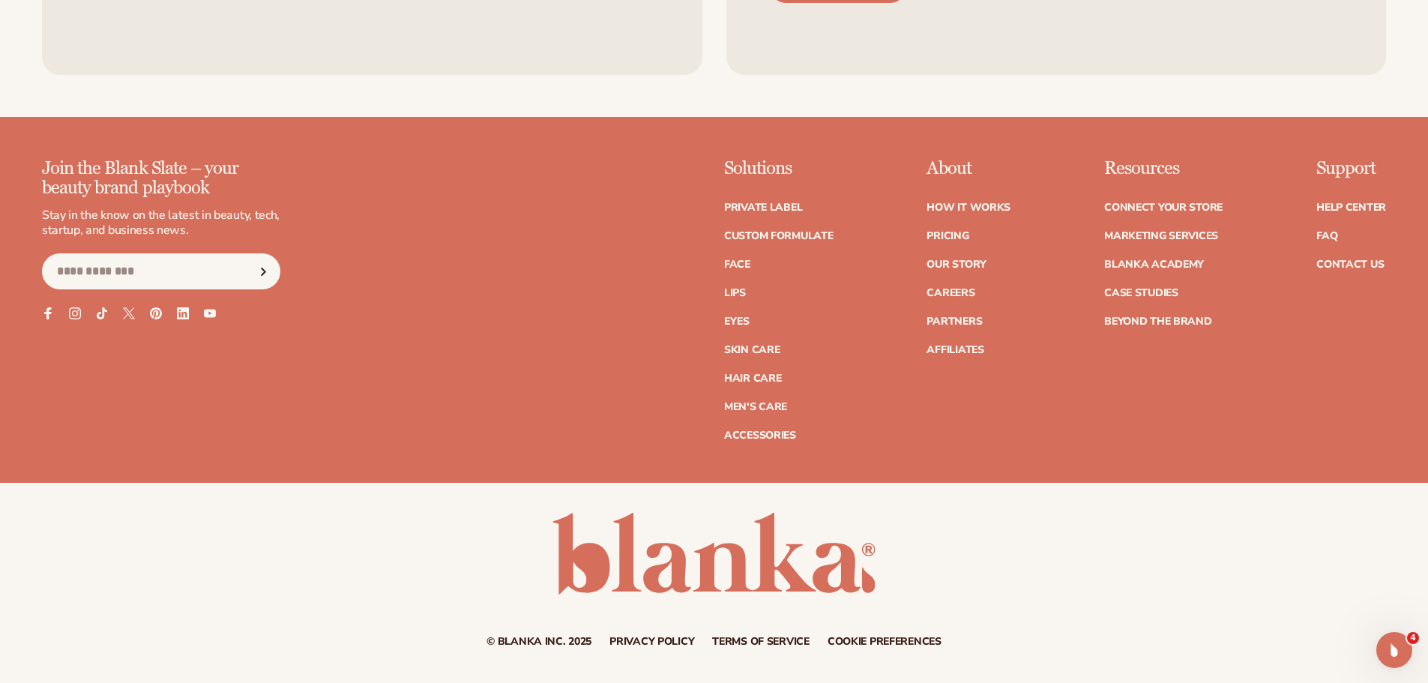
scroll to position [6821, 0]
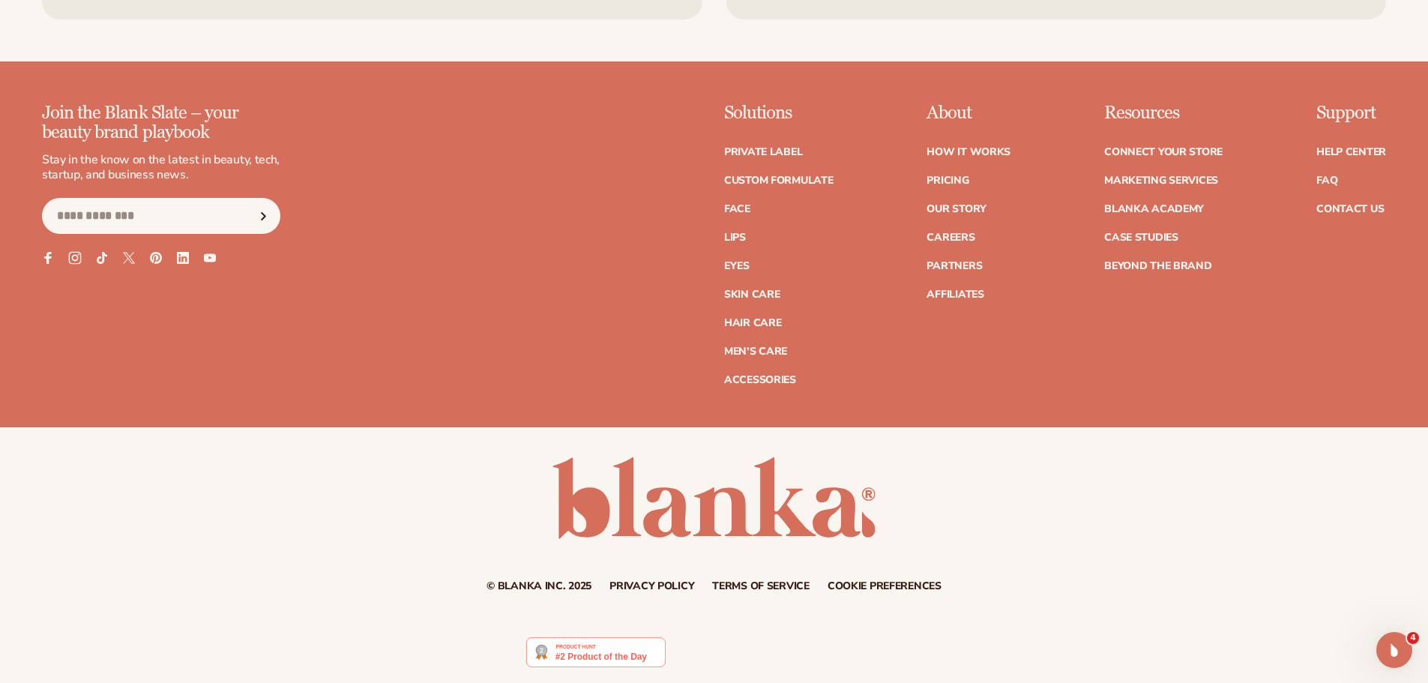
click at [77, 259] on icon at bounding box center [75, 258] width 7 height 7
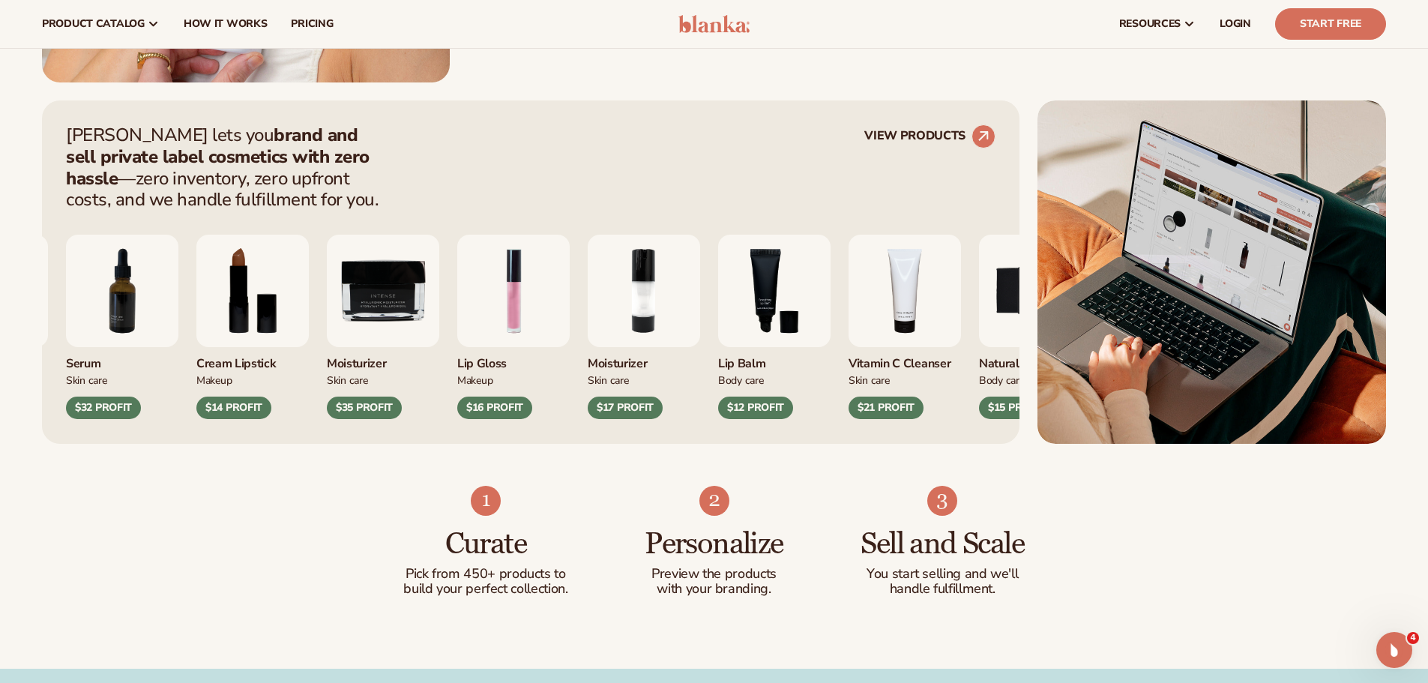
scroll to position [450, 0]
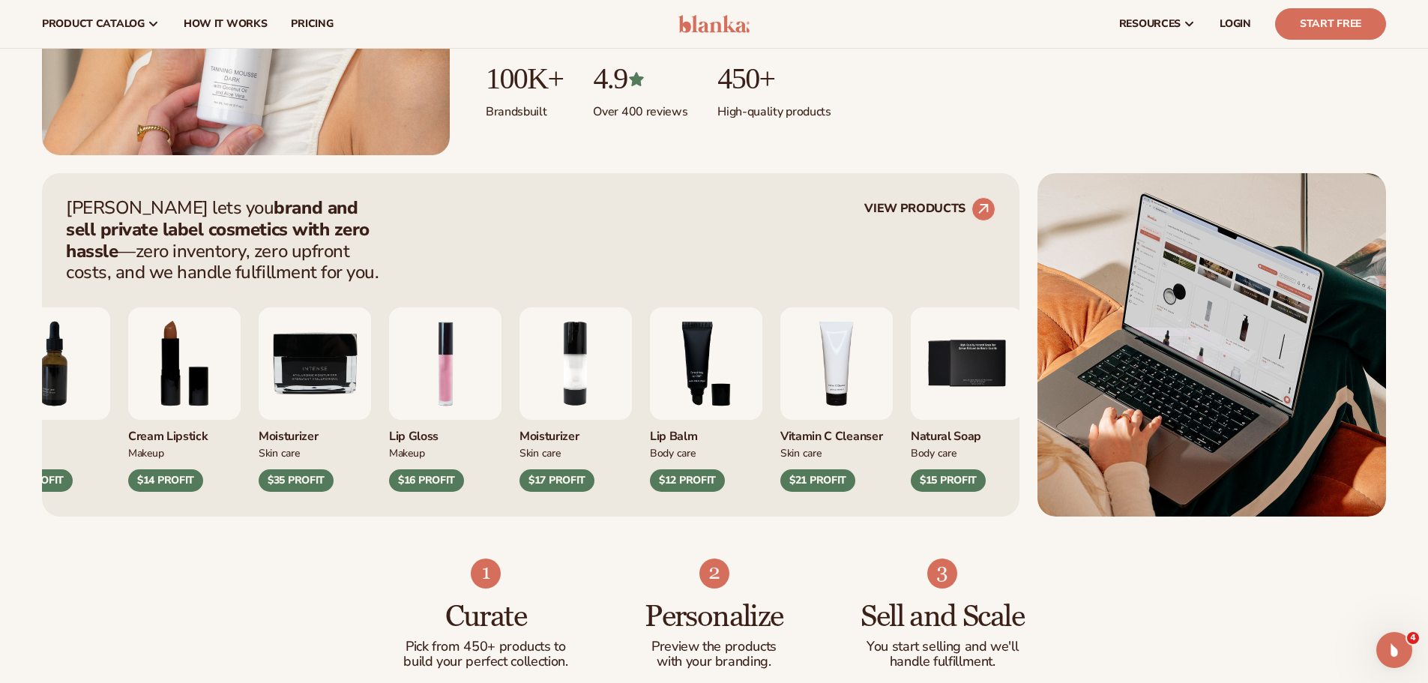
click at [483, 371] on img "1 / 9" at bounding box center [445, 363] width 112 height 112
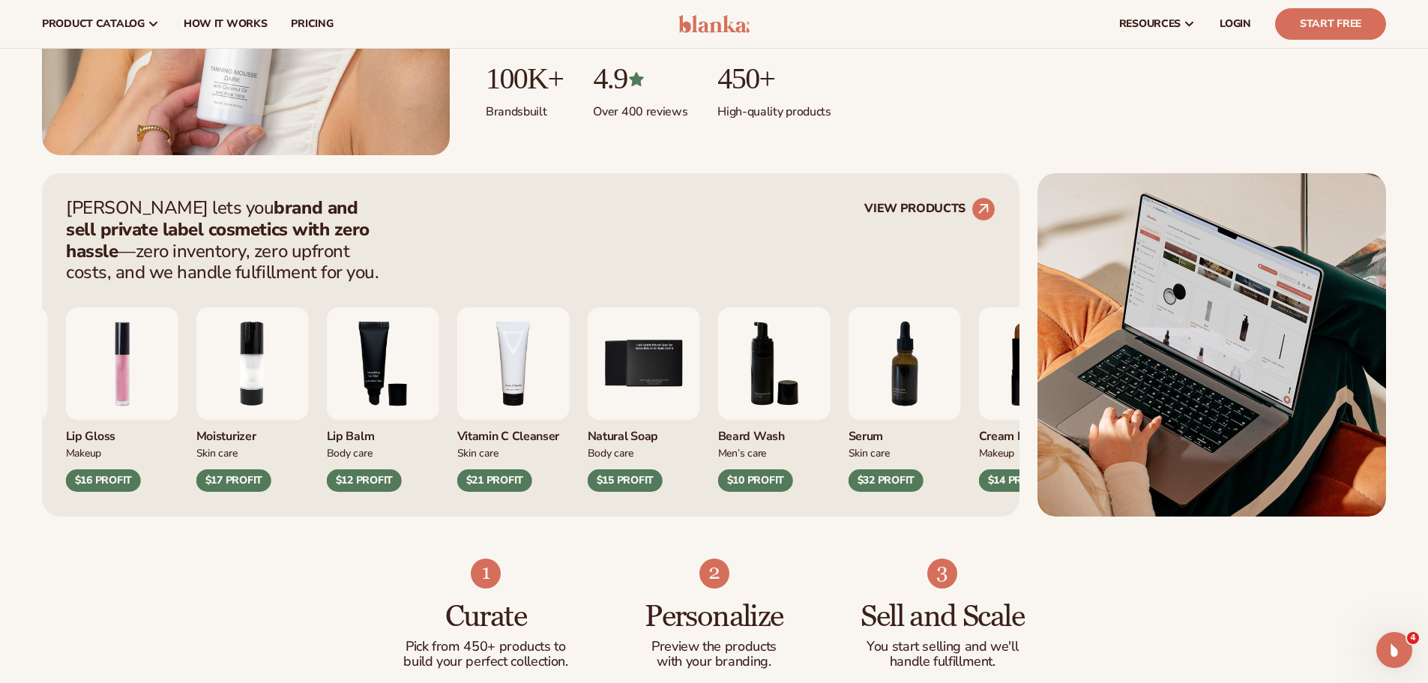
click at [522, 371] on img "4 / 9" at bounding box center [513, 363] width 112 height 112
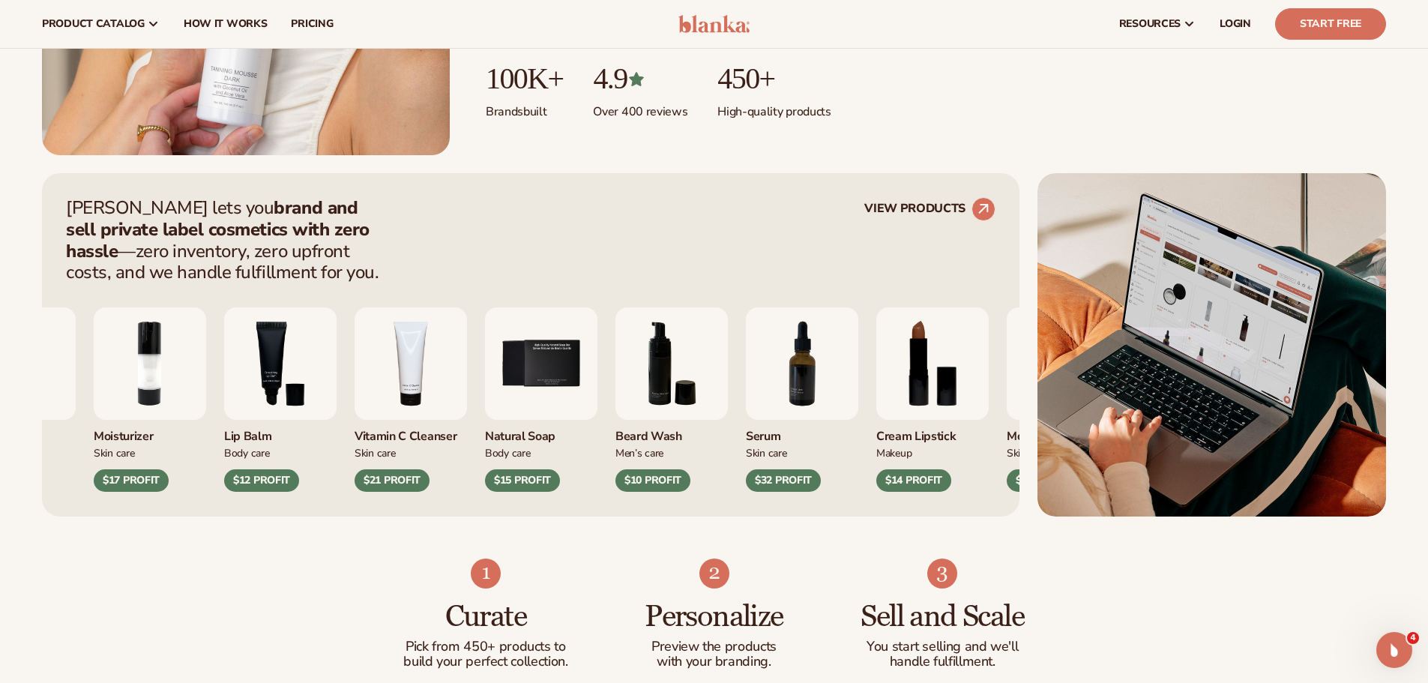
click at [515, 377] on img "5 / 9" at bounding box center [541, 363] width 112 height 112
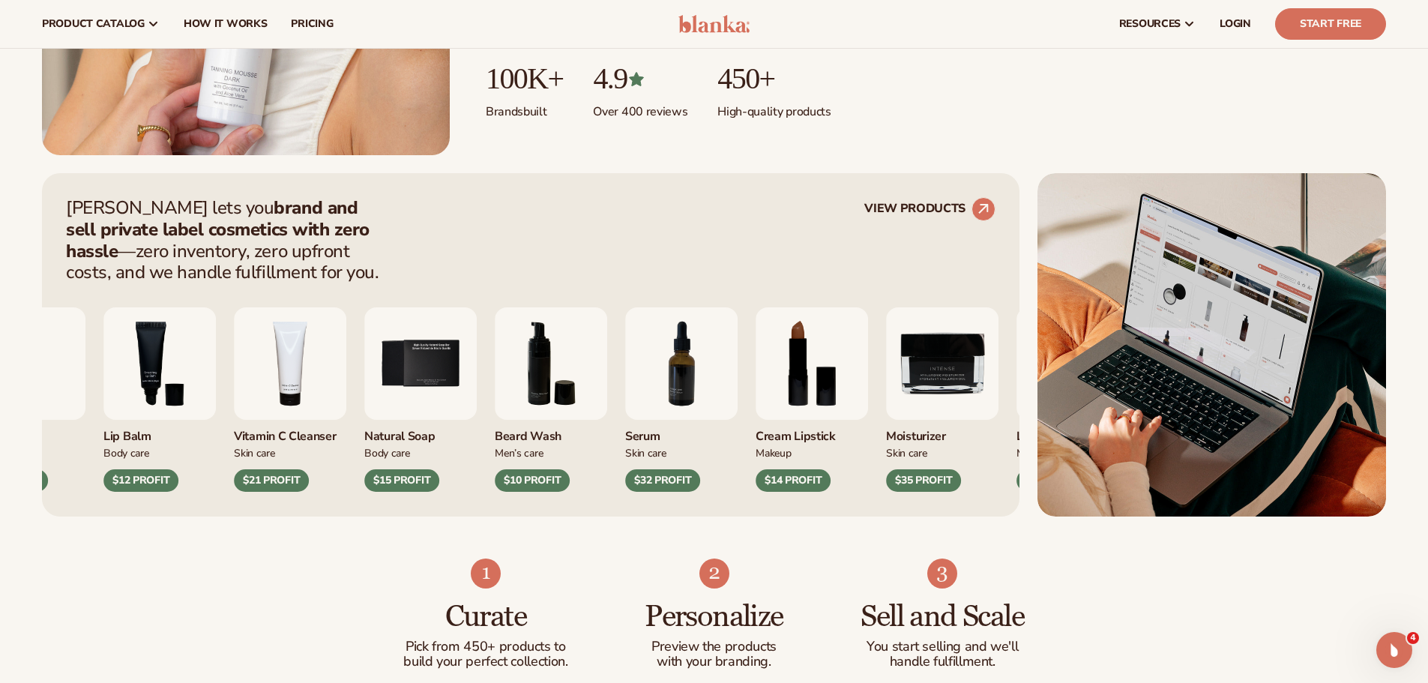
click at [563, 393] on div "Moisturizer Skin Care $17 PROFIT Lip Balm Body Care Skin Care" at bounding box center [437, 399] width 929 height 184
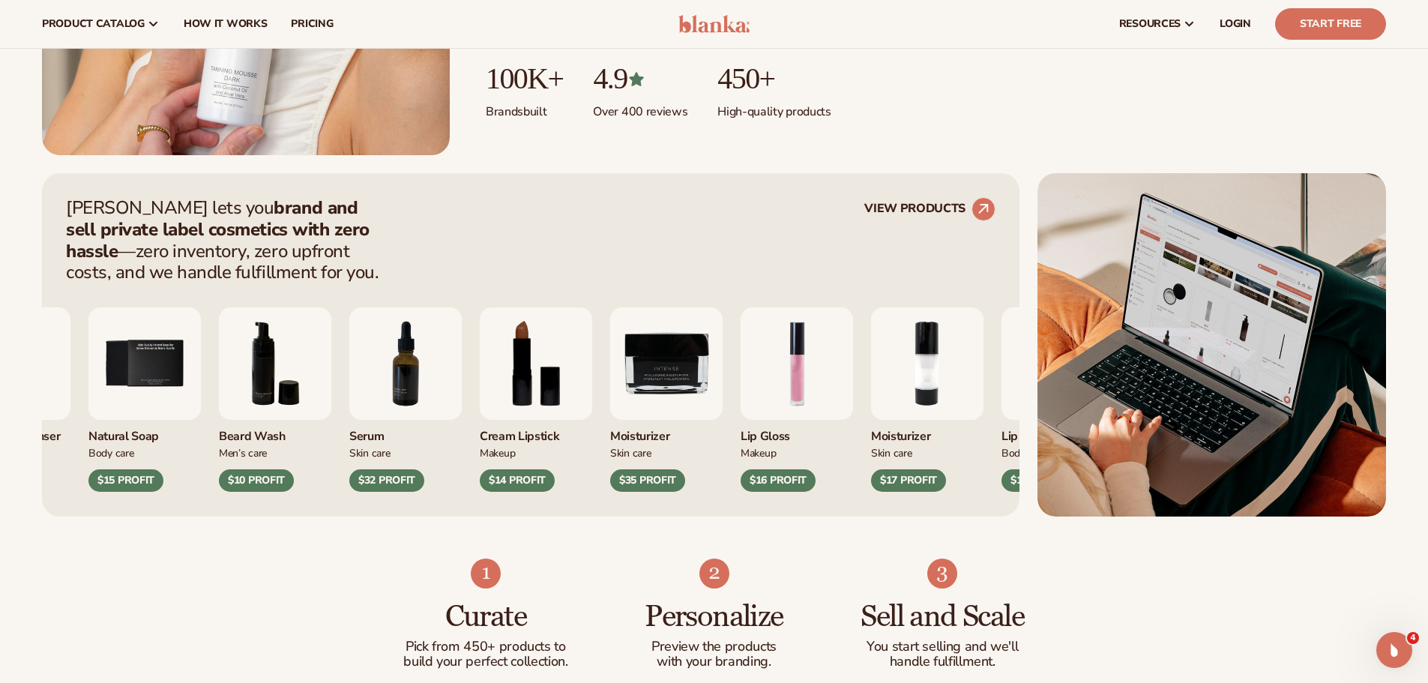
click at [602, 378] on div "Vitamin C Cleanser Skin Care $21 PROFIT Natural Soap Body Care" at bounding box center [422, 399] width 929 height 184
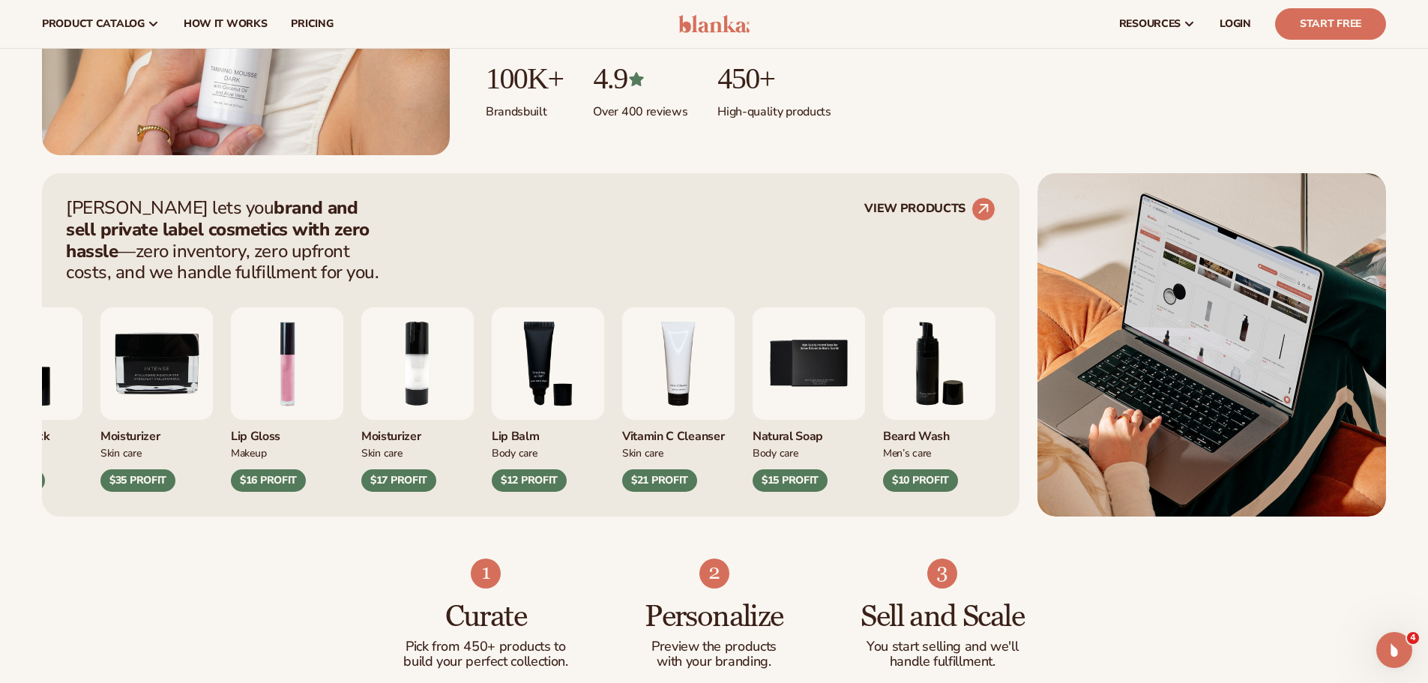
click at [474, 354] on img "2 / 9" at bounding box center [417, 363] width 112 height 112
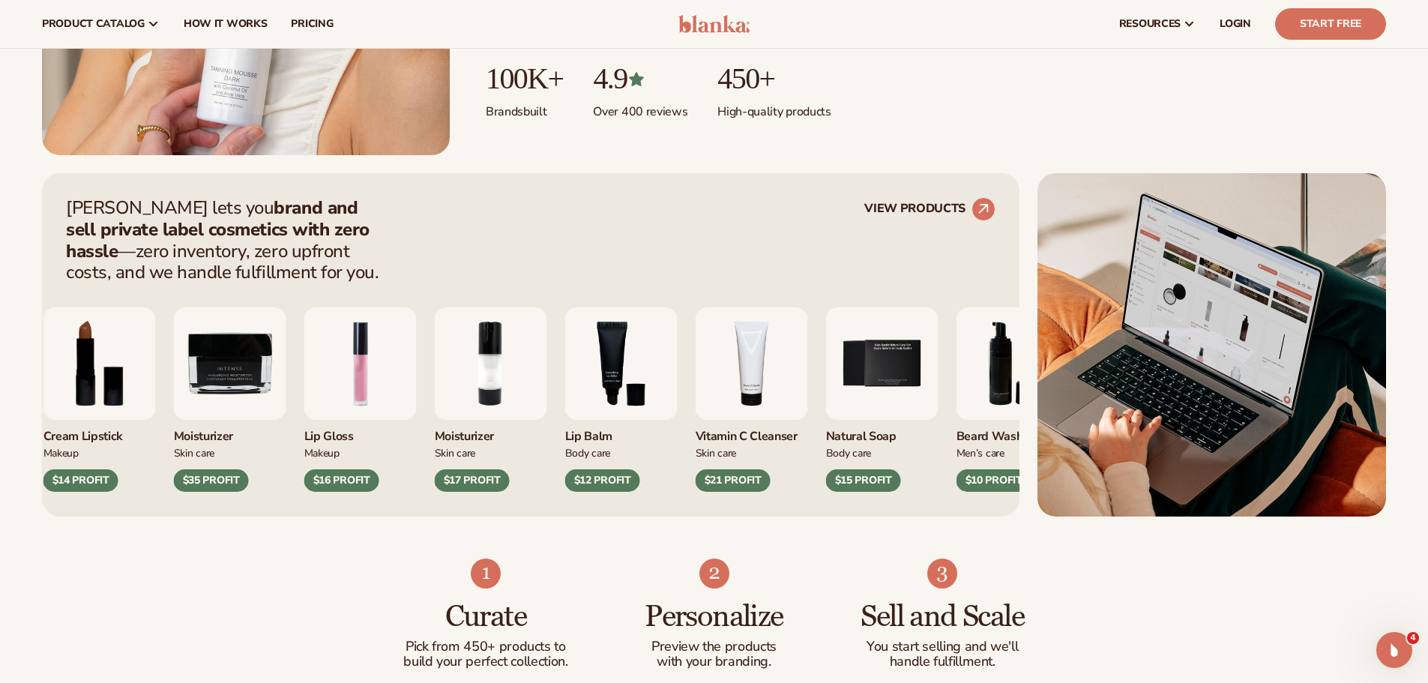
click at [510, 355] on img "2 / 9" at bounding box center [491, 363] width 112 height 112
click at [513, 355] on img "2 / 9" at bounding box center [491, 363] width 112 height 112
click at [516, 353] on img "2 / 9" at bounding box center [491, 363] width 112 height 112
click at [435, 393] on img "2 / 9" at bounding box center [491, 363] width 112 height 112
click at [478, 421] on div "Moisturizer" at bounding box center [491, 432] width 112 height 25
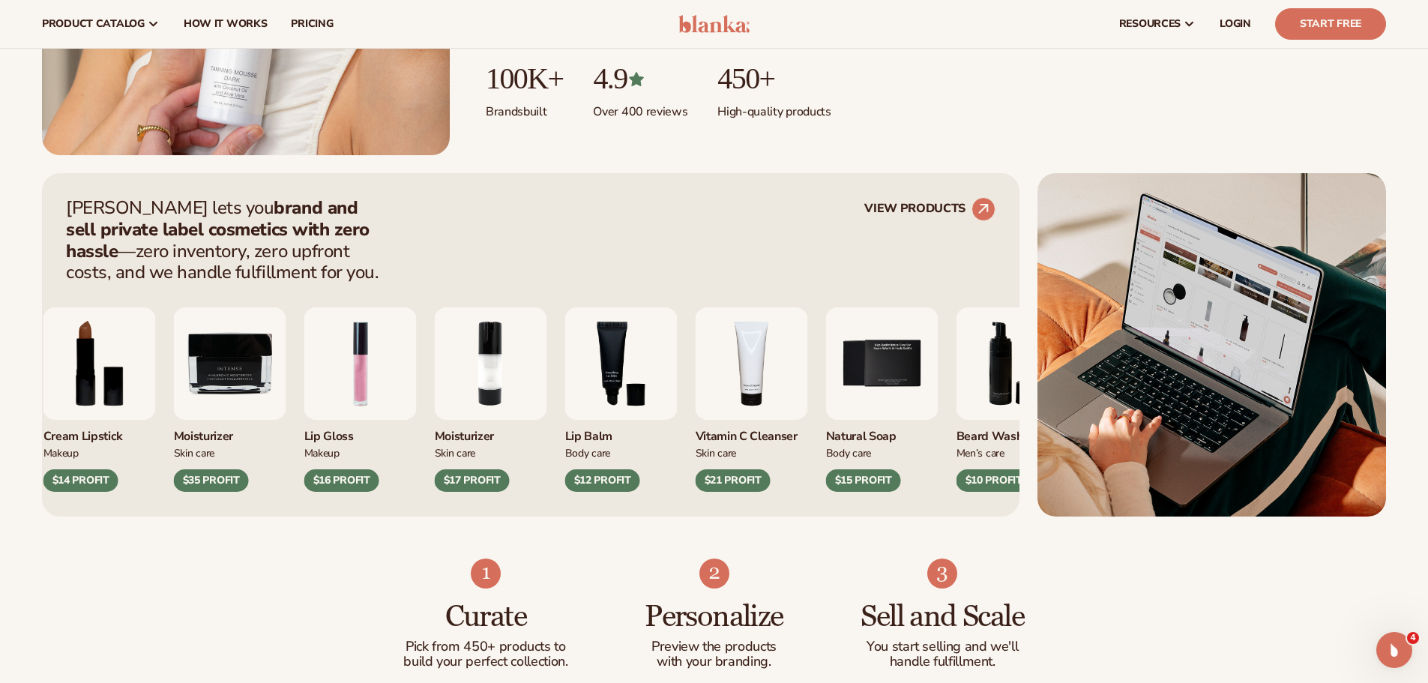
click at [476, 482] on div "$17 PROFIT" at bounding box center [472, 480] width 75 height 22
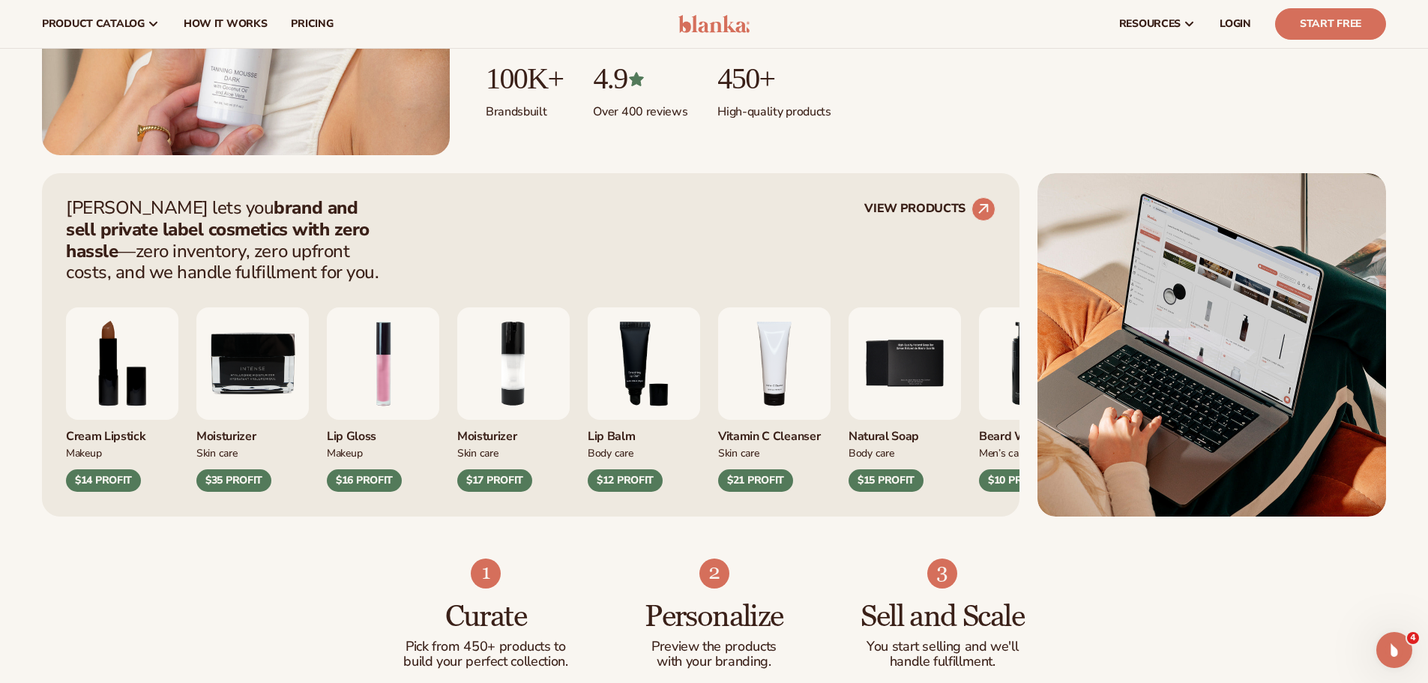
click at [497, 361] on img "2 / 9" at bounding box center [513, 363] width 112 height 112
click at [509, 367] on img "2 / 9" at bounding box center [513, 363] width 112 height 112
click at [497, 449] on div "Skin Care" at bounding box center [513, 453] width 112 height 16
click at [516, 386] on img "2 / 9" at bounding box center [513, 363] width 112 height 112
click at [588, 390] on img "3 / 9" at bounding box center [644, 363] width 112 height 112
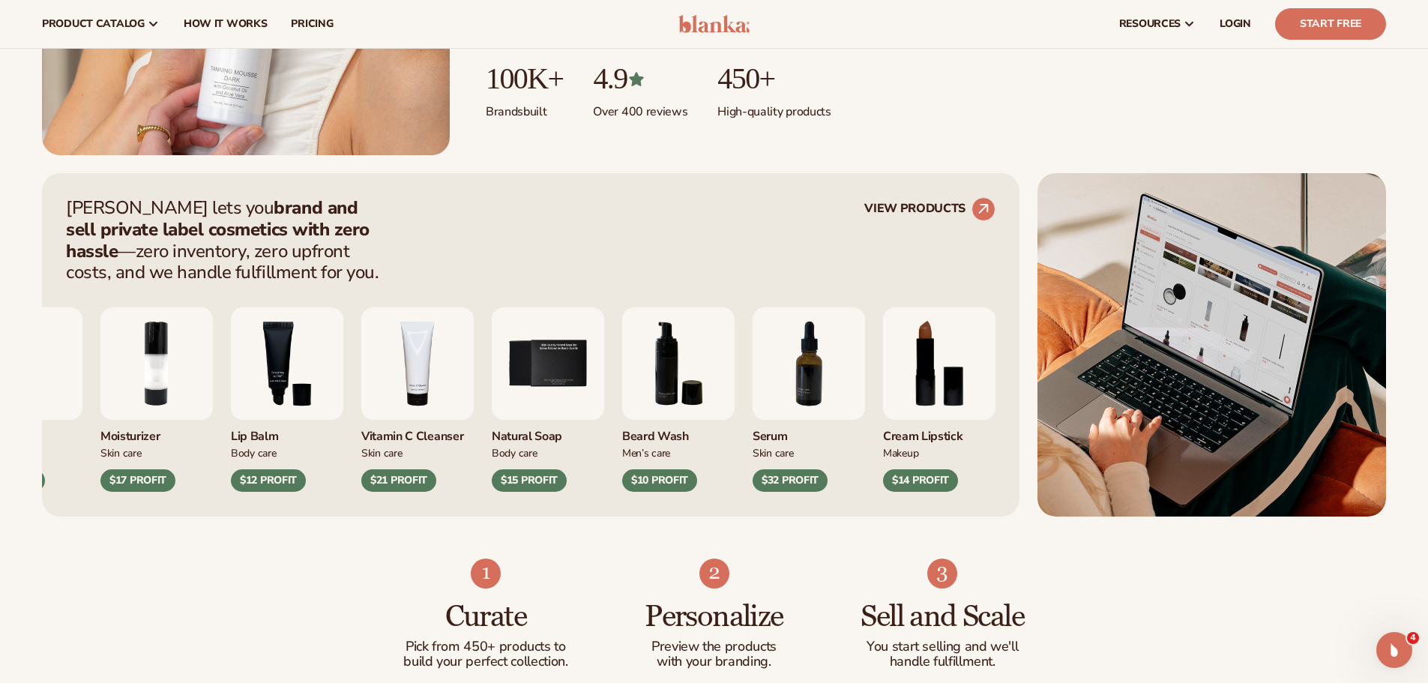
click at [492, 397] on img "5 / 9" at bounding box center [548, 363] width 112 height 112
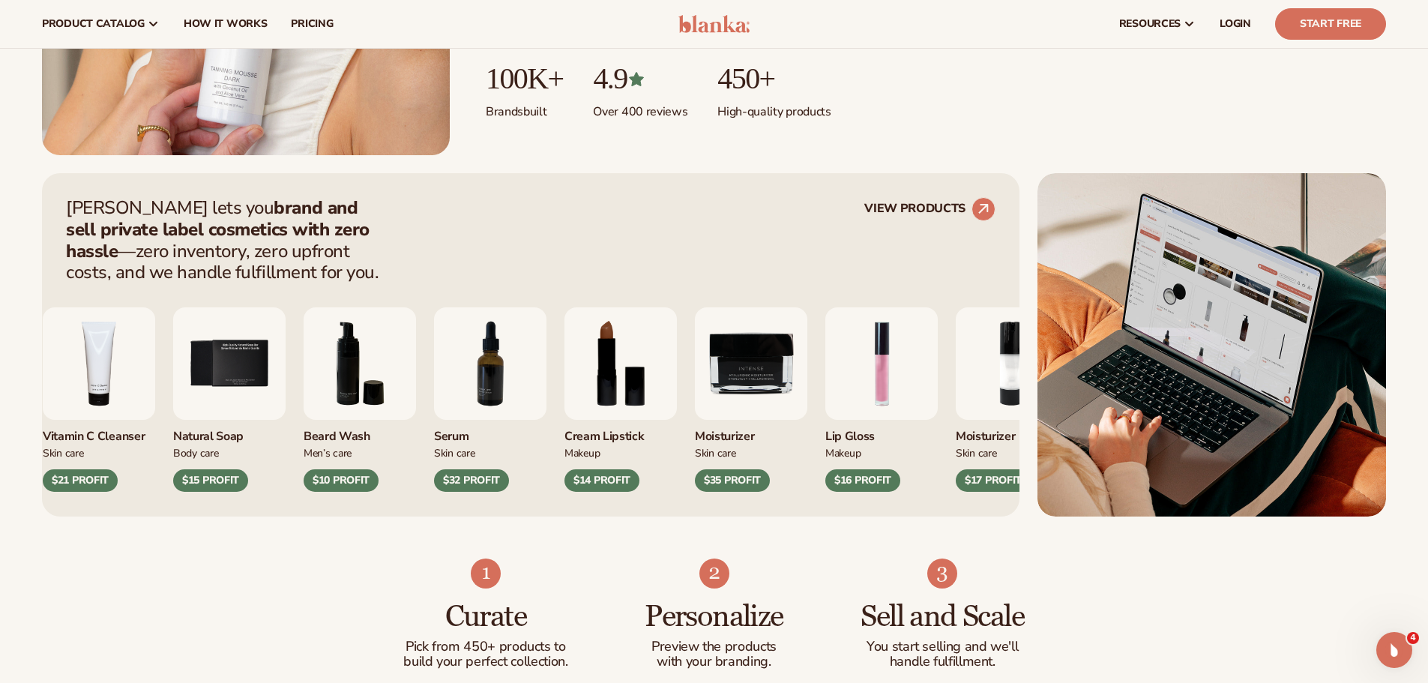
click at [456, 407] on img "7 / 9" at bounding box center [490, 363] width 112 height 112
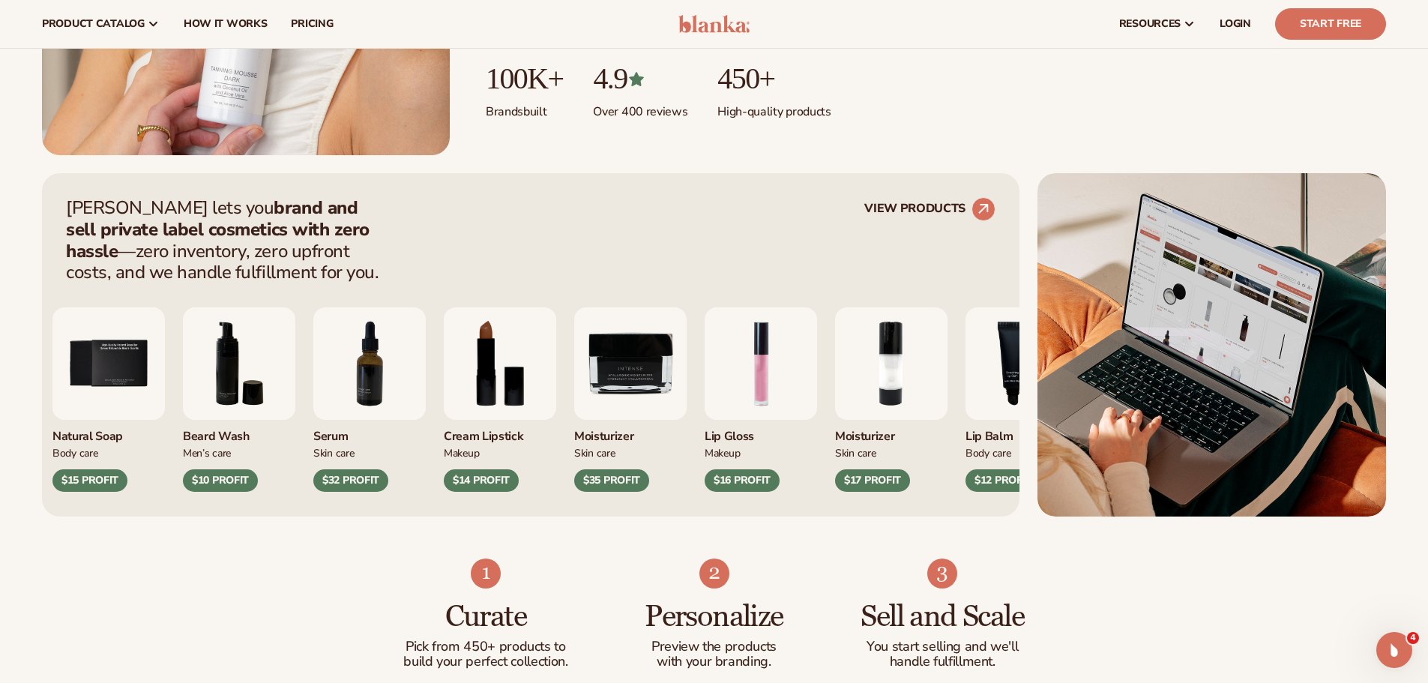
click at [485, 396] on div "Natural Soap Body Care $15 PROFIT Beard Wash Men’s Care Makeup" at bounding box center [516, 399] width 929 height 184
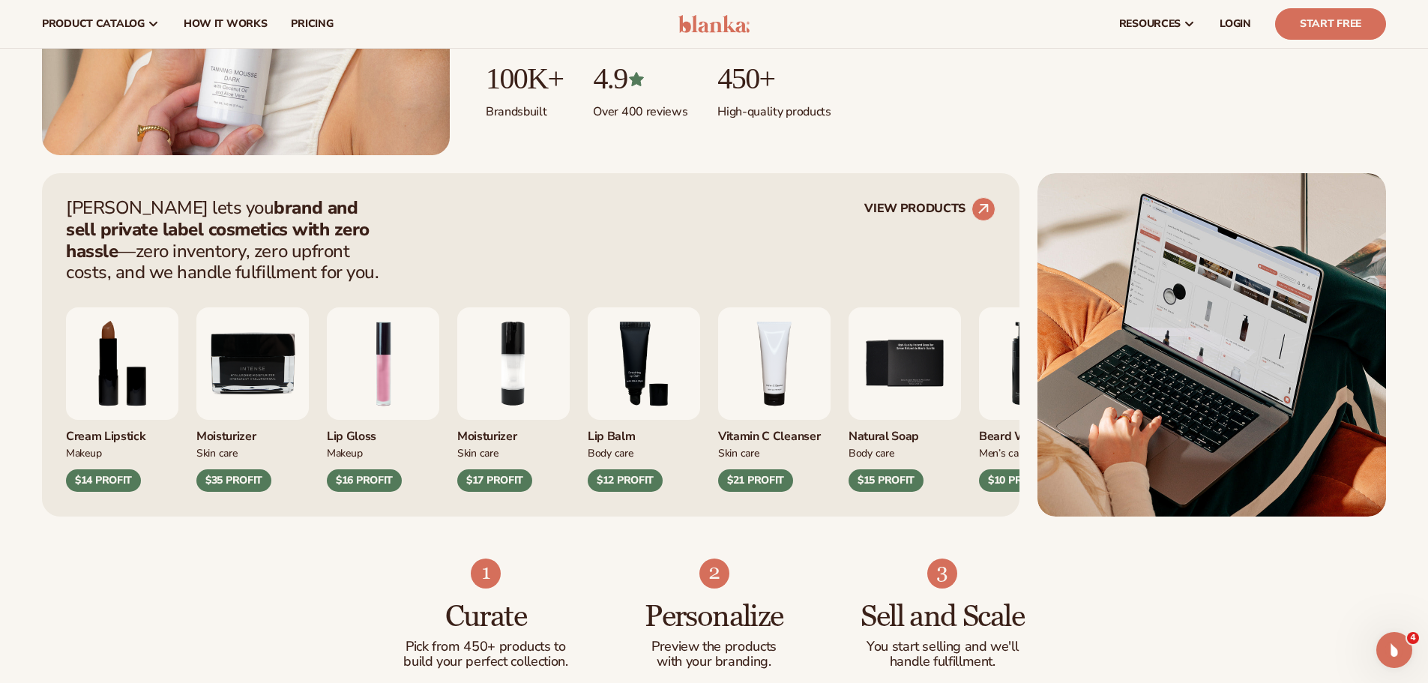
click at [588, 427] on div "Lip Balm Body Care $12 PROFIT" at bounding box center [644, 399] width 112 height 184
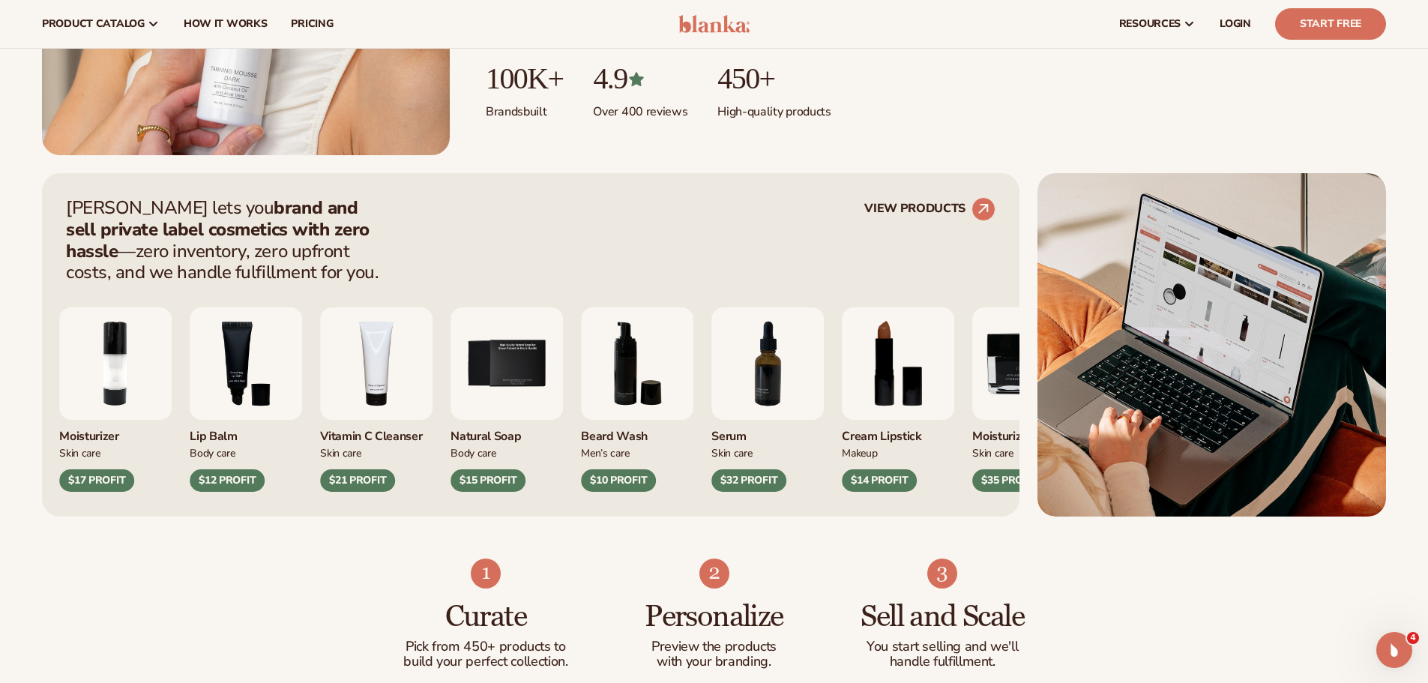
click at [525, 374] on img "5 / 9" at bounding box center [506, 363] width 112 height 112
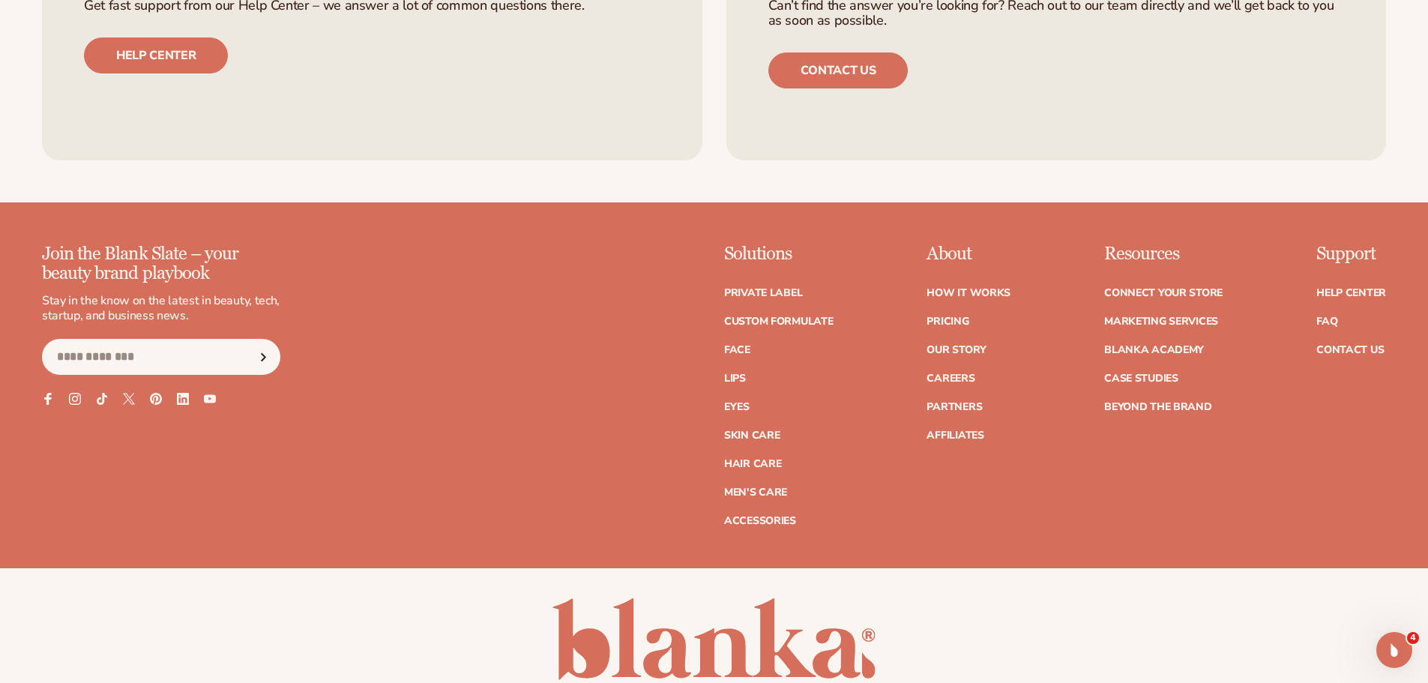
scroll to position [6821, 0]
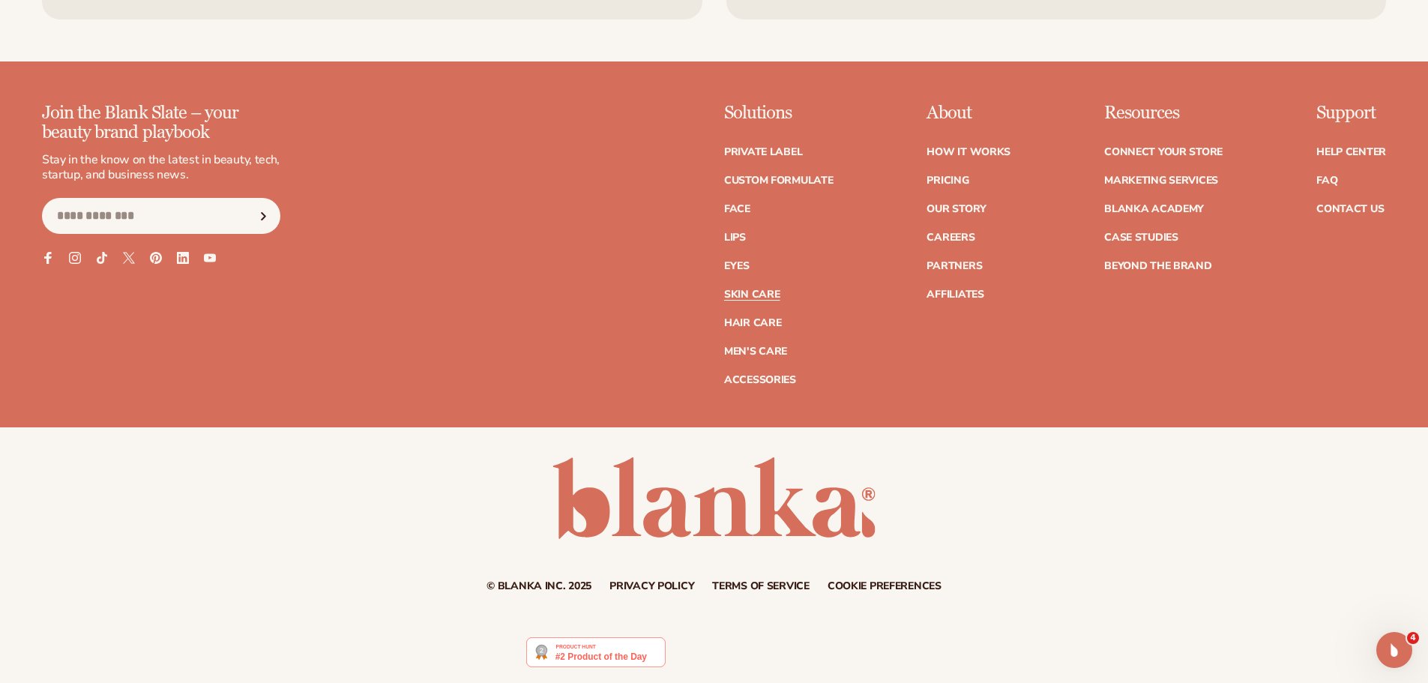
click at [756, 289] on link "Skin Care" at bounding box center [751, 294] width 55 height 10
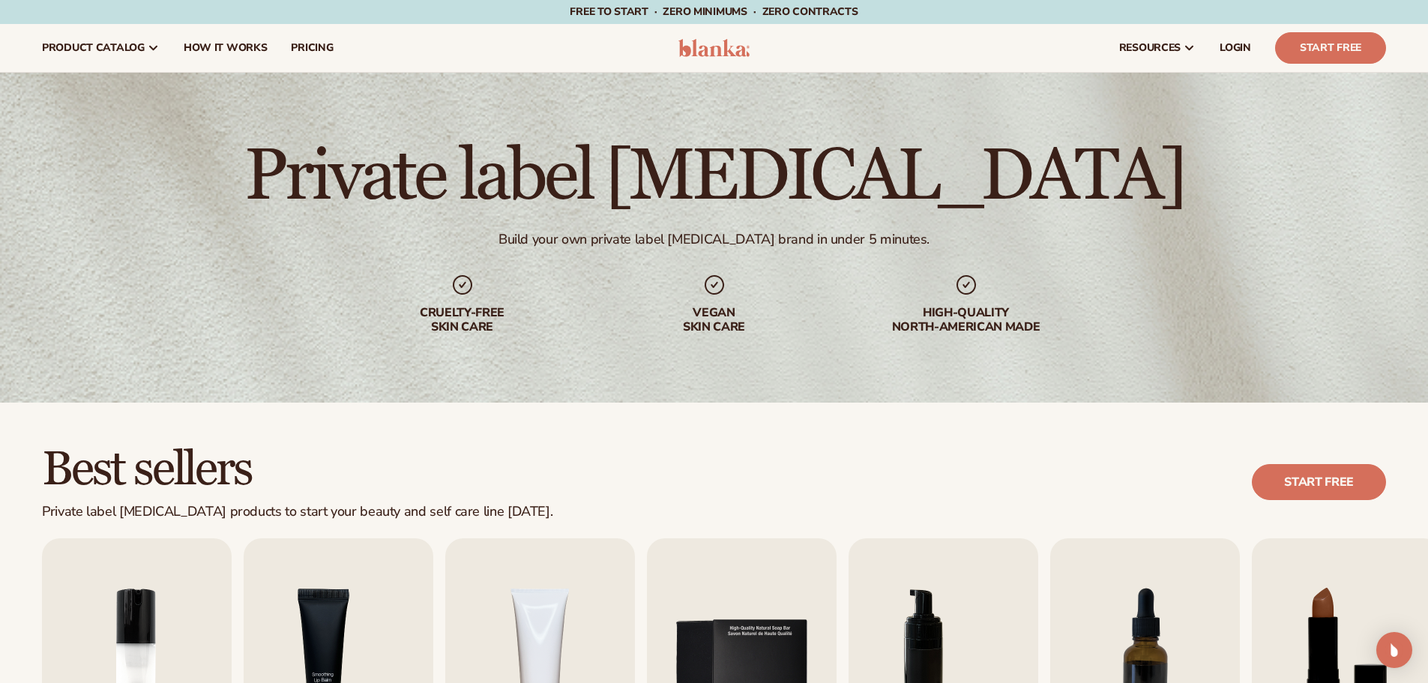
scroll to position [375, 0]
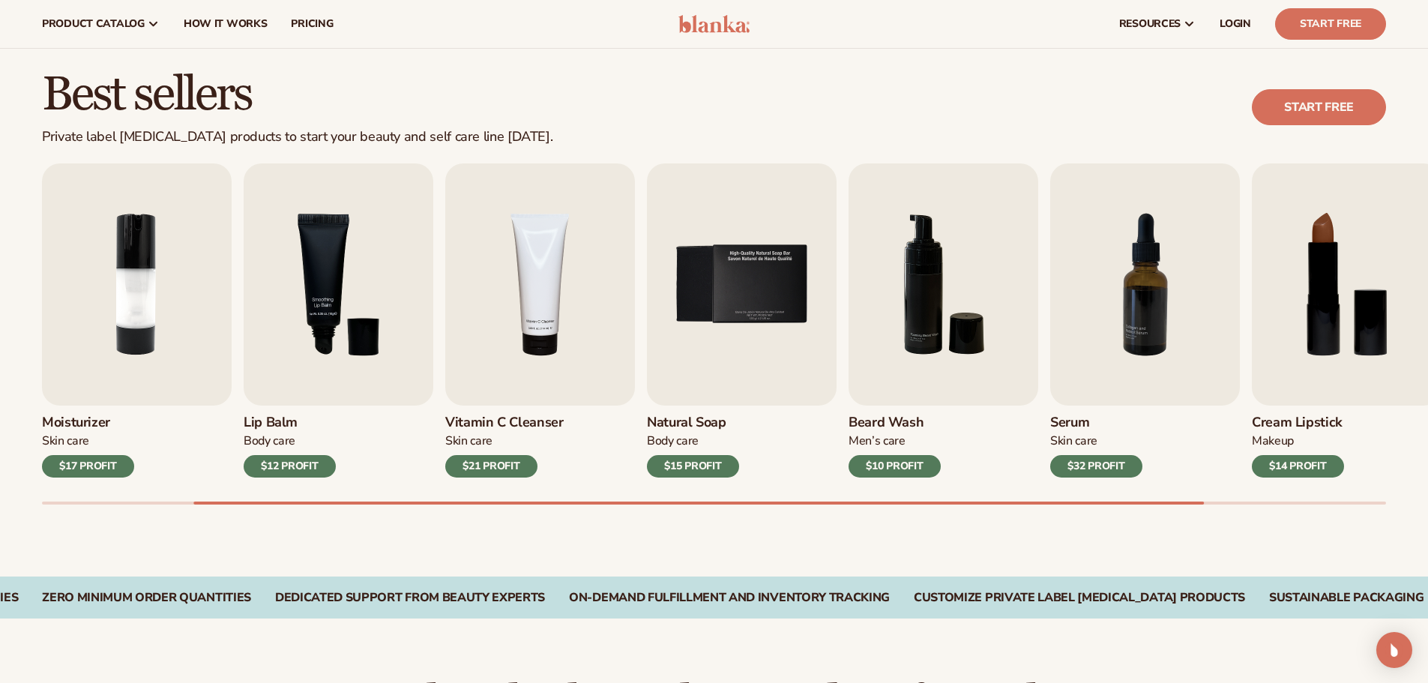
click at [741, 294] on img "5 / 9" at bounding box center [742, 284] width 190 height 242
click at [949, 300] on img "6 / 9" at bounding box center [944, 284] width 190 height 242
click at [723, 463] on div "$15 PROFIT" at bounding box center [693, 466] width 92 height 22
click at [825, 298] on img "5 / 9" at bounding box center [742, 284] width 190 height 242
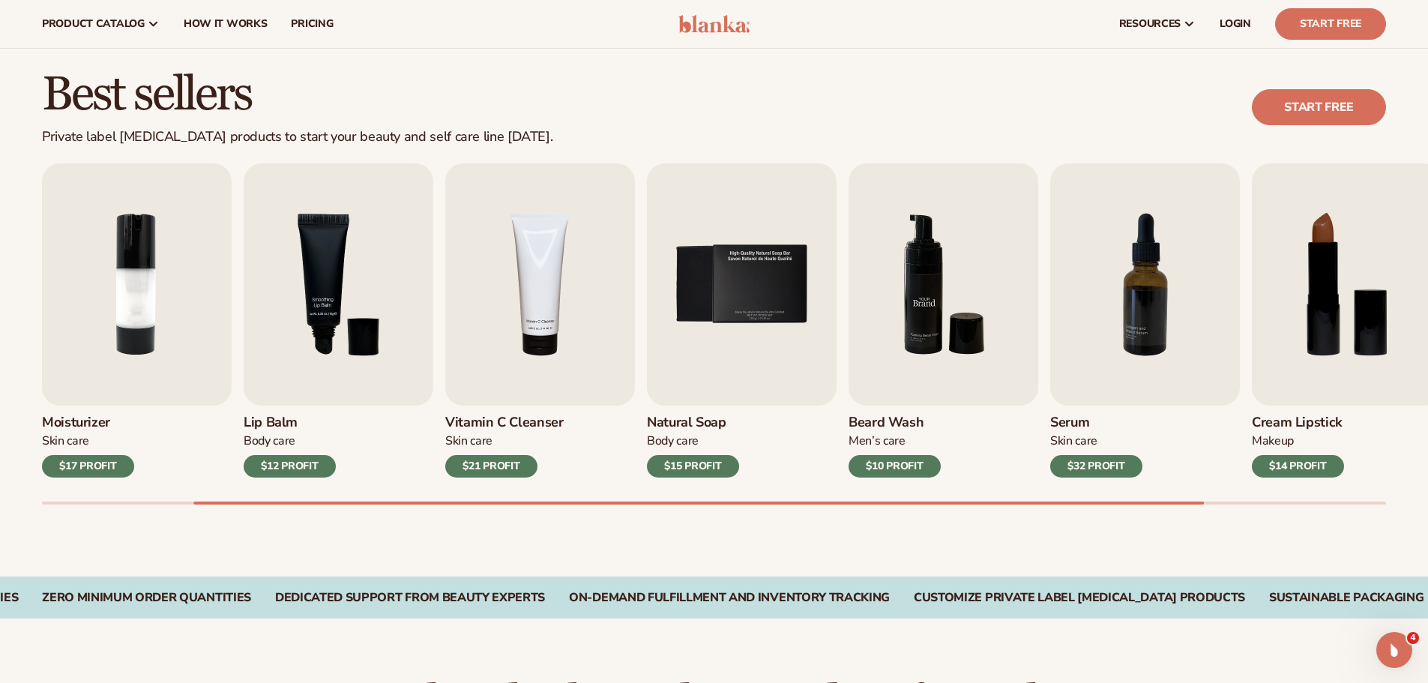
click at [849, 298] on img "6 / 9" at bounding box center [944, 284] width 190 height 242
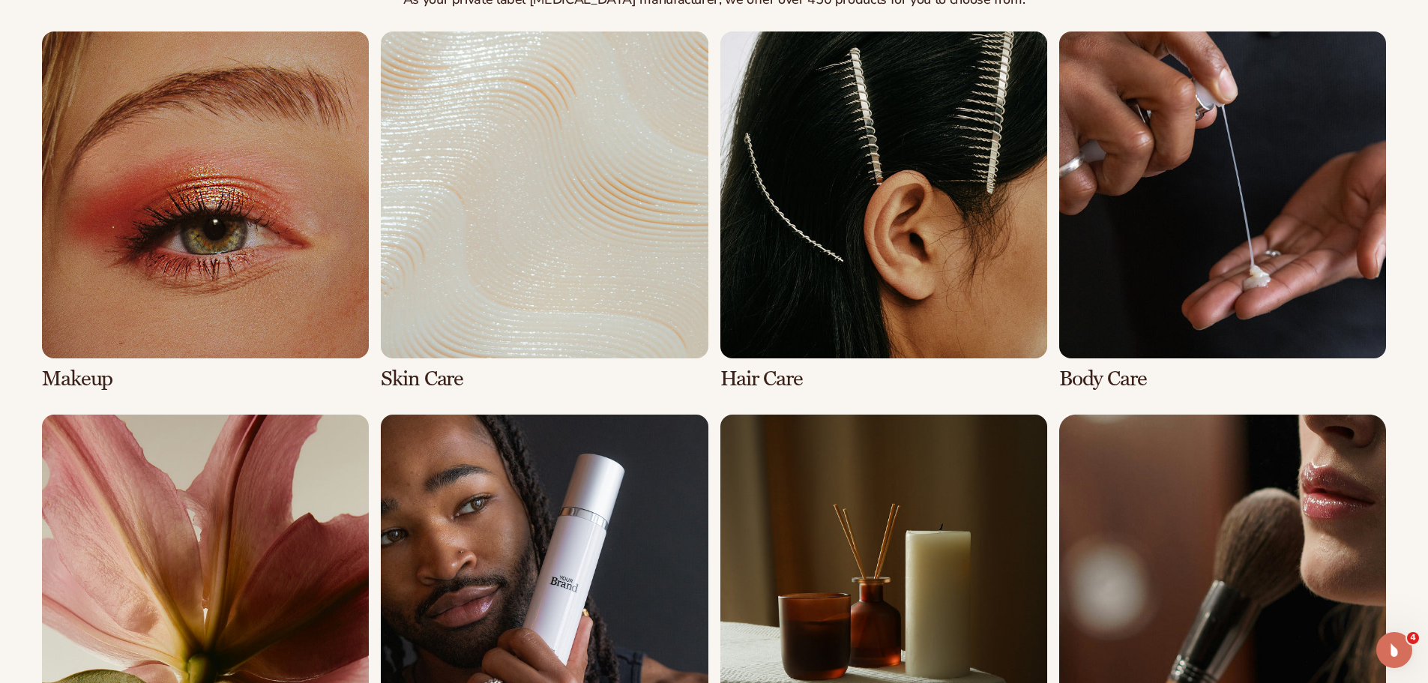
scroll to position [1274, 0]
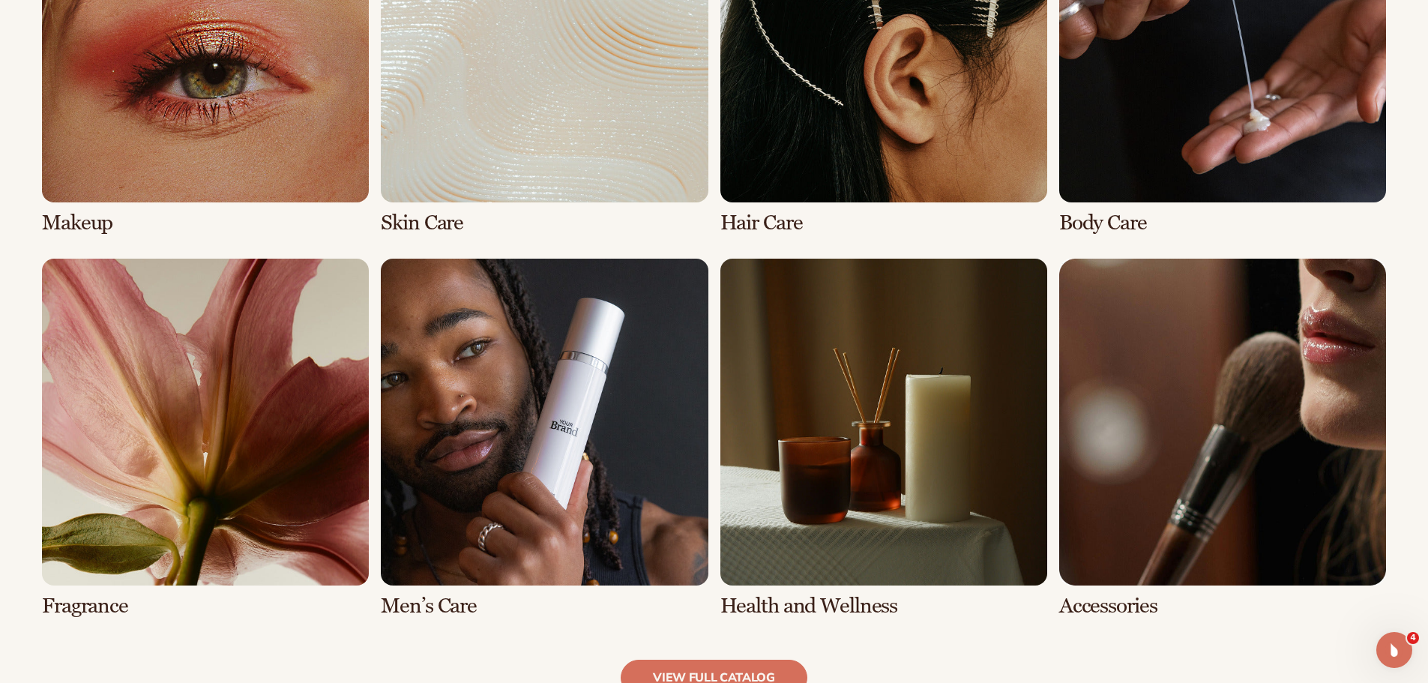
click at [577, 128] on link "2 / 8" at bounding box center [544, 55] width 327 height 359
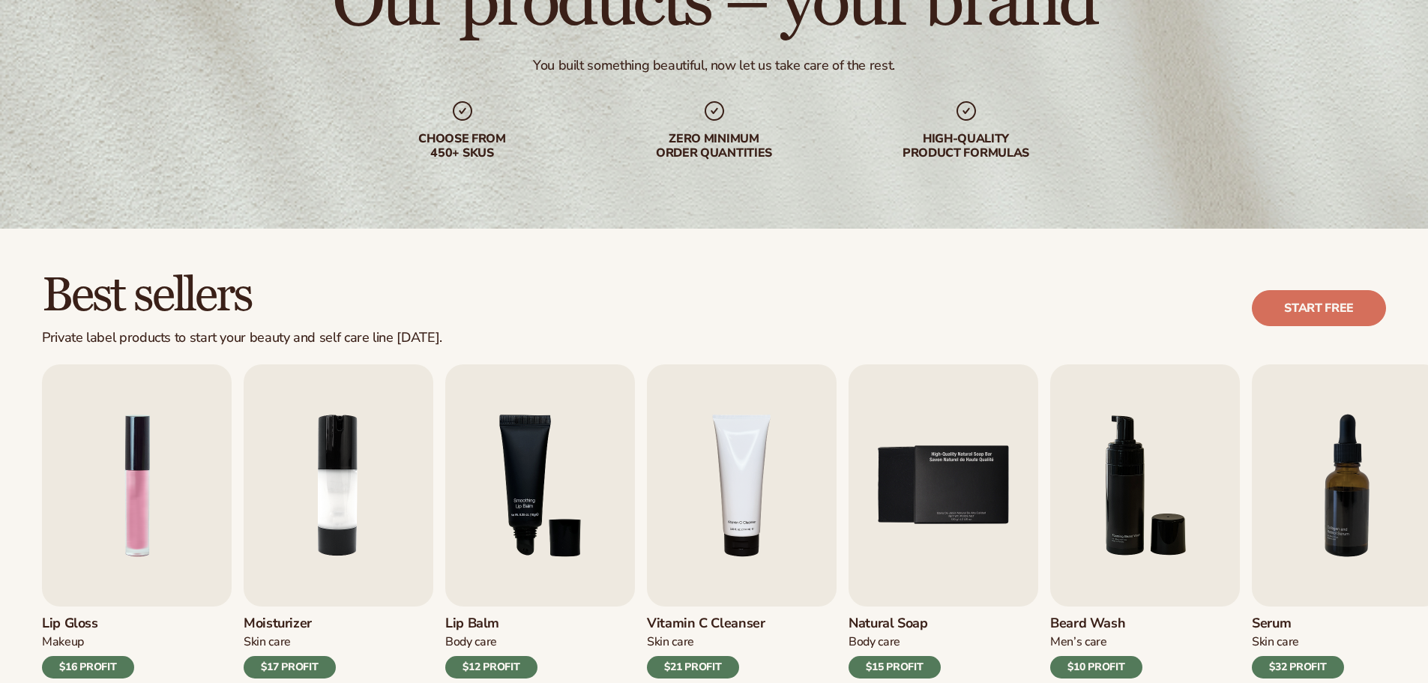
scroll to position [450, 0]
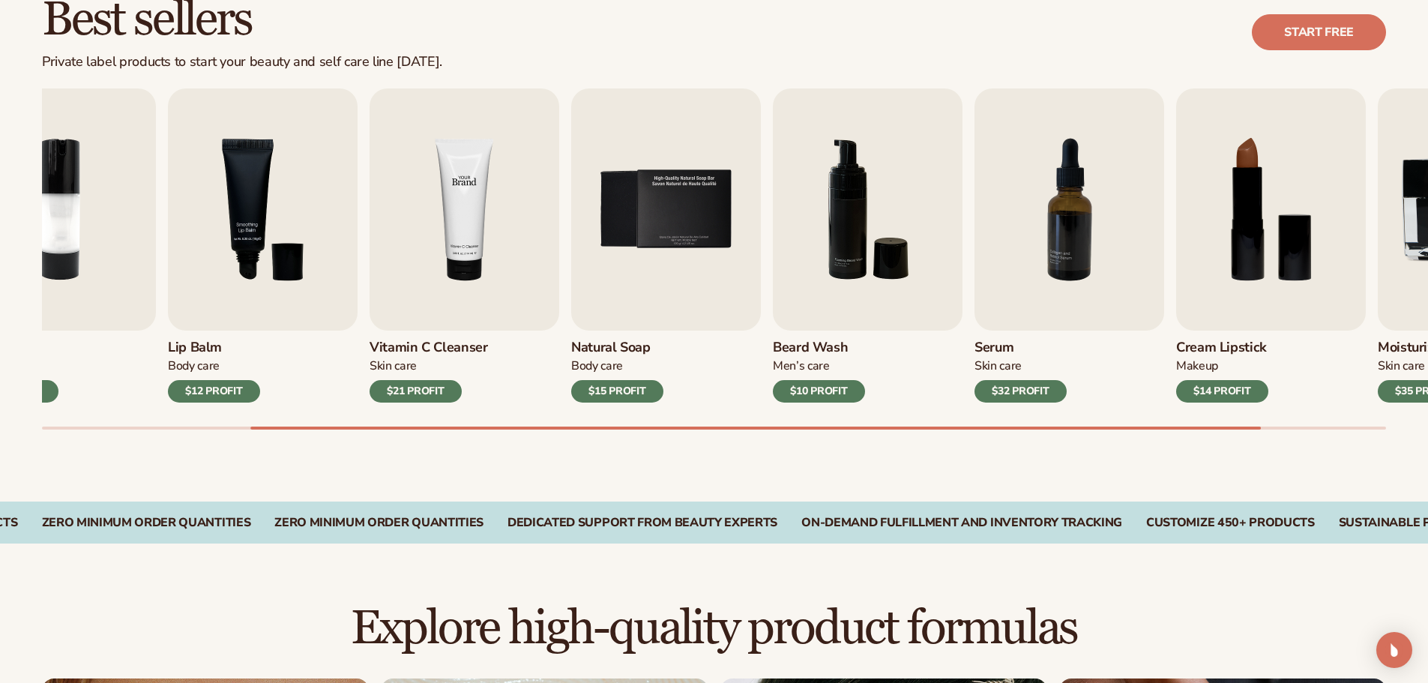
click at [400, 234] on img "4 / 9" at bounding box center [465, 209] width 190 height 242
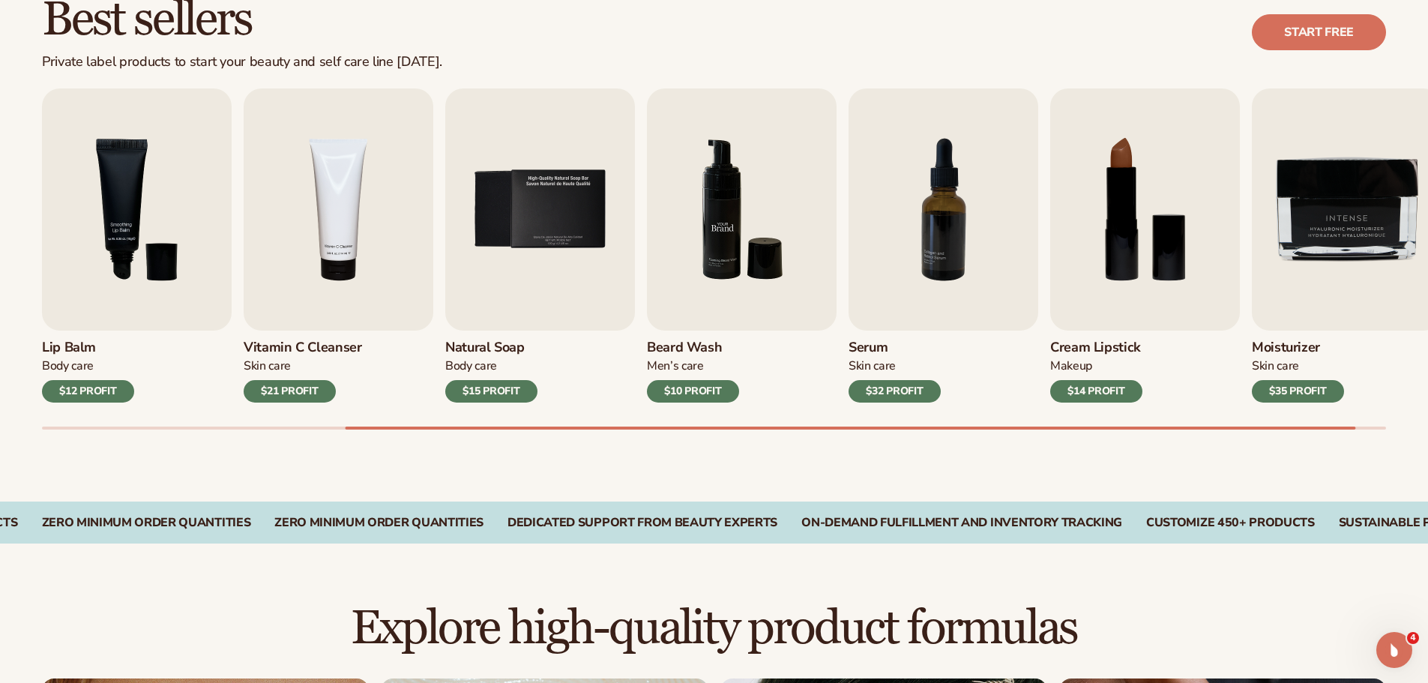
scroll to position [0, 0]
click at [647, 231] on img "6 / 9" at bounding box center [742, 209] width 190 height 242
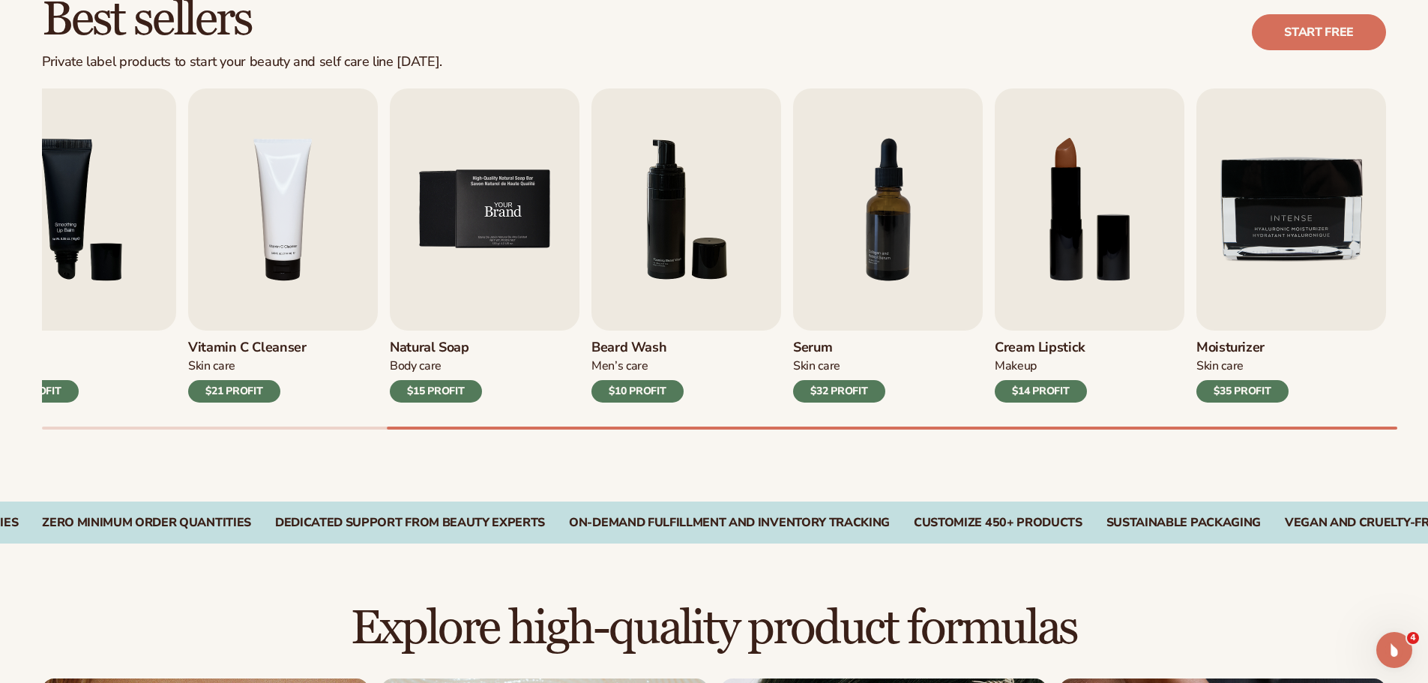
click at [579, 232] on img "5 / 9" at bounding box center [485, 209] width 190 height 242
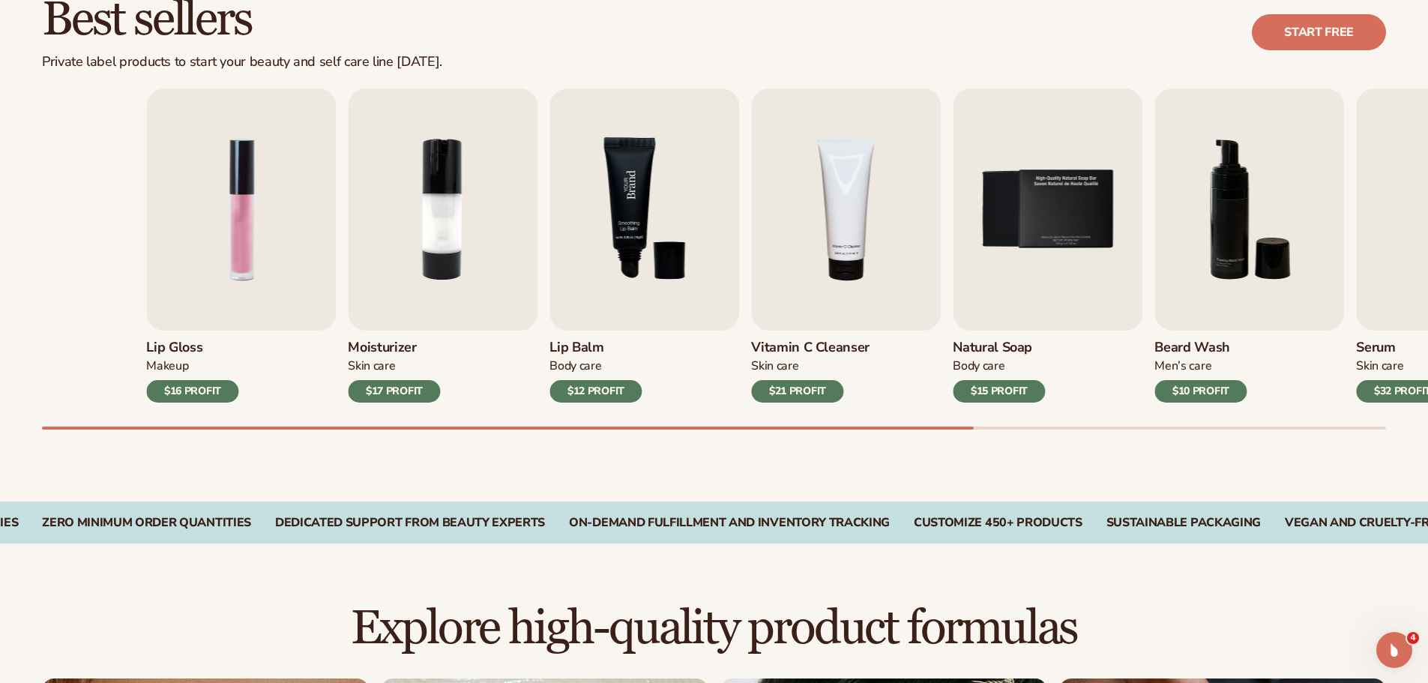
click at [899, 248] on div "Lip Gloss Makeup $16 PROFIT Moisturizer [MEDICAL_DATA] $17 PROFIT [MEDICAL_DATA]" at bounding box center [818, 245] width 1344 height 314
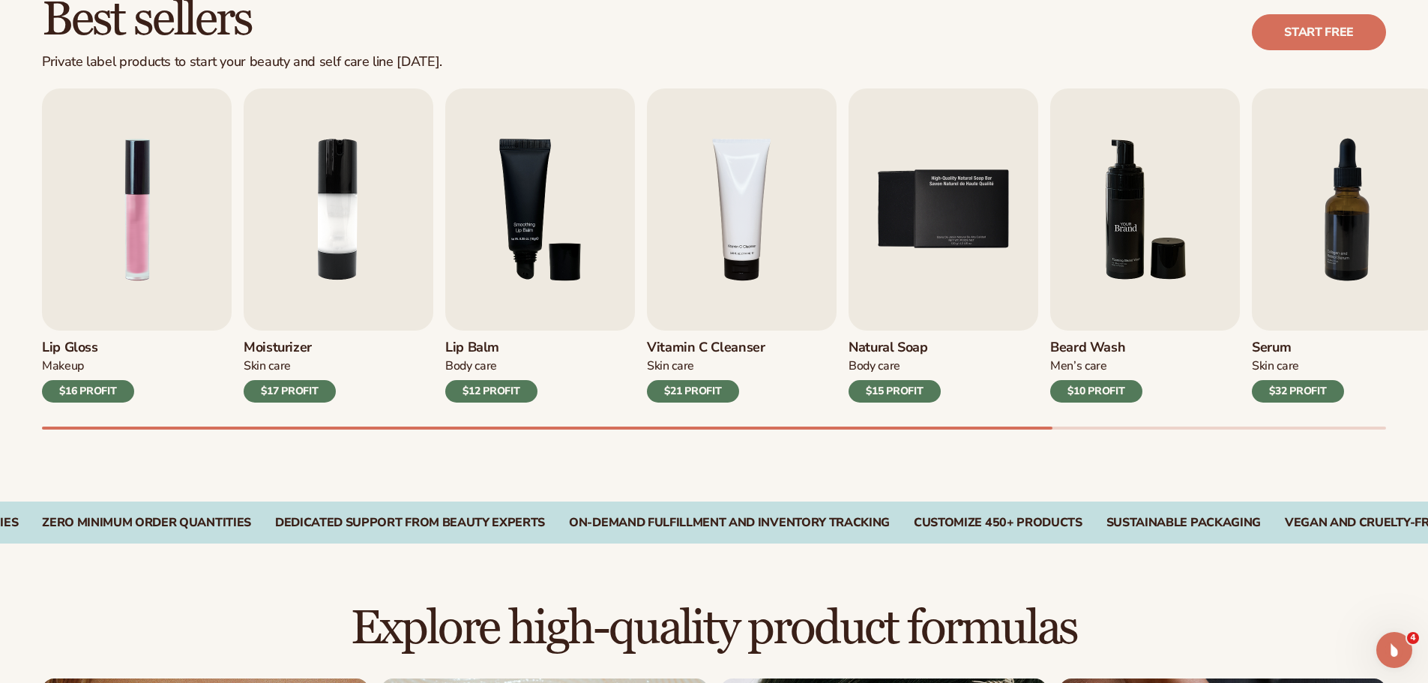
click at [354, 272] on div "Lip Gloss Makeup $16 PROFIT Moisturizer [MEDICAL_DATA] $17 PROFIT [MEDICAL_DATA]" at bounding box center [714, 245] width 1344 height 314
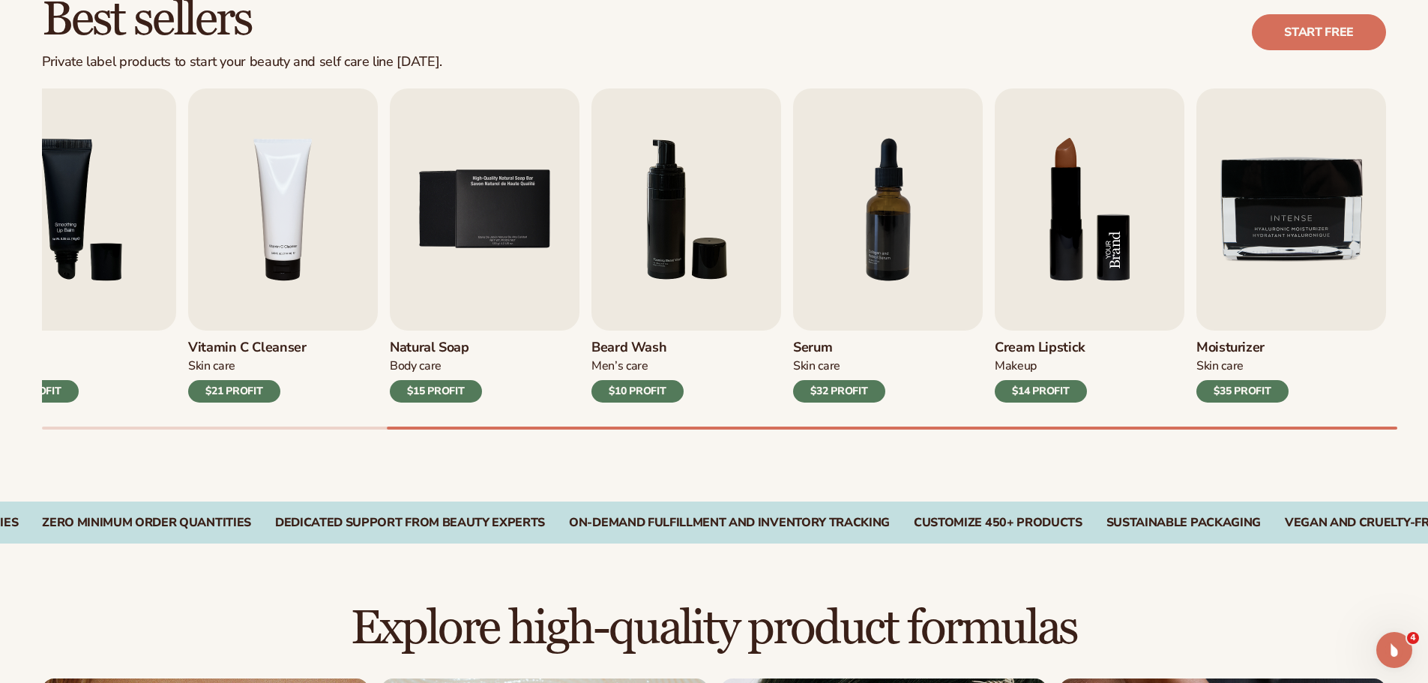
click at [540, 283] on div "Lip Gloss Makeup $16 PROFIT Moisturizer [MEDICAL_DATA] $17 PROFIT [MEDICAL_DATA]" at bounding box center [255, 245] width 1344 height 314
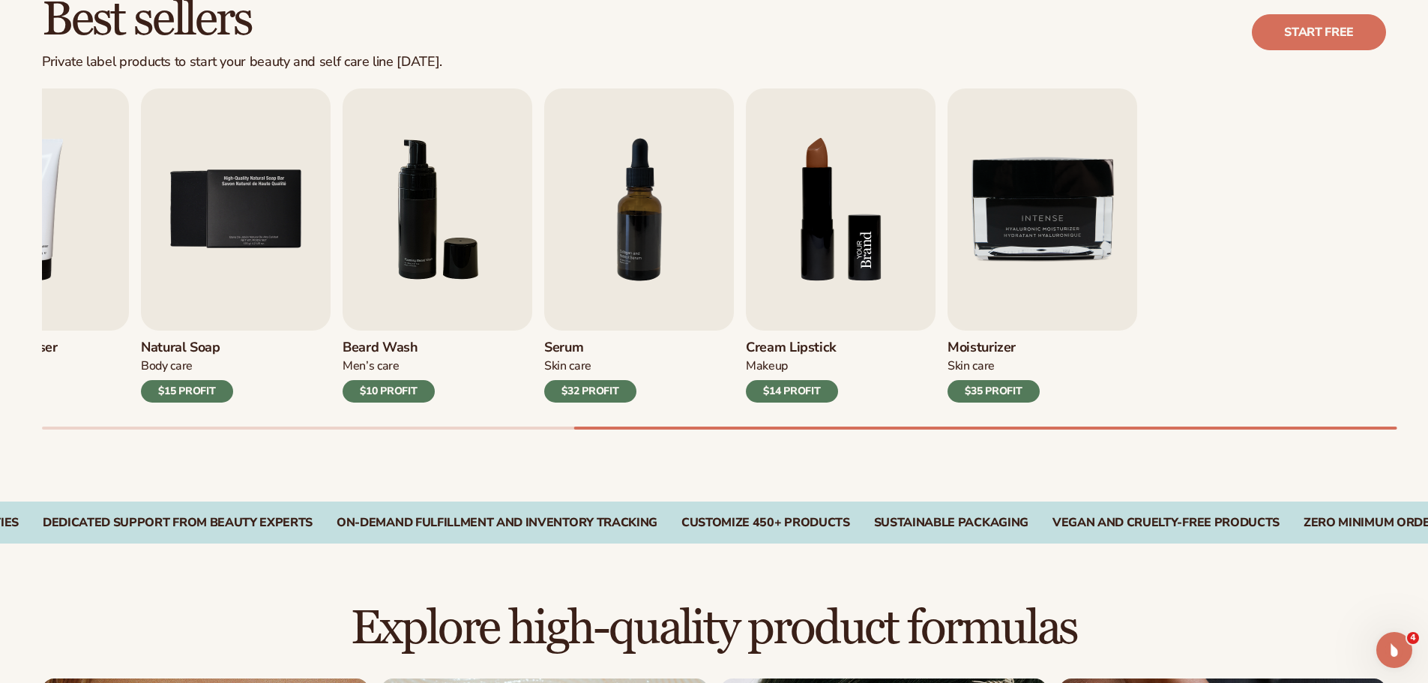
click at [330, 277] on div "Lip Gloss Makeup $16 PROFIT Moisturizer [MEDICAL_DATA] $17 PROFIT [MEDICAL_DATA]" at bounding box center [6, 245] width 1344 height 314
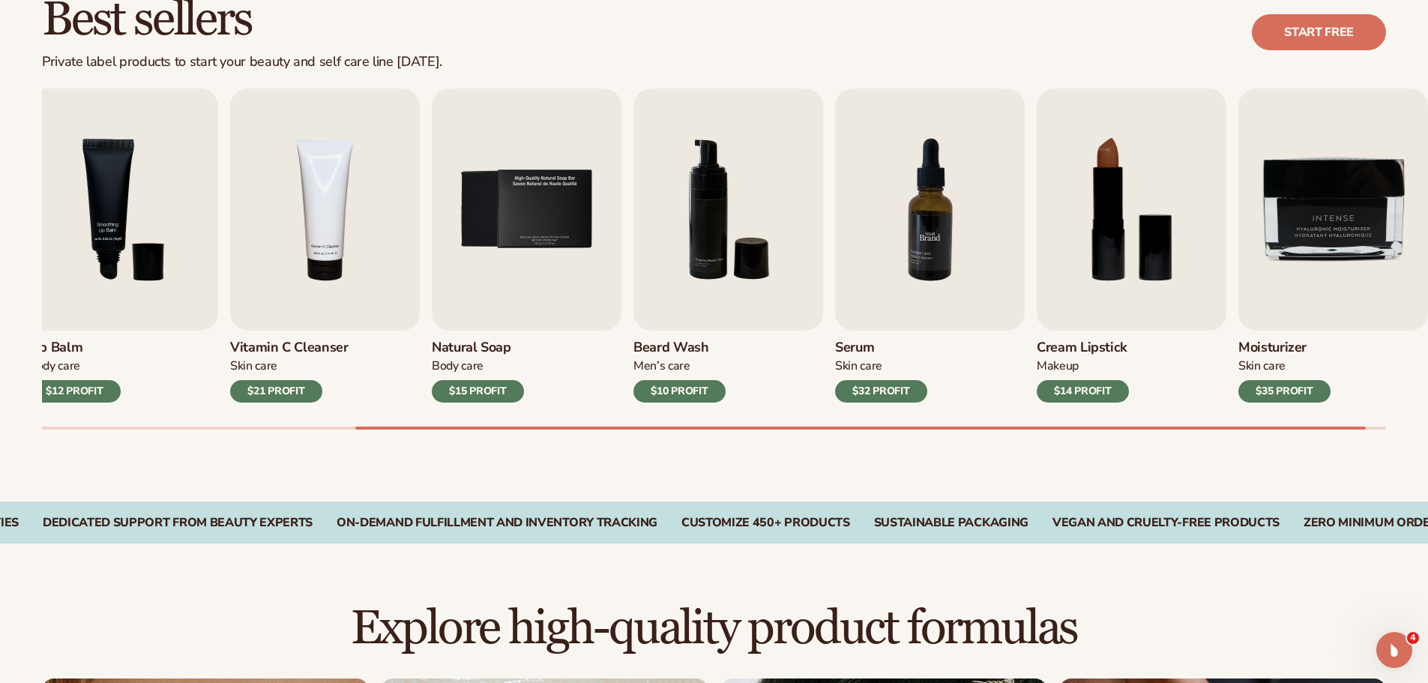
click at [1025, 247] on img "7 / 9" at bounding box center [930, 209] width 190 height 242
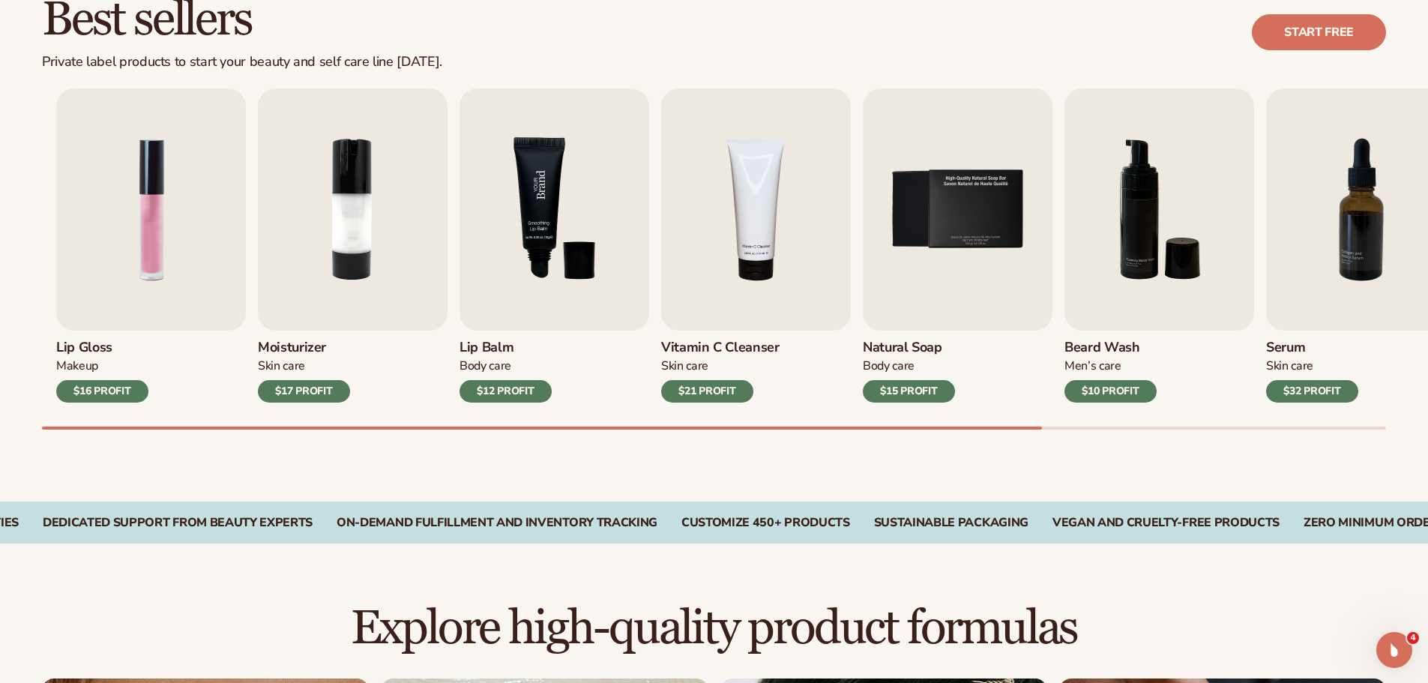
click at [1075, 265] on div "Lip Gloss Makeup $16 PROFIT Moisturizer [MEDICAL_DATA] $17 PROFIT [MEDICAL_DATA]" at bounding box center [728, 245] width 1344 height 314
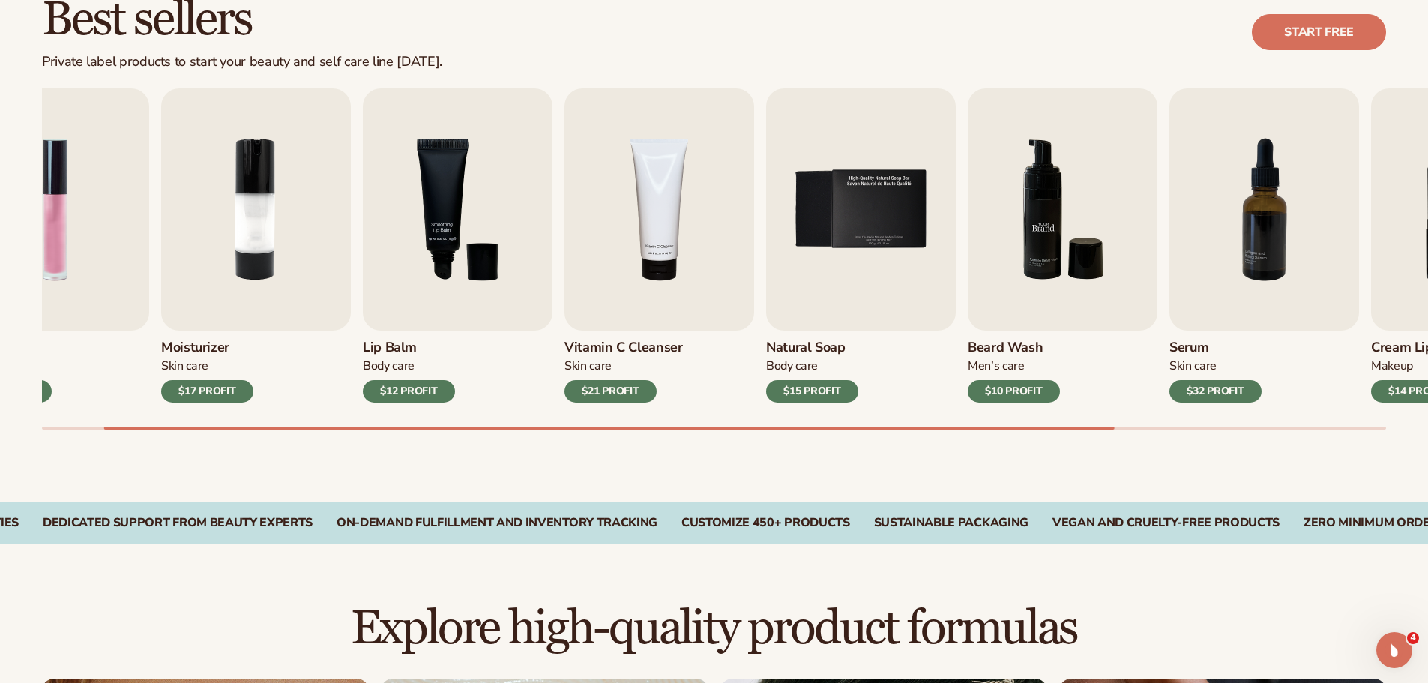
click at [337, 261] on div "Lip Gloss Makeup $16 PROFIT Moisturizer [MEDICAL_DATA] $17 PROFIT [MEDICAL_DATA]" at bounding box center [632, 245] width 1344 height 314
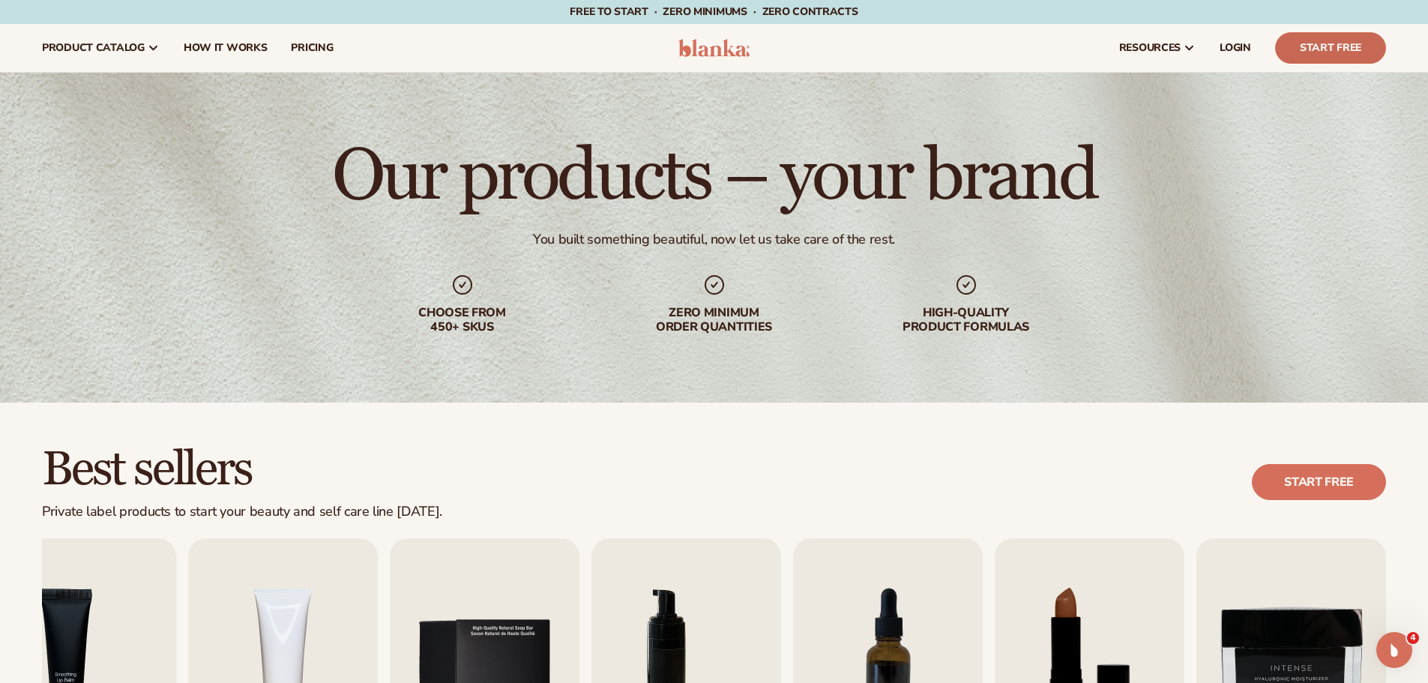
click at [1336, 42] on link "Start Free" at bounding box center [1330, 47] width 111 height 31
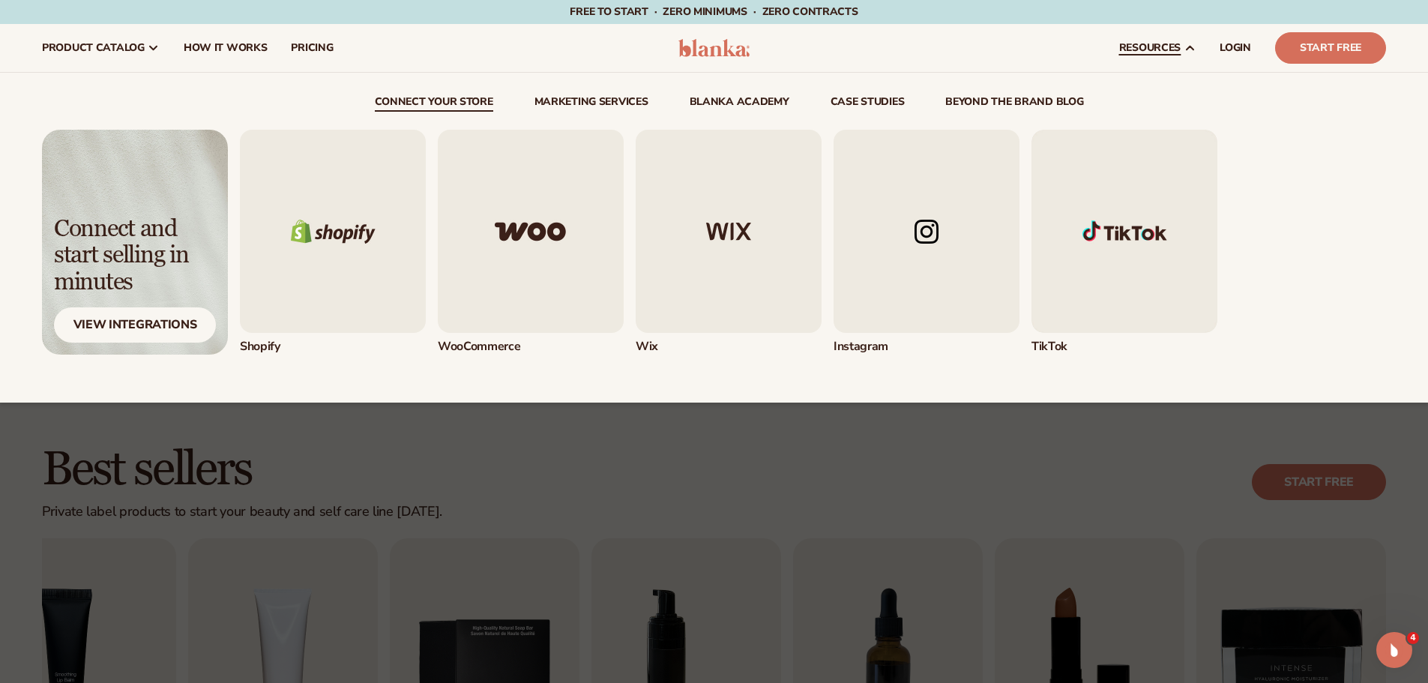
click at [302, 296] on img "1 / 5" at bounding box center [333, 231] width 186 height 203
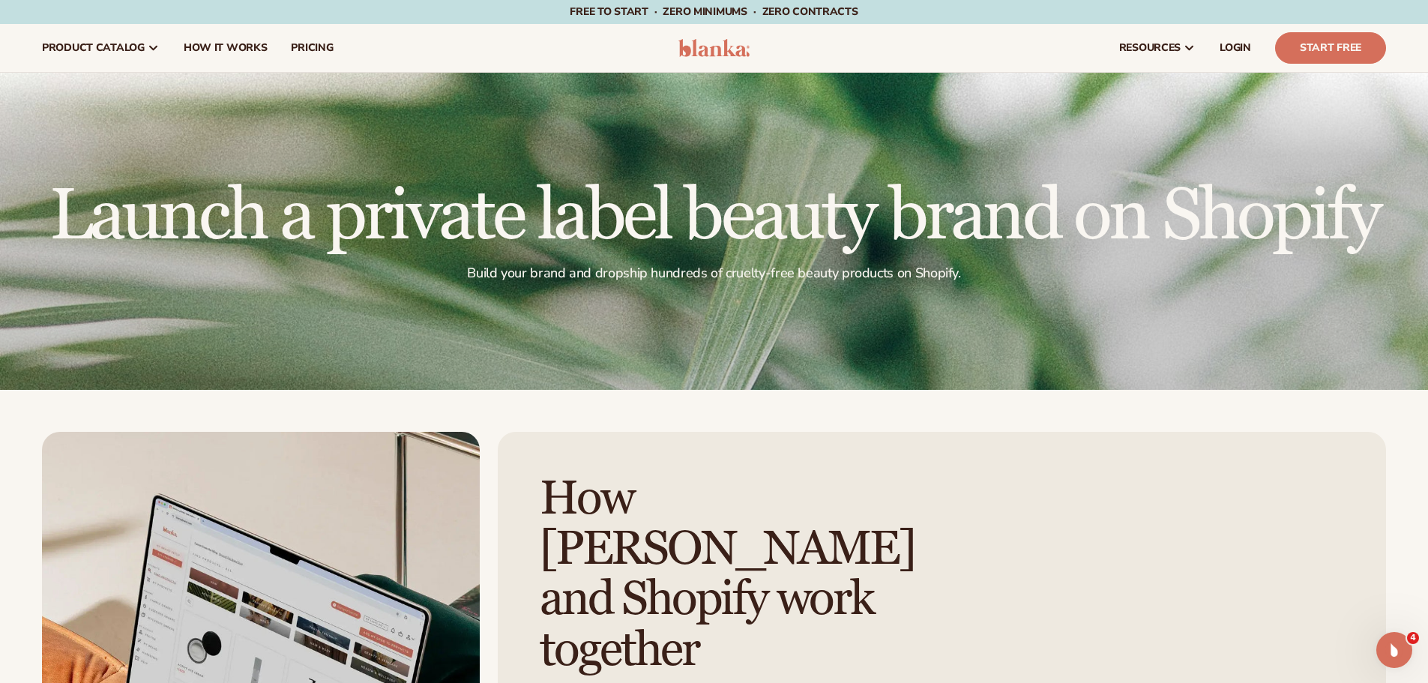
click at [684, 52] on img at bounding box center [713, 48] width 71 height 18
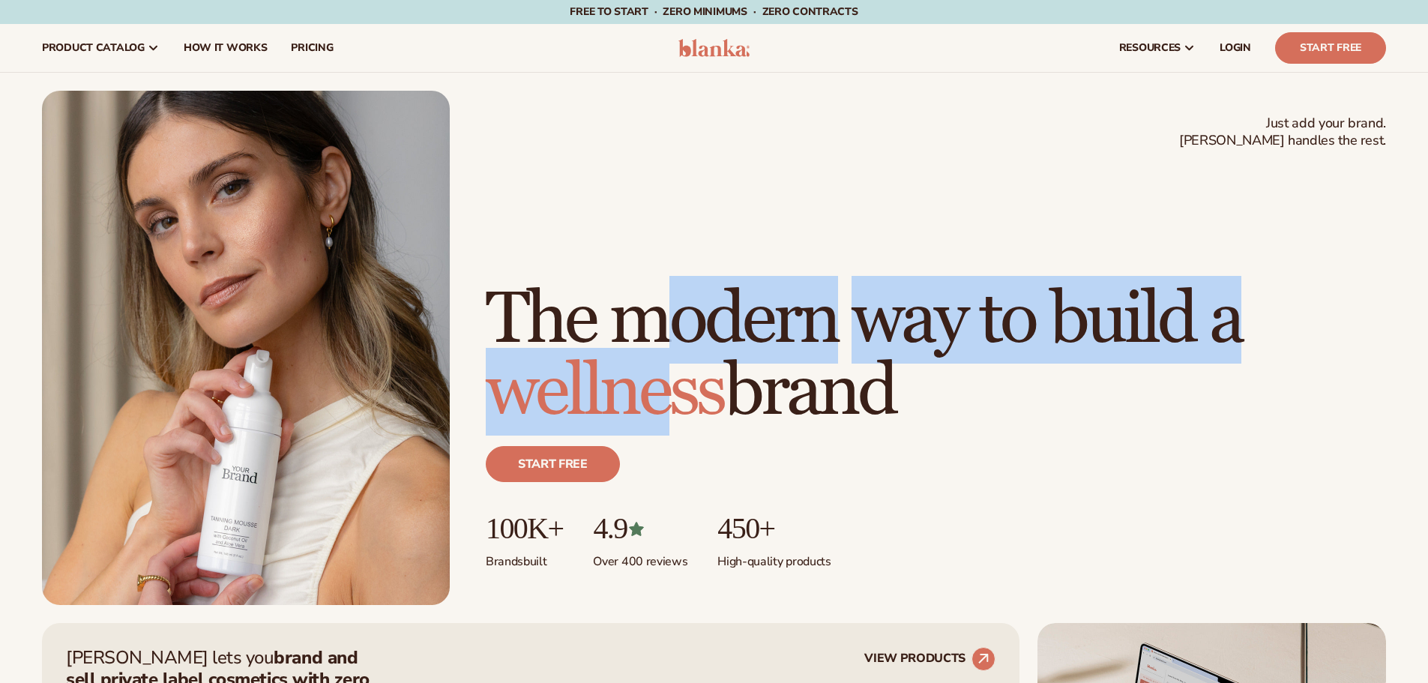
drag, startPoint x: 651, startPoint y: 243, endPoint x: 666, endPoint y: 389, distance: 146.9
click at [666, 389] on h1 "The modern way to build a wellness brand" at bounding box center [936, 356] width 900 height 144
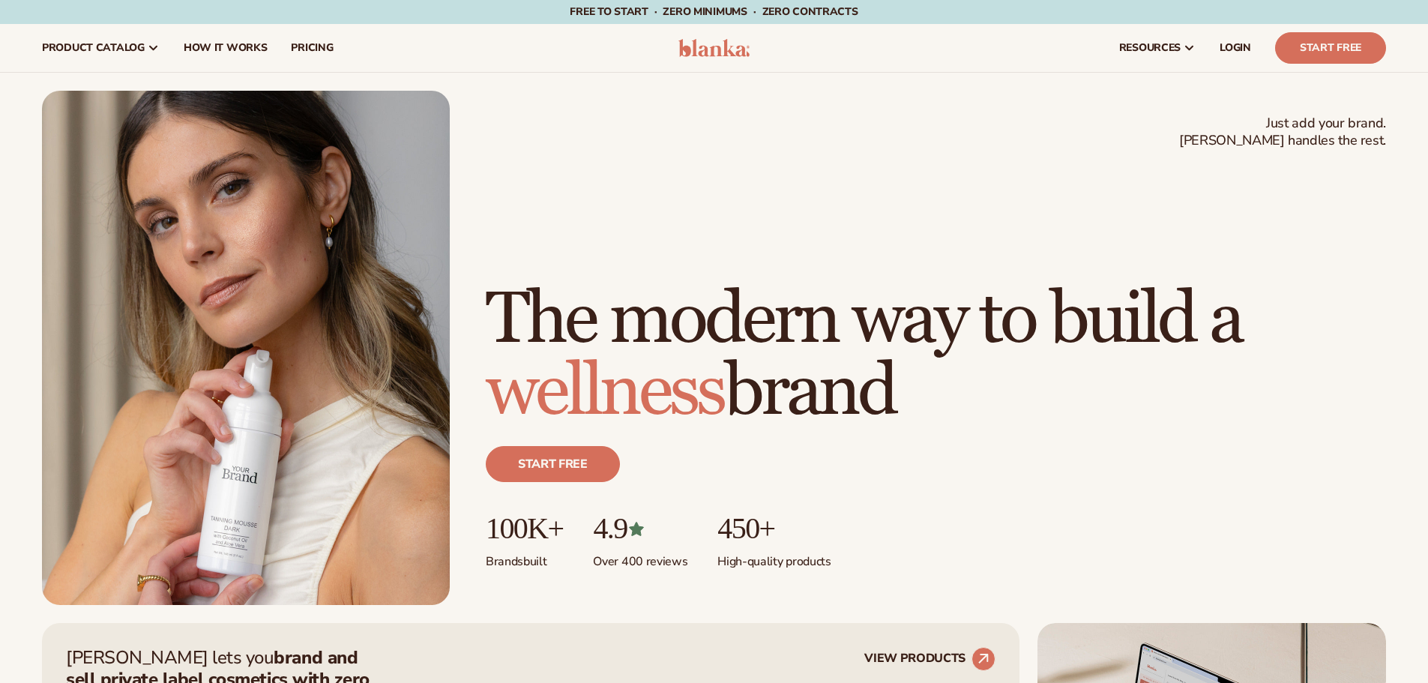
click at [837, 396] on h1 "The modern way to build a wellness brand" at bounding box center [936, 356] width 900 height 144
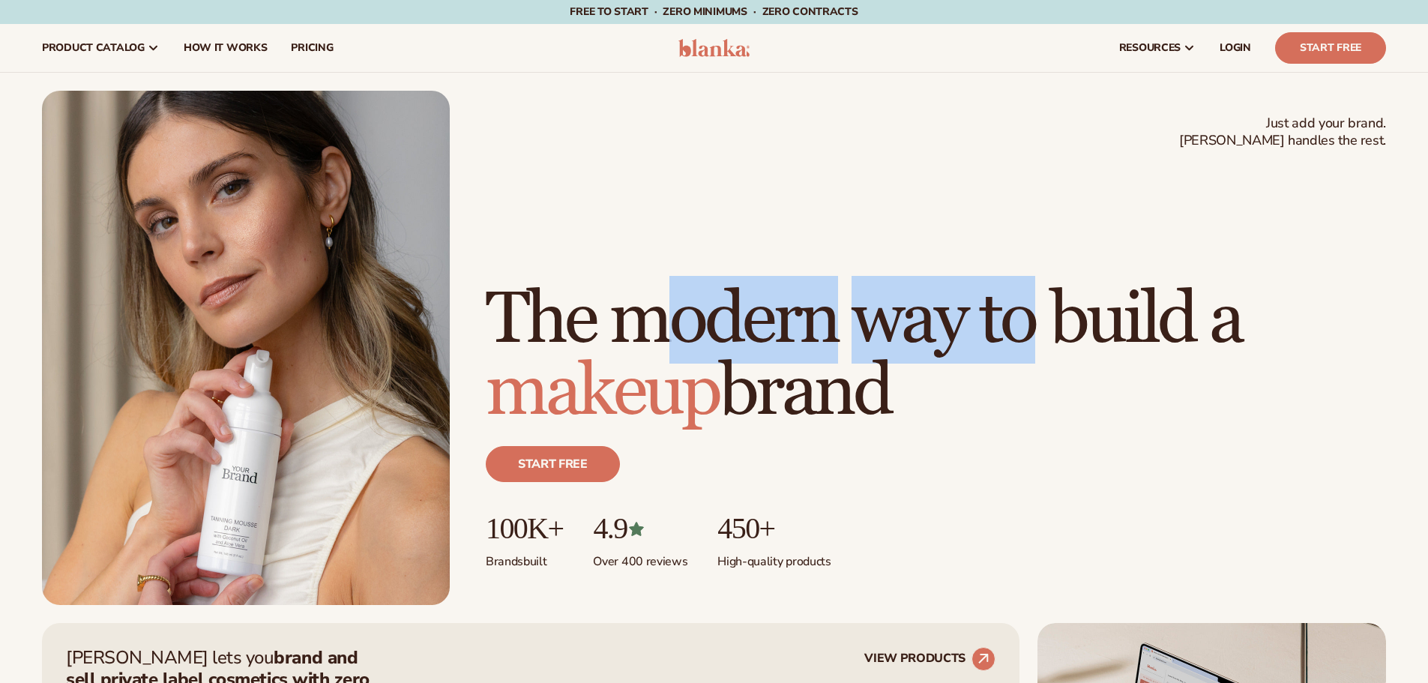
drag, startPoint x: 660, startPoint y: 249, endPoint x: 735, endPoint y: 395, distance: 164.3
click at [682, 374] on h1 "The modern way to build a makeup brand" at bounding box center [936, 356] width 900 height 144
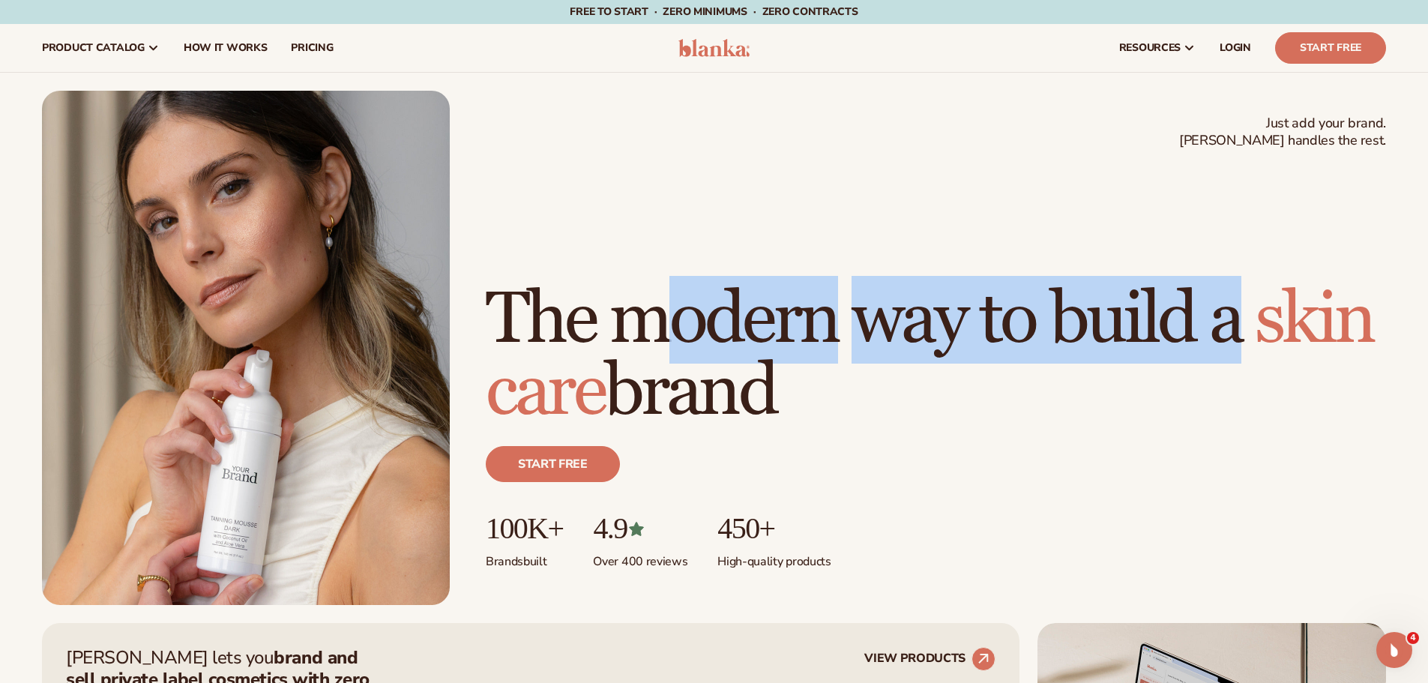
click at [920, 298] on h1 "The modern way to build a [MEDICAL_DATA] brand" at bounding box center [936, 356] width 900 height 144
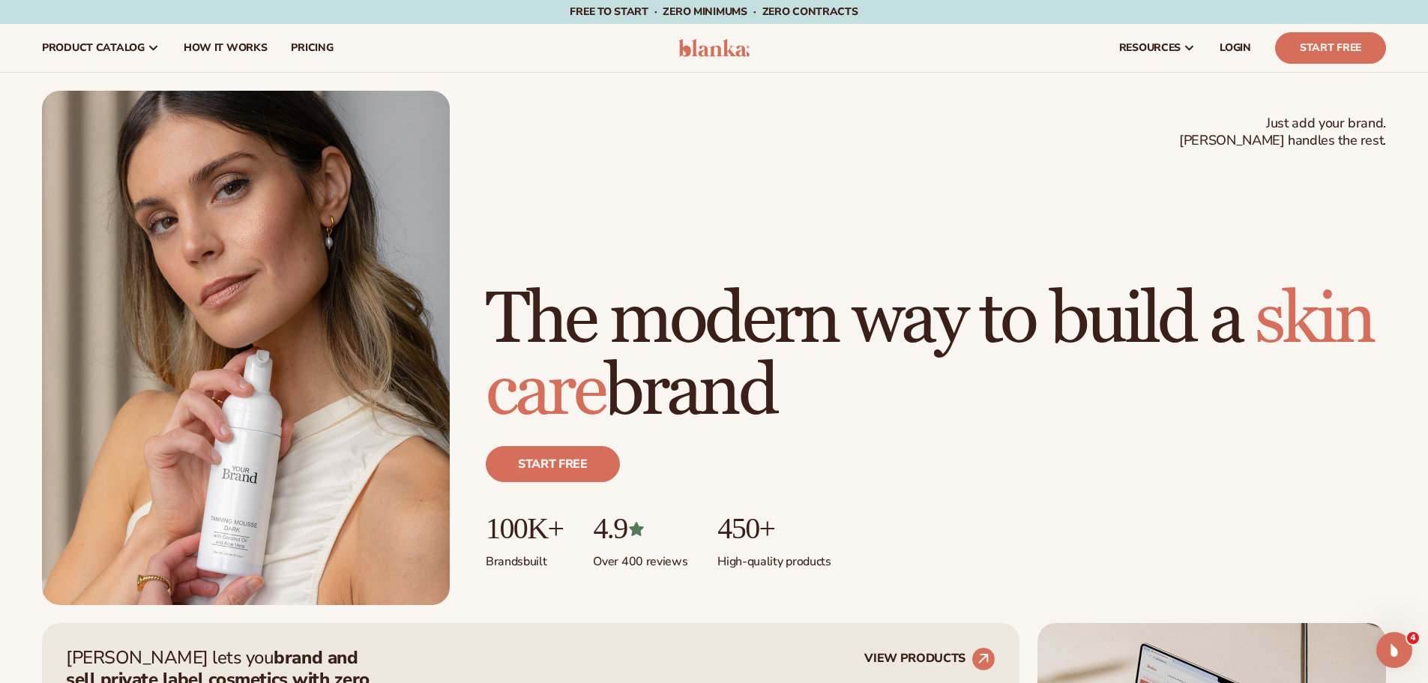
click at [744, 298] on h1 "The modern way to build a [MEDICAL_DATA] brand" at bounding box center [936, 356] width 900 height 144
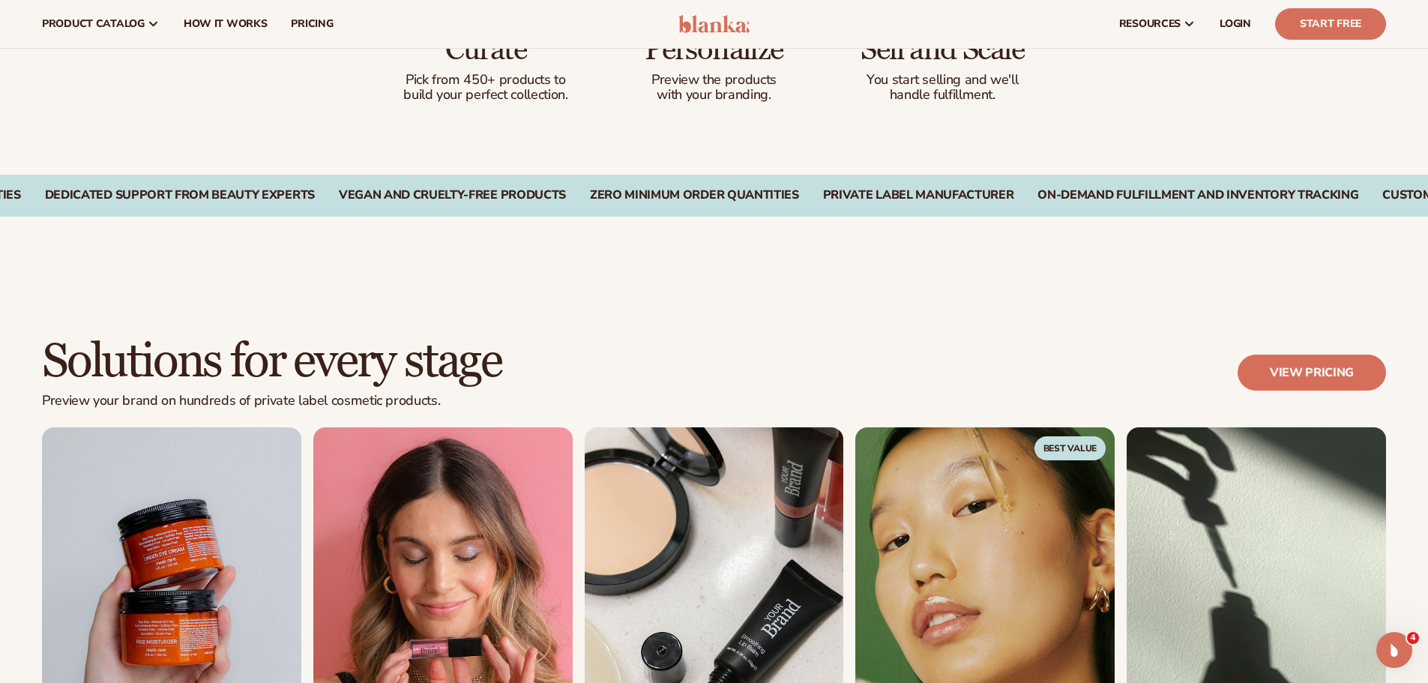
scroll to position [450, 0]
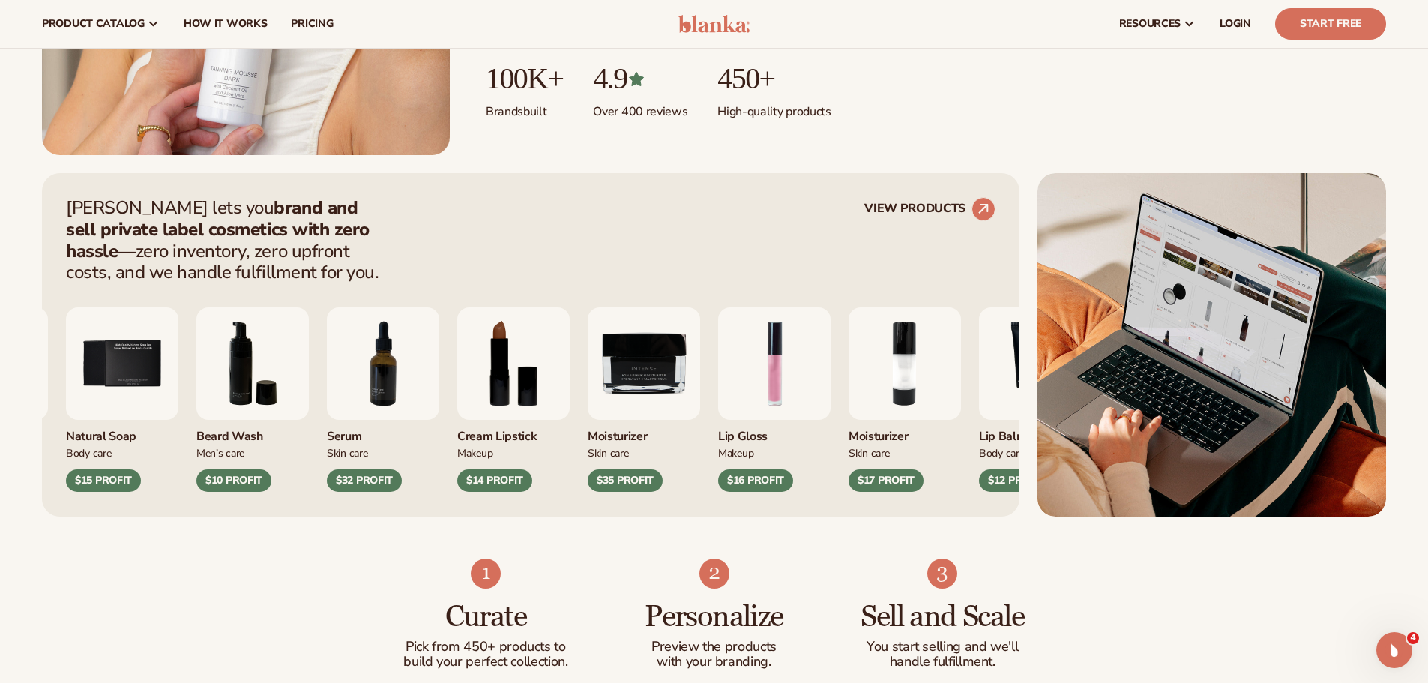
click at [802, 370] on img "1 / 9" at bounding box center [774, 363] width 112 height 112
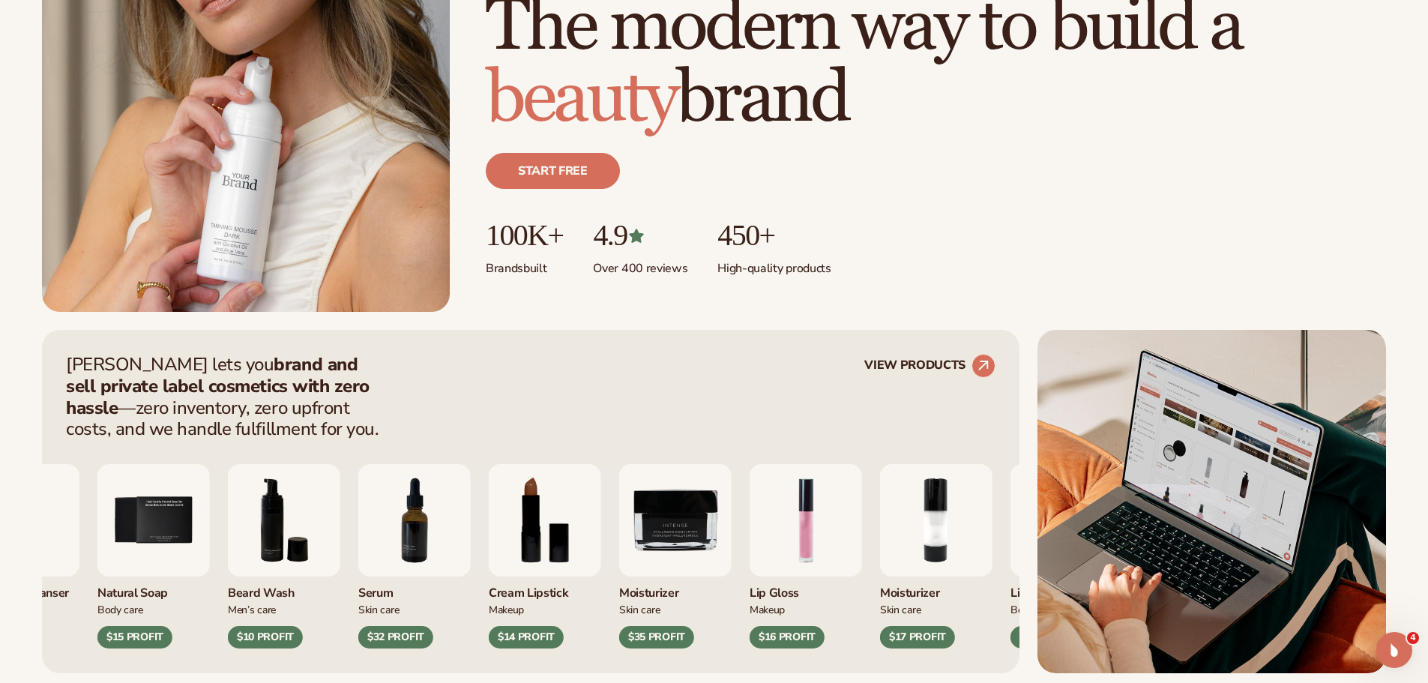
scroll to position [0, 0]
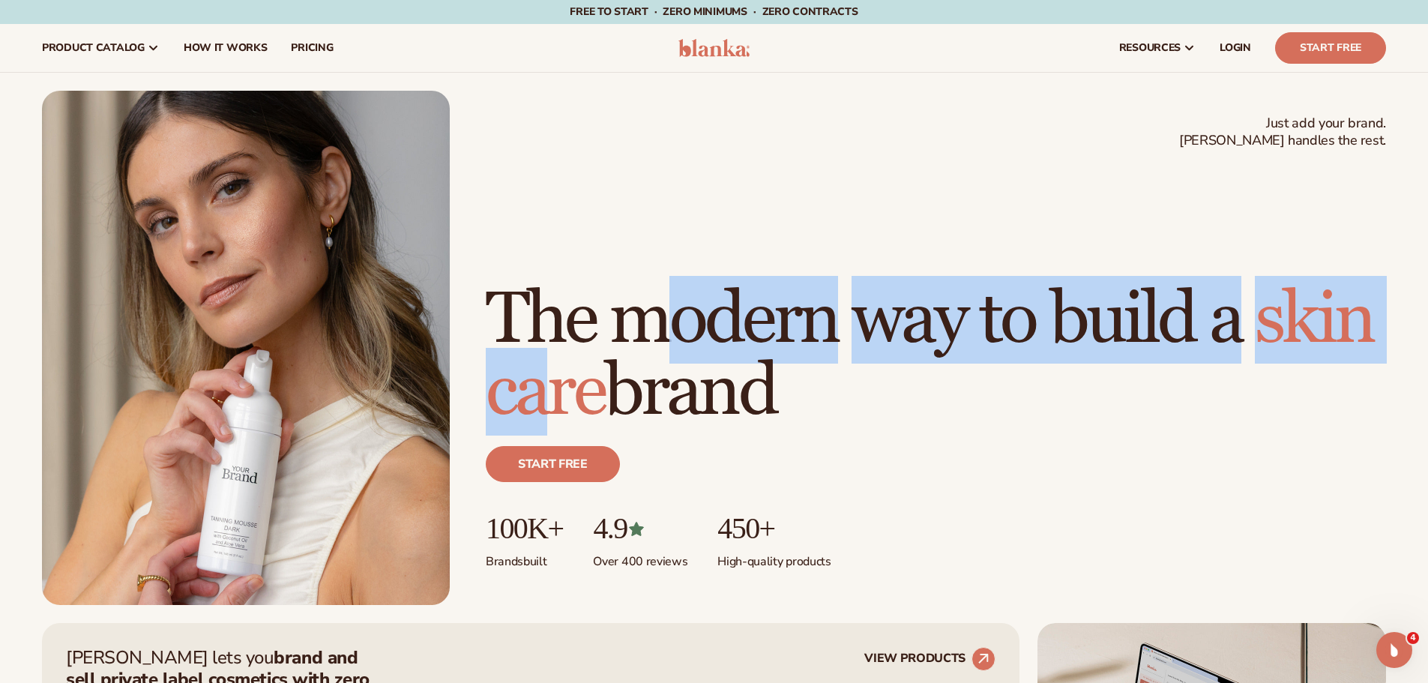
drag, startPoint x: 684, startPoint y: 244, endPoint x: 692, endPoint y: 377, distance: 132.9
click at [692, 377] on h1 "The modern way to build a [MEDICAL_DATA] brand" at bounding box center [936, 356] width 900 height 144
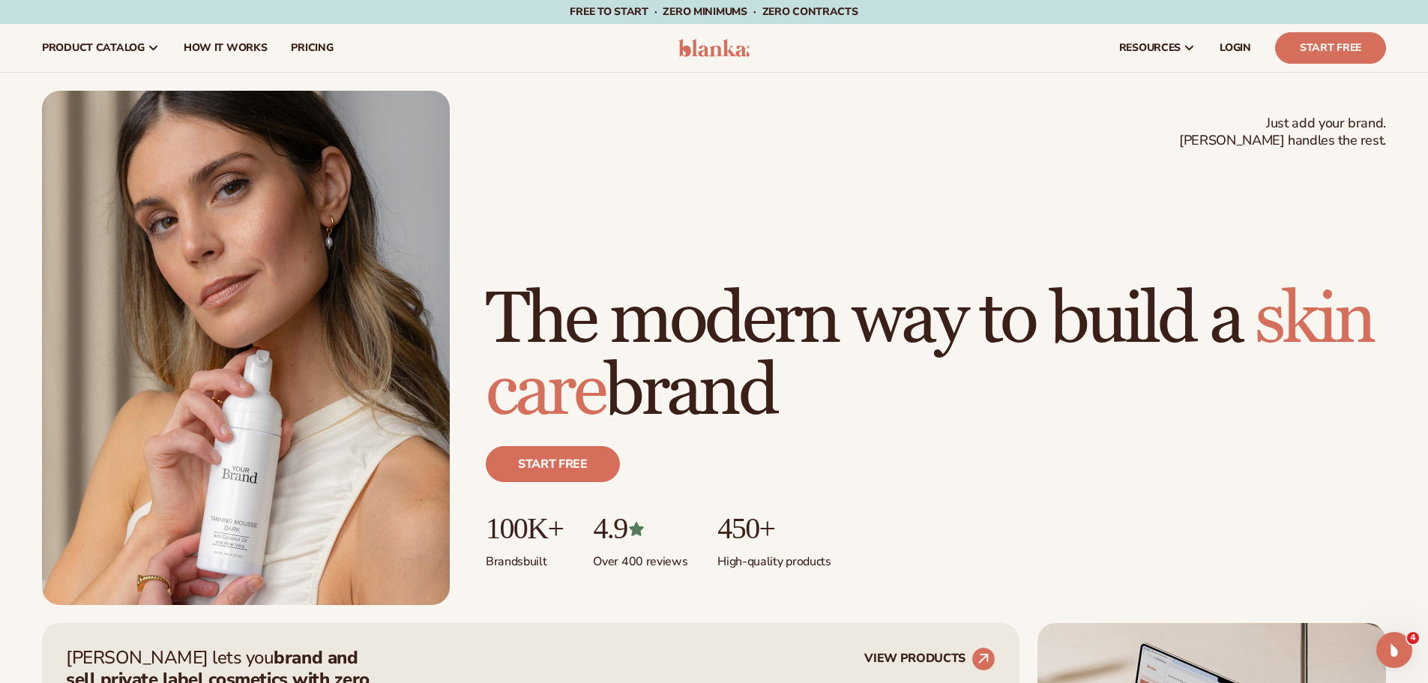
click at [866, 364] on h1 "The modern way to build a [MEDICAL_DATA] brand" at bounding box center [936, 356] width 900 height 144
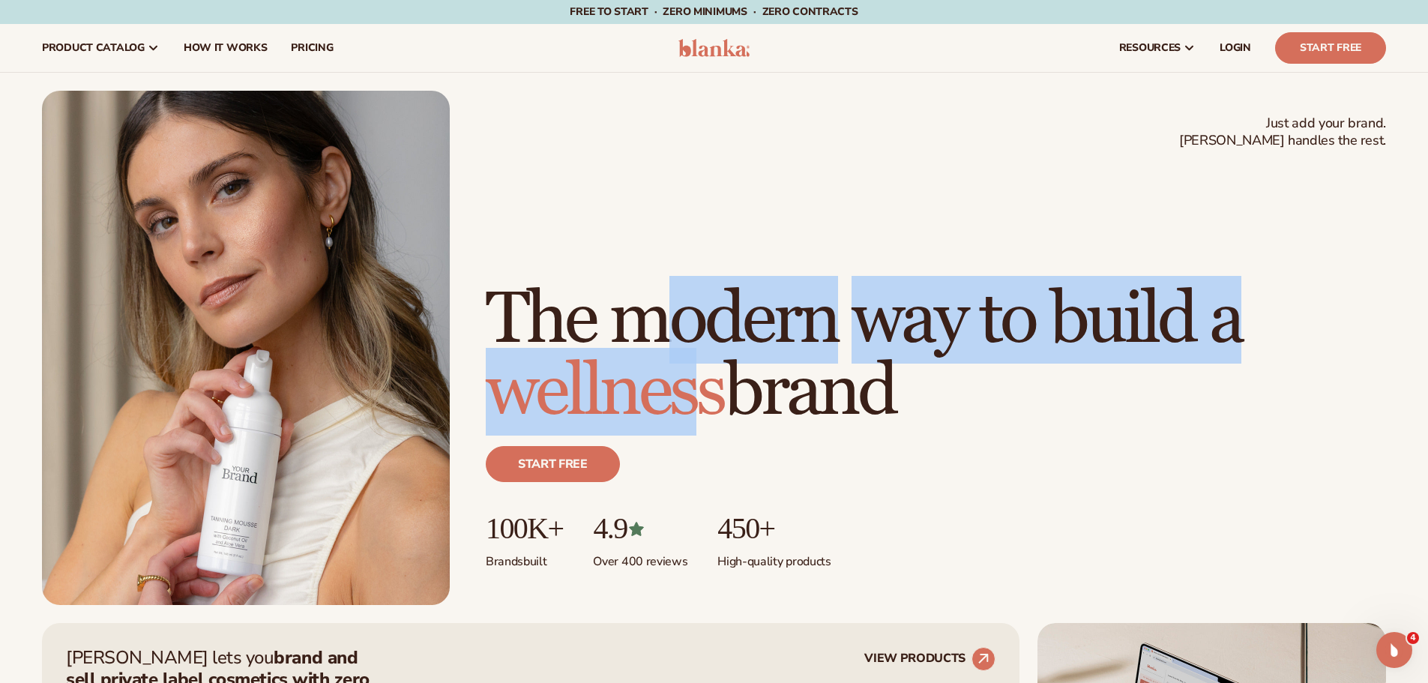
drag, startPoint x: 682, startPoint y: 243, endPoint x: 696, endPoint y: 370, distance: 128.1
click at [690, 365] on h1 "The modern way to build a wellness brand" at bounding box center [936, 356] width 900 height 144
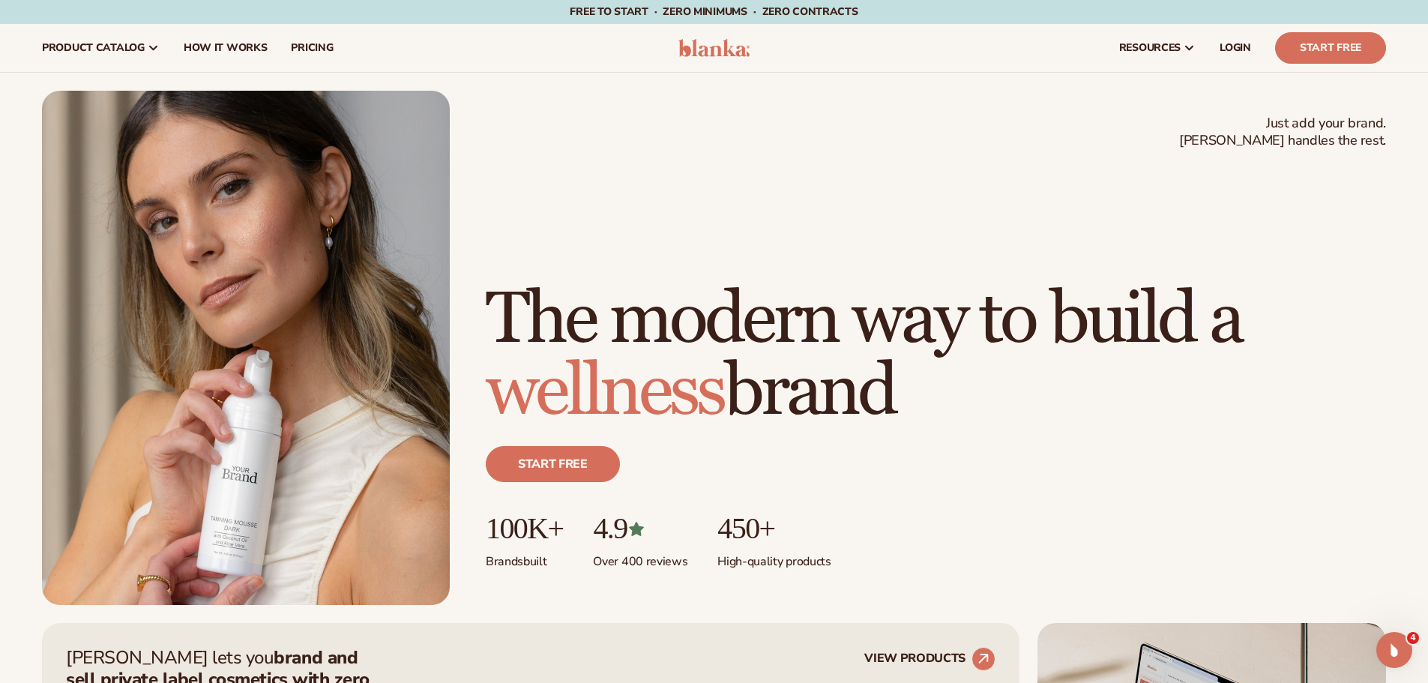
click at [894, 379] on h1 "The modern way to build a wellness brand" at bounding box center [936, 356] width 900 height 144
drag, startPoint x: 667, startPoint y: 13, endPoint x: 876, endPoint y: 10, distance: 209.2
click at [858, 12] on div "Free to start · ZERO minimums · ZERO contracts · Free to start · ZERO minimums …" at bounding box center [713, 12] width 1353 height 24
click at [876, 10] on div "Free to start · ZERO minimums · ZERO contracts · Free to start · ZERO minimums …" at bounding box center [713, 12] width 1353 height 24
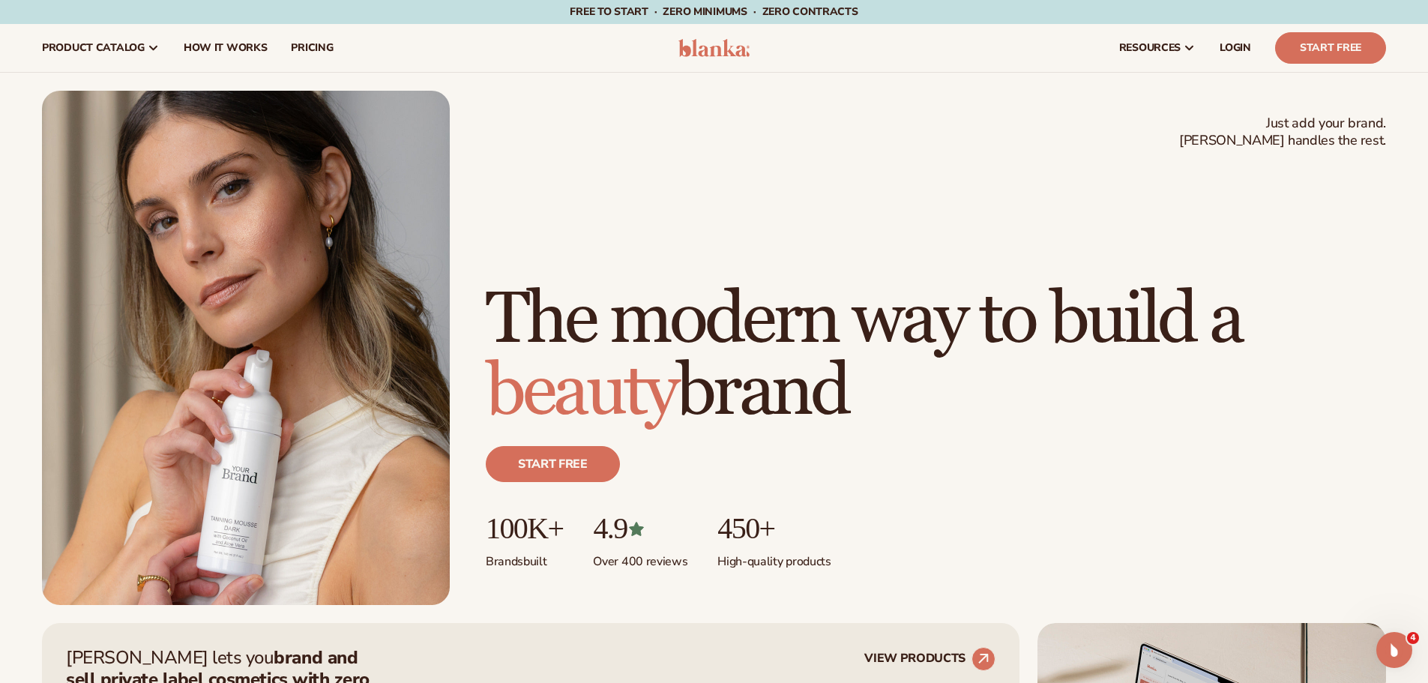
drag, startPoint x: 760, startPoint y: 10, endPoint x: 907, endPoint y: 13, distance: 147.0
click at [830, 13] on span "Free to start · ZERO minimums · ZERO contracts ·" at bounding box center [714, 11] width 288 height 14
click at [907, 13] on div "Free to start · ZERO minimums · ZERO contracts · Free to start · ZERO minimums …" at bounding box center [713, 12] width 1353 height 24
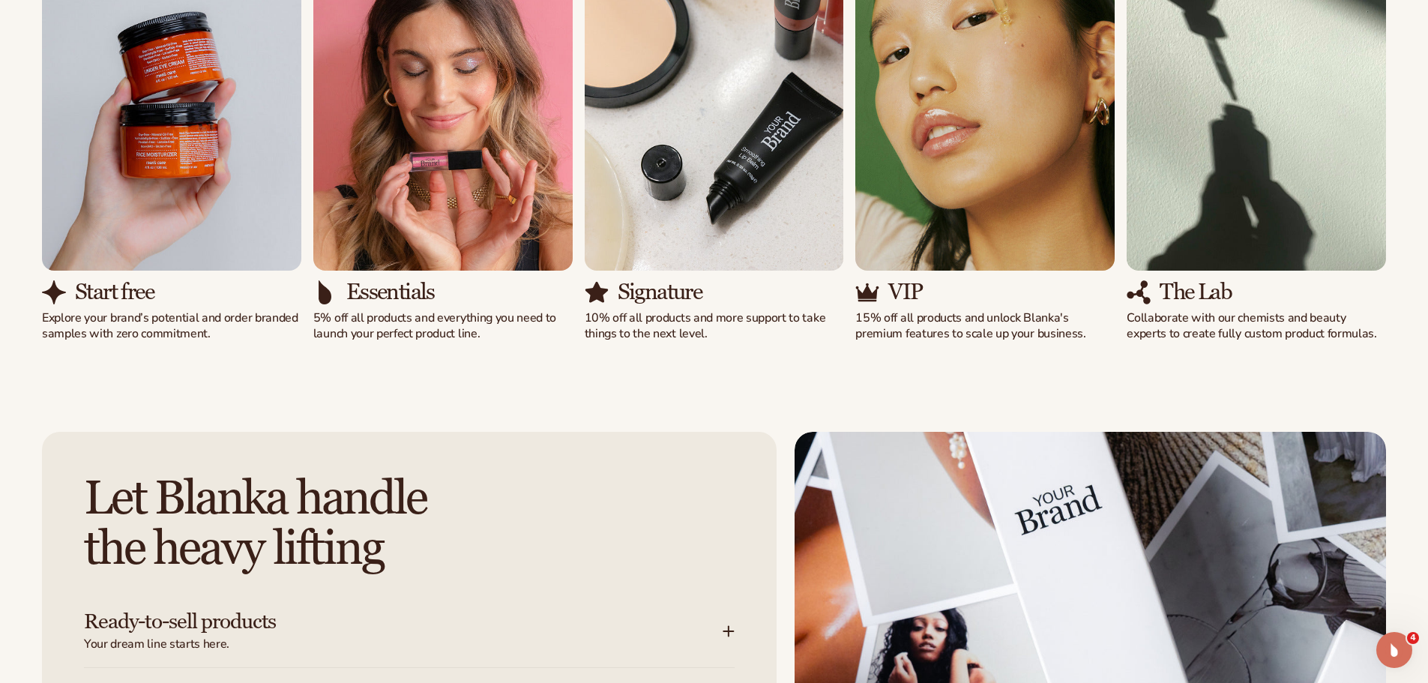
scroll to position [1574, 0]
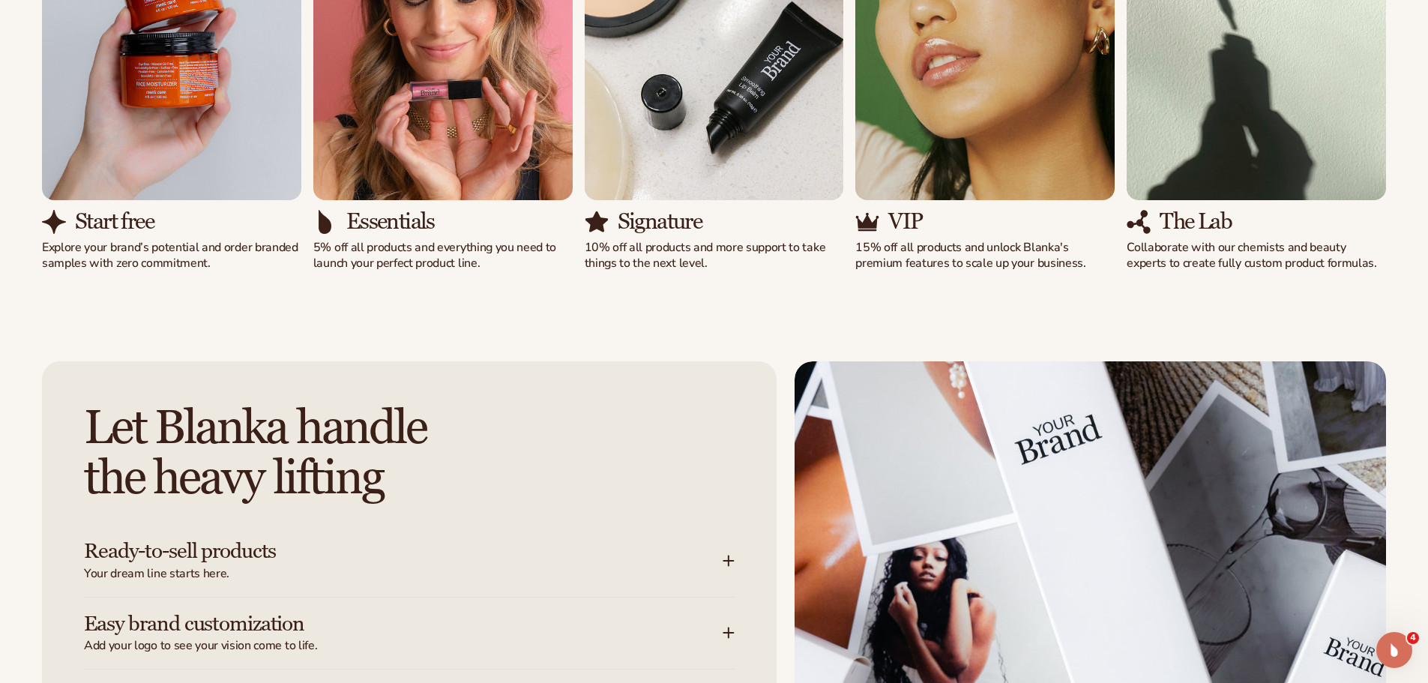
click at [686, 329] on div "Solutions for every stage Preview your brand on hundreds of private label cosme…" at bounding box center [714, 25] width 1428 height 612
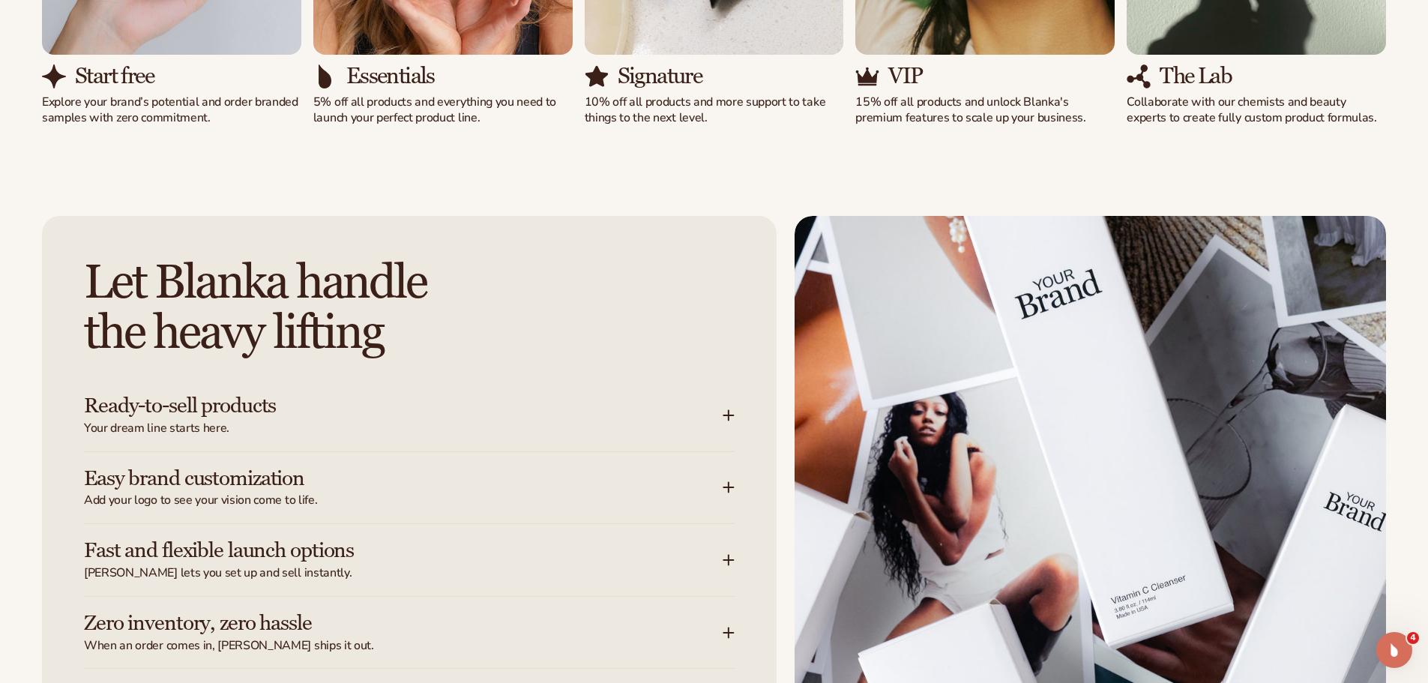
scroll to position [1949, 0]
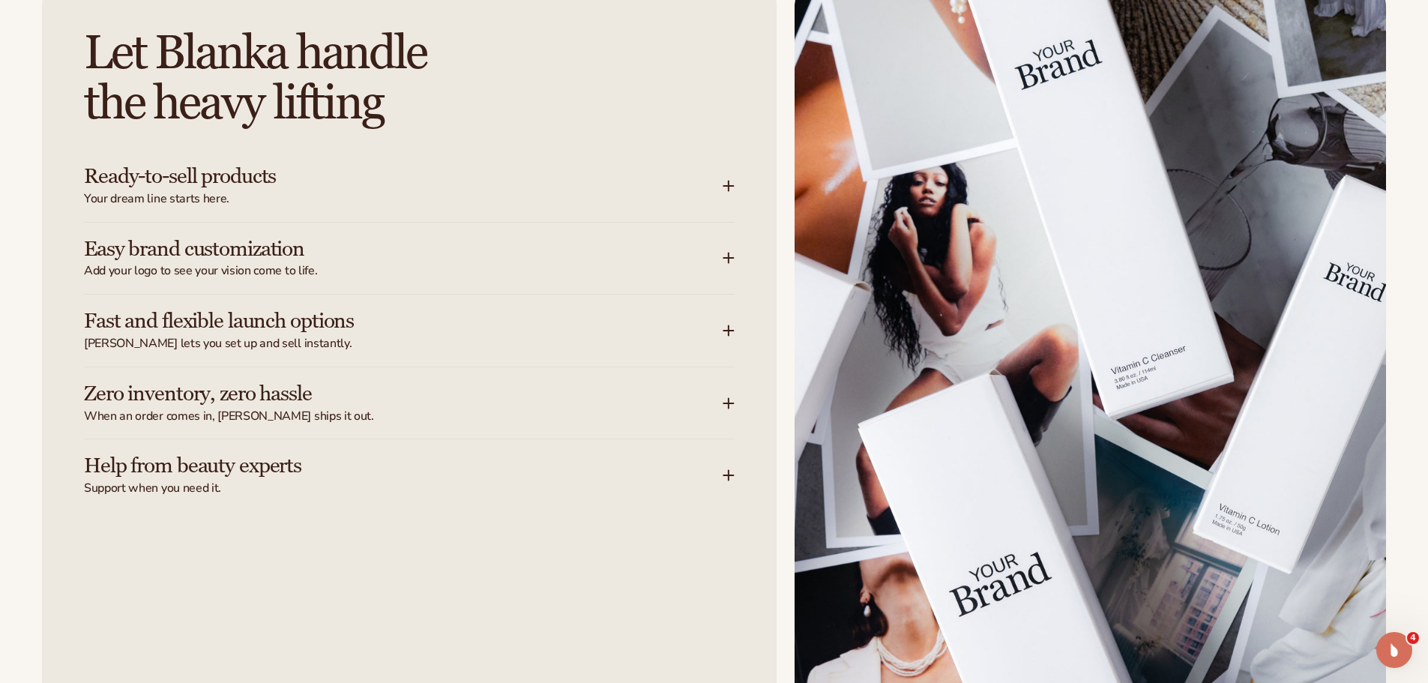
click at [723, 184] on icon at bounding box center [729, 186] width 12 height 12
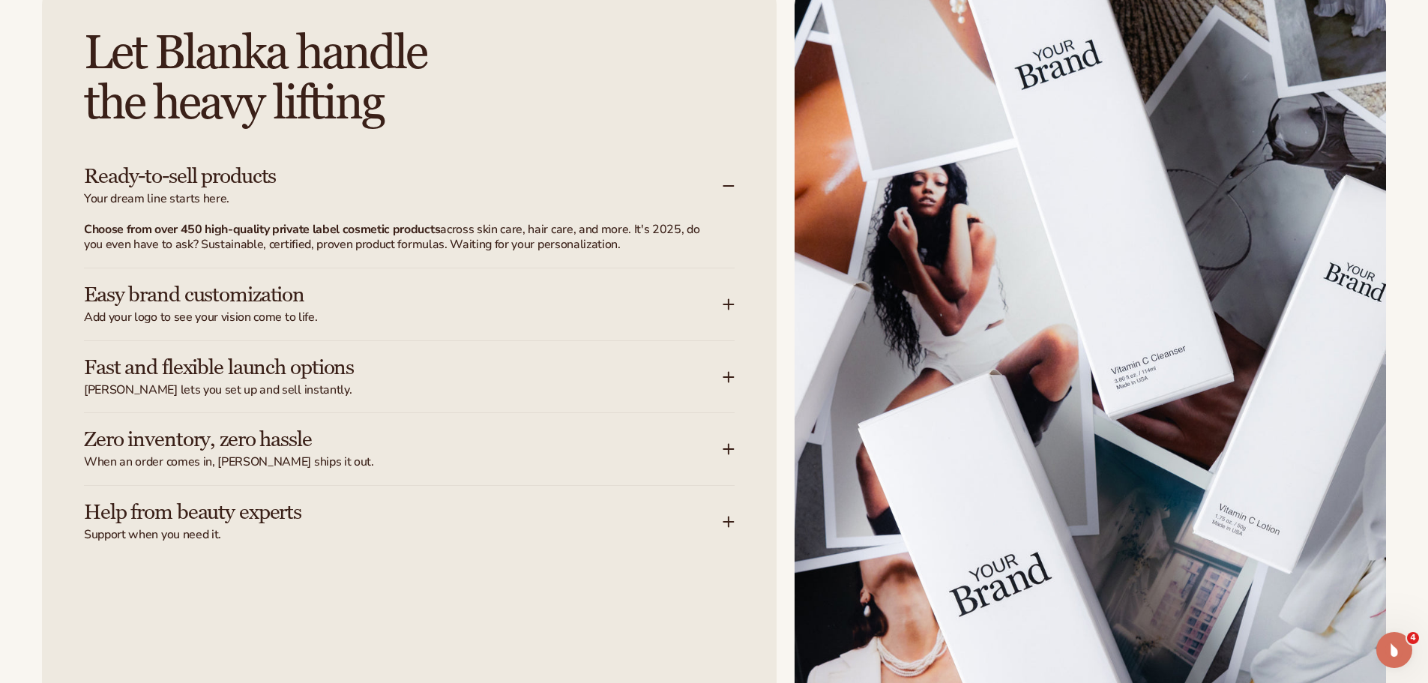
click at [723, 184] on icon at bounding box center [729, 186] width 12 height 12
